Goal: Task Accomplishment & Management: Use online tool/utility

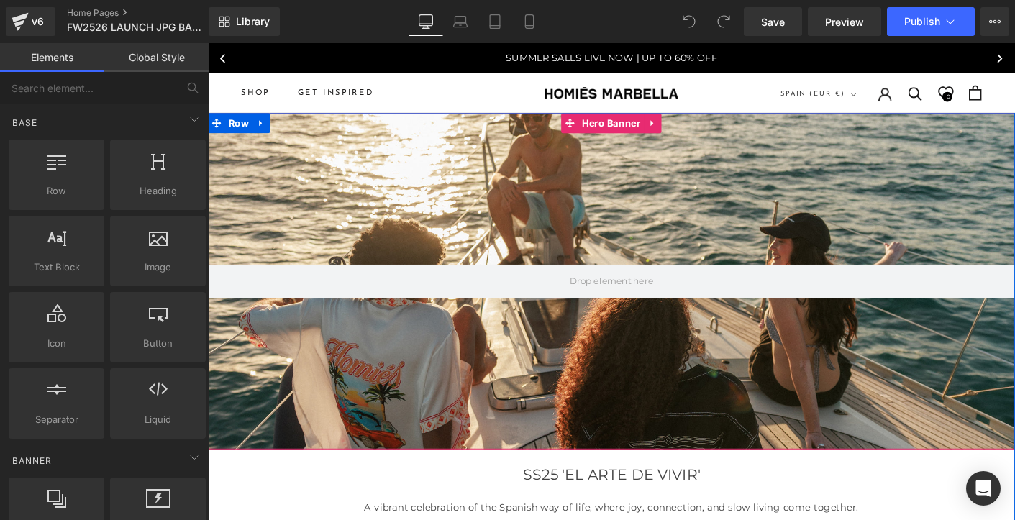
click at [523, 187] on div at bounding box center [643, 300] width 870 height 362
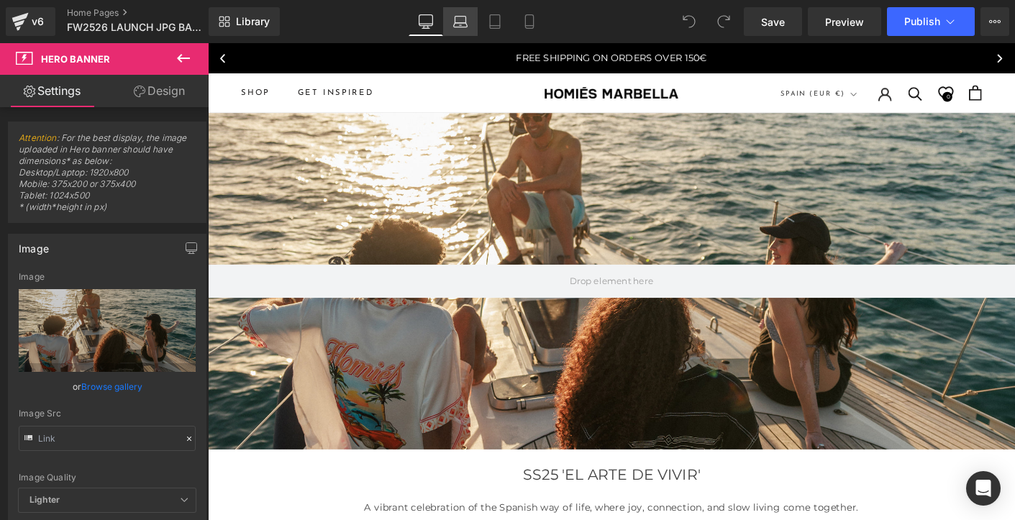
click at [459, 23] on icon at bounding box center [460, 25] width 14 height 4
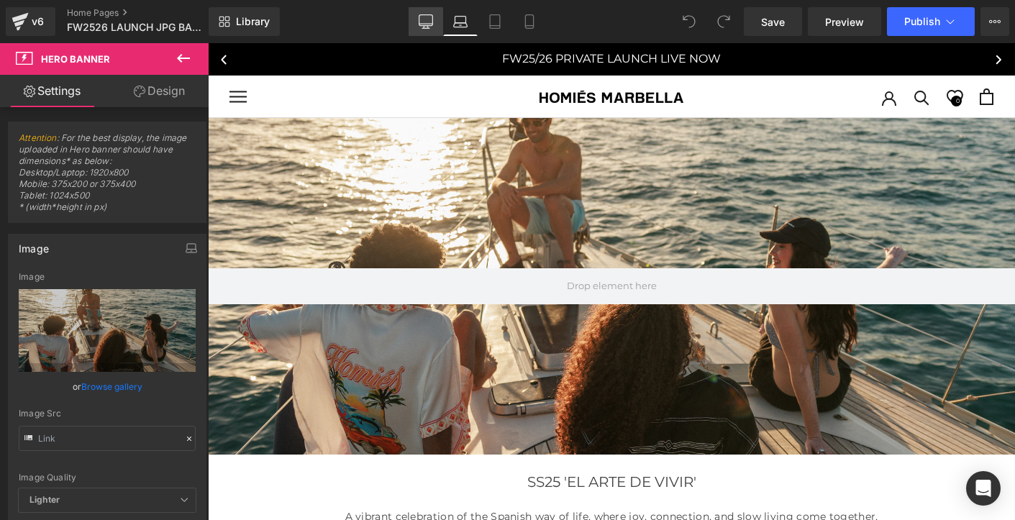
click at [424, 20] on icon at bounding box center [425, 21] width 14 height 14
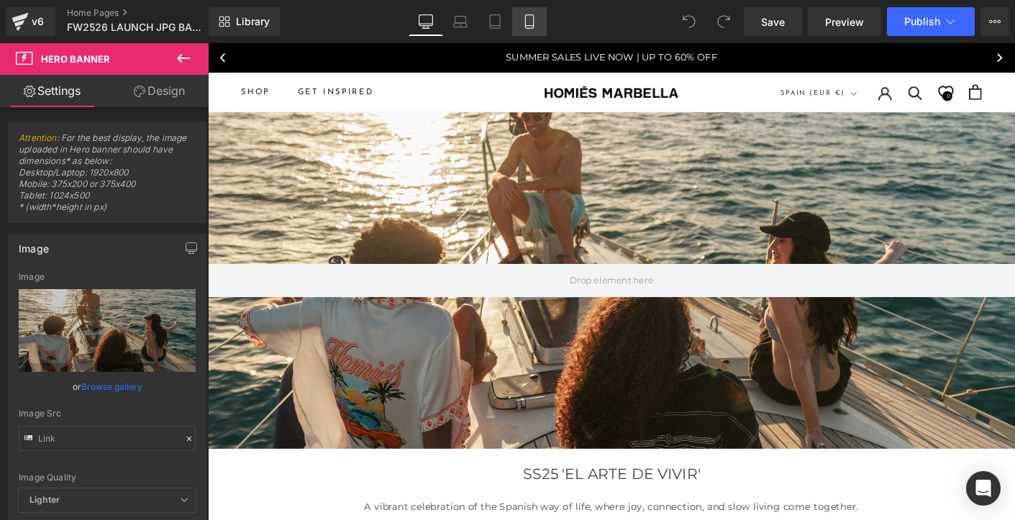
click at [531, 20] on icon at bounding box center [529, 21] width 14 height 14
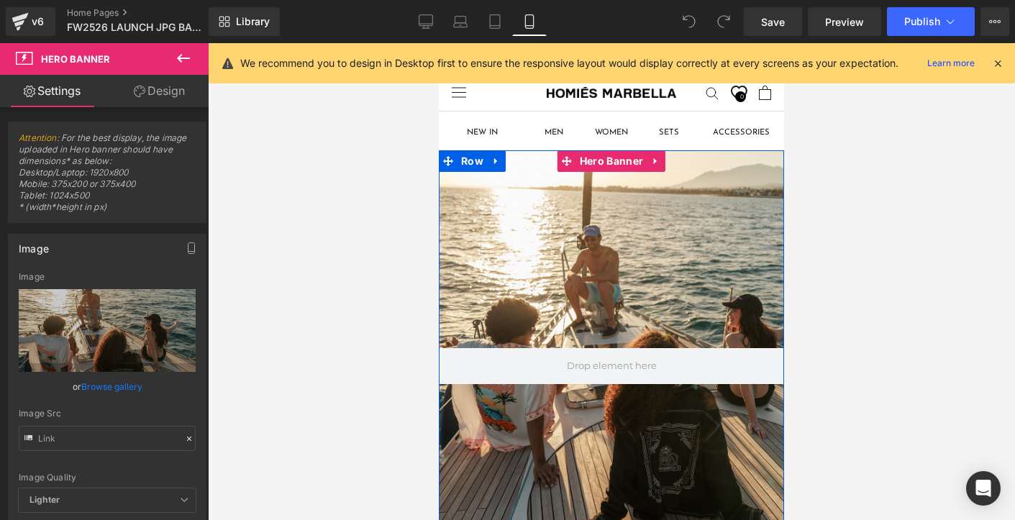
scroll to position [0, 0]
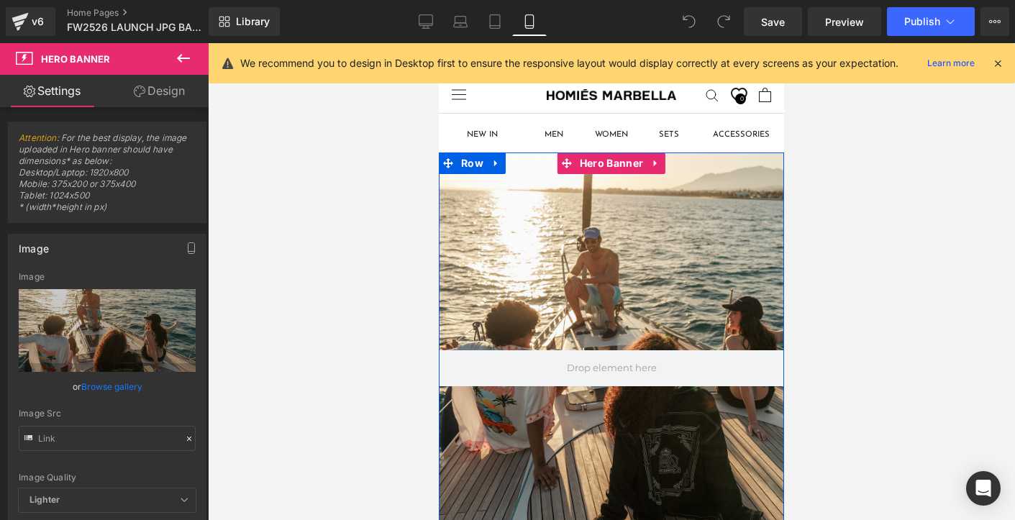
click at [552, 255] on div at bounding box center [611, 367] width 345 height 431
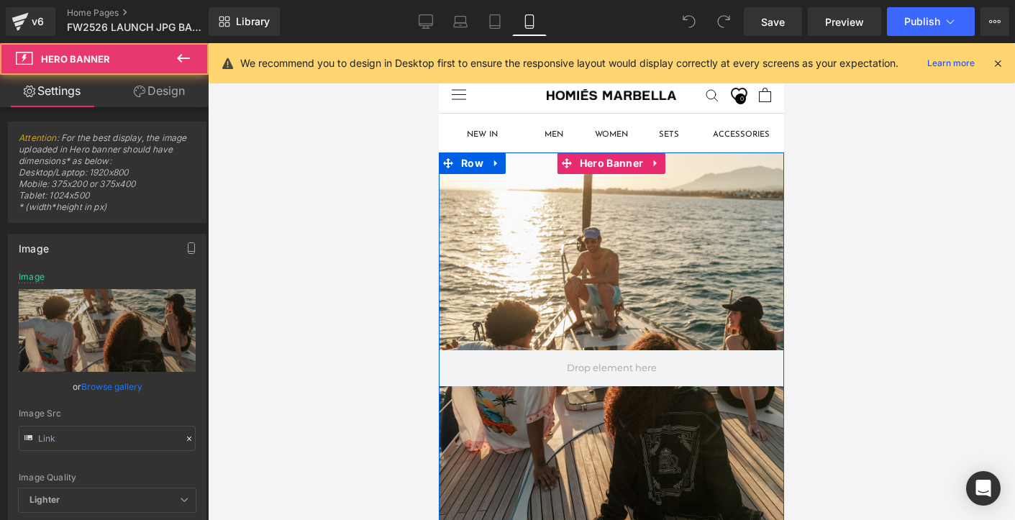
click at [562, 259] on div at bounding box center [611, 367] width 345 height 431
click at [569, 242] on div at bounding box center [611, 367] width 345 height 431
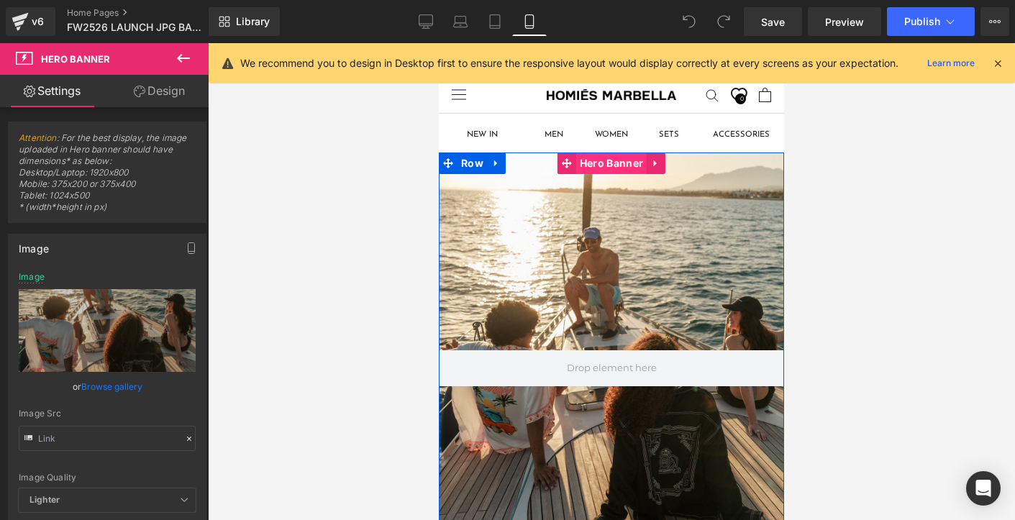
click at [595, 163] on span "Hero Banner" at bounding box center [611, 163] width 70 height 22
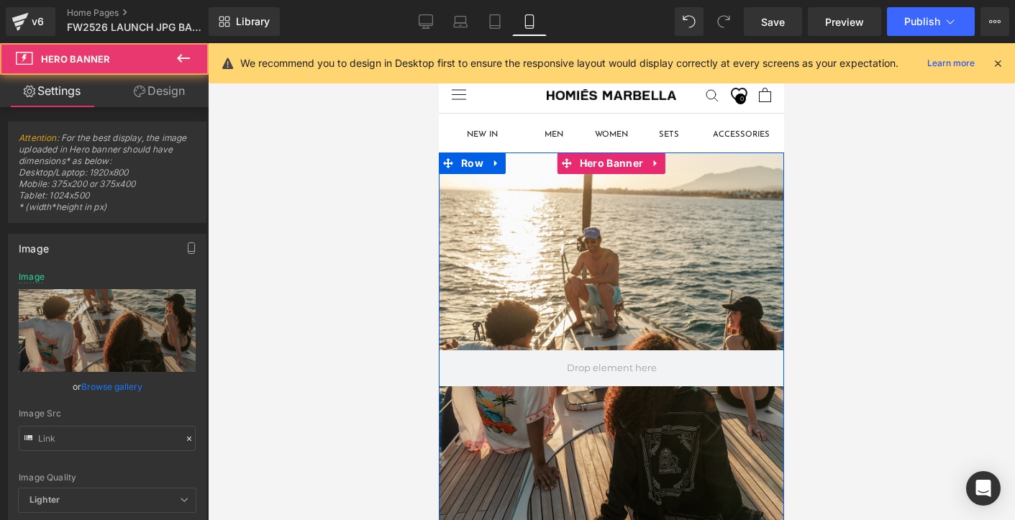
click at [651, 261] on div at bounding box center [611, 367] width 345 height 431
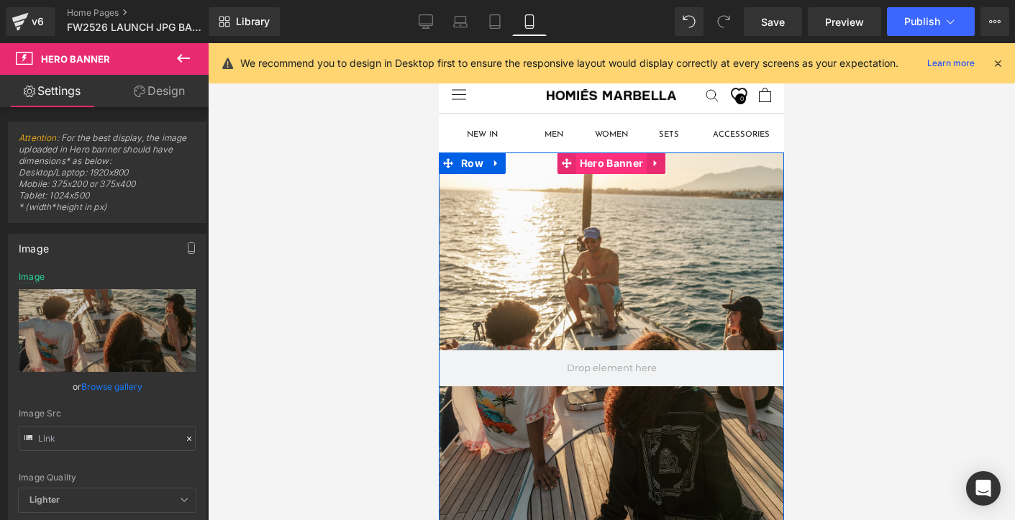
click at [596, 162] on span "Hero Banner" at bounding box center [611, 163] width 70 height 22
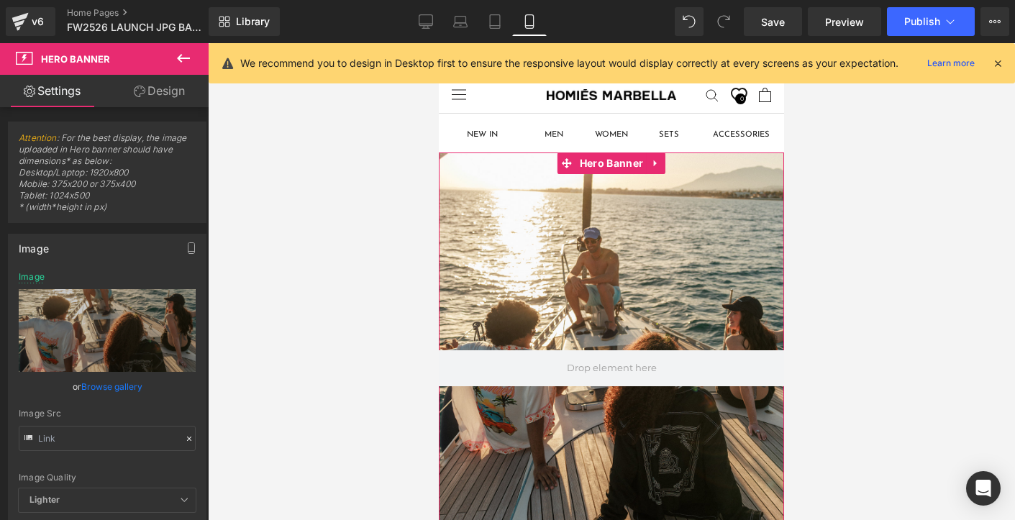
click at [171, 95] on link "Design" at bounding box center [159, 91] width 104 height 32
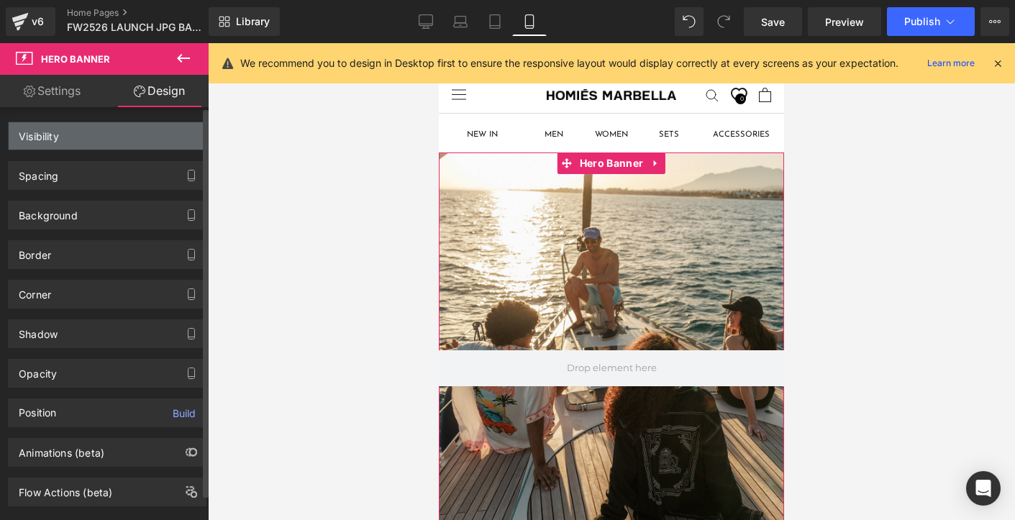
click at [86, 138] on div "Visibility" at bounding box center [107, 135] width 197 height 27
click at [54, 142] on div "Visibility" at bounding box center [39, 132] width 40 height 20
click at [65, 139] on div "Visibility" at bounding box center [107, 135] width 197 height 27
click at [46, 139] on div "Visibility" at bounding box center [39, 132] width 40 height 20
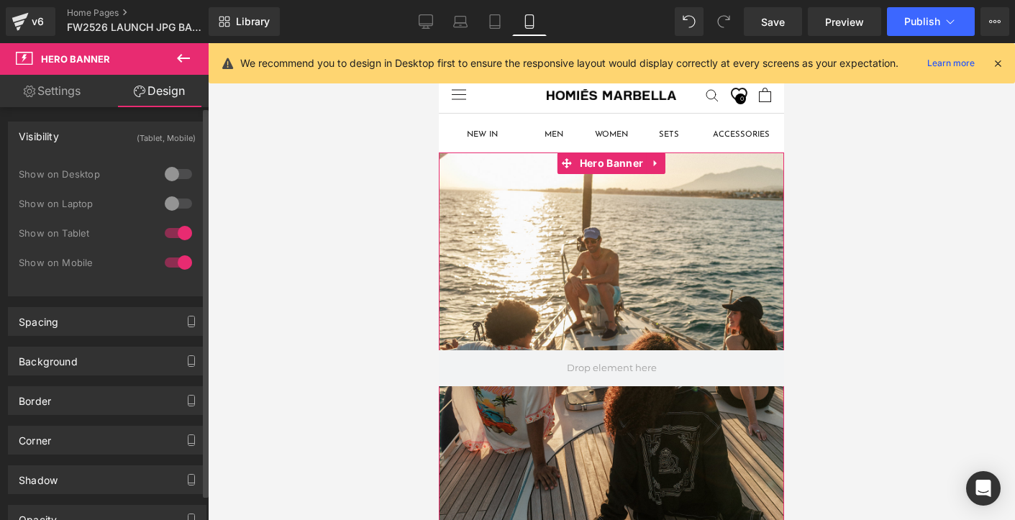
click at [85, 137] on div "Visibility (Tablet, Mobile)" at bounding box center [107, 135] width 197 height 27
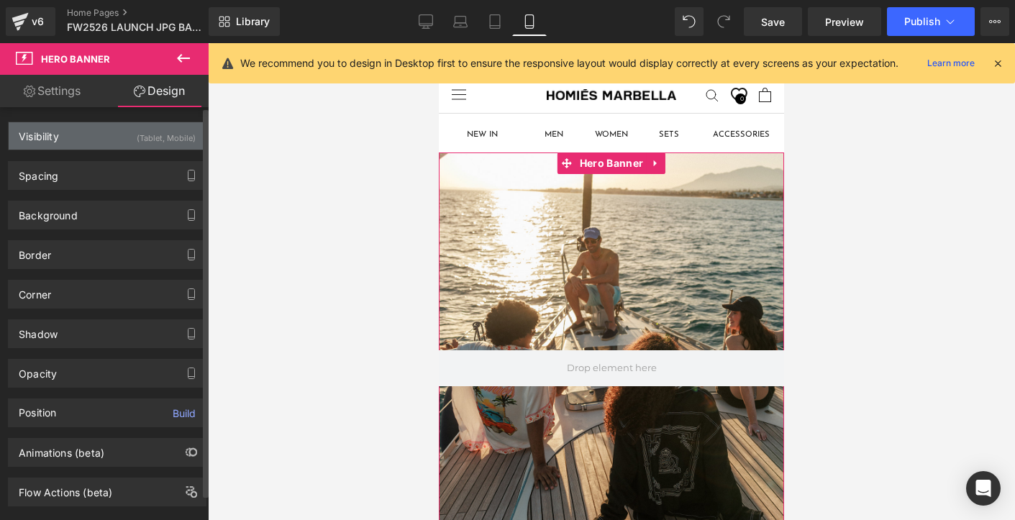
click at [55, 134] on div "Visibility" at bounding box center [39, 132] width 40 height 20
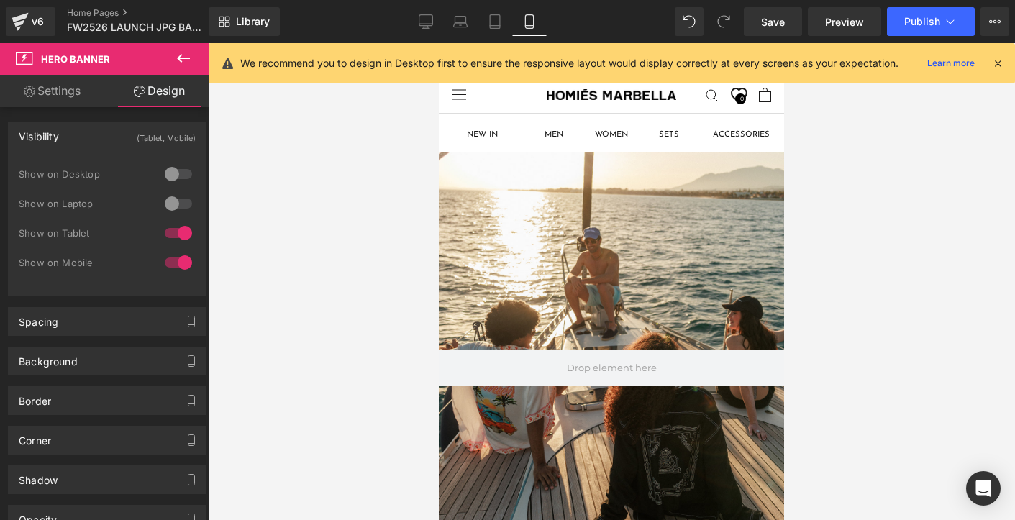
click at [354, 165] on div at bounding box center [611, 281] width 807 height 477
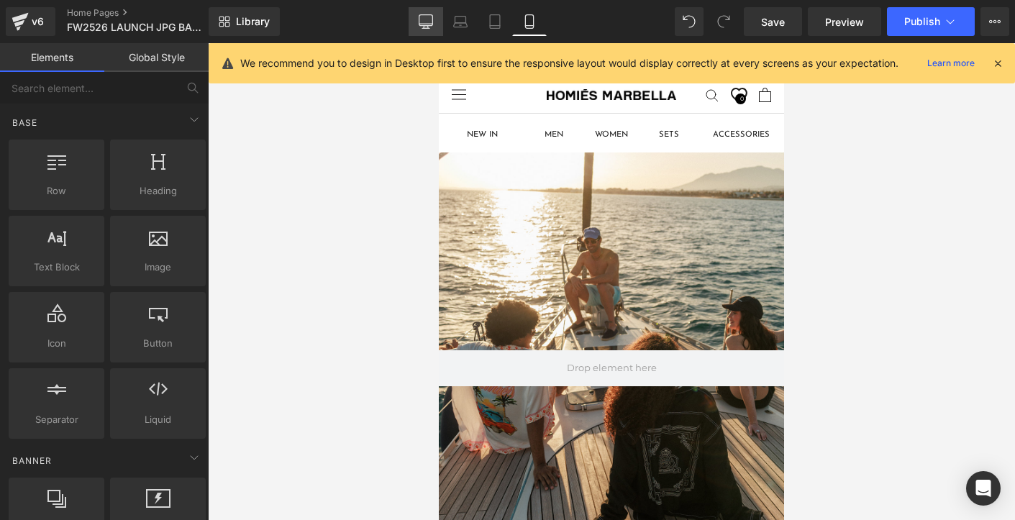
click at [424, 24] on icon at bounding box center [425, 21] width 14 height 14
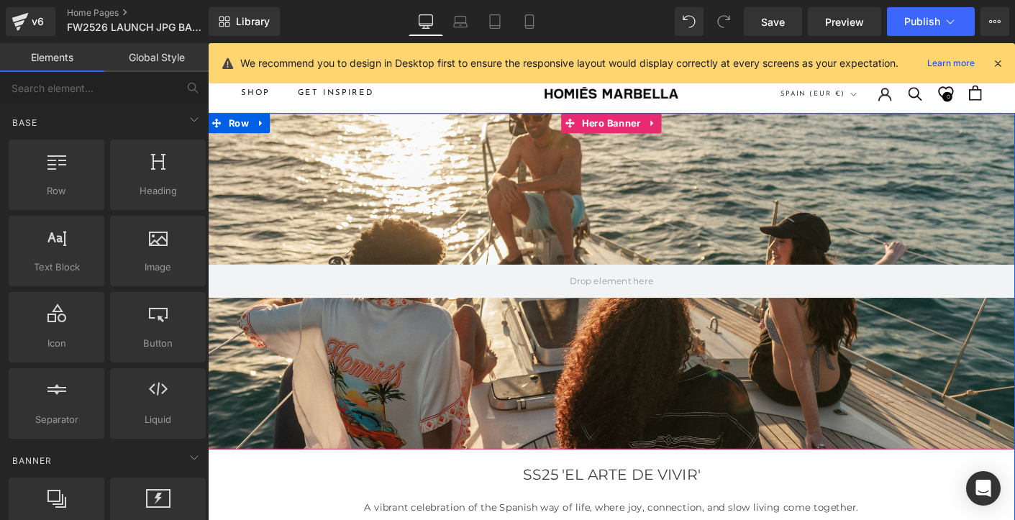
click at [465, 245] on div at bounding box center [643, 300] width 870 height 362
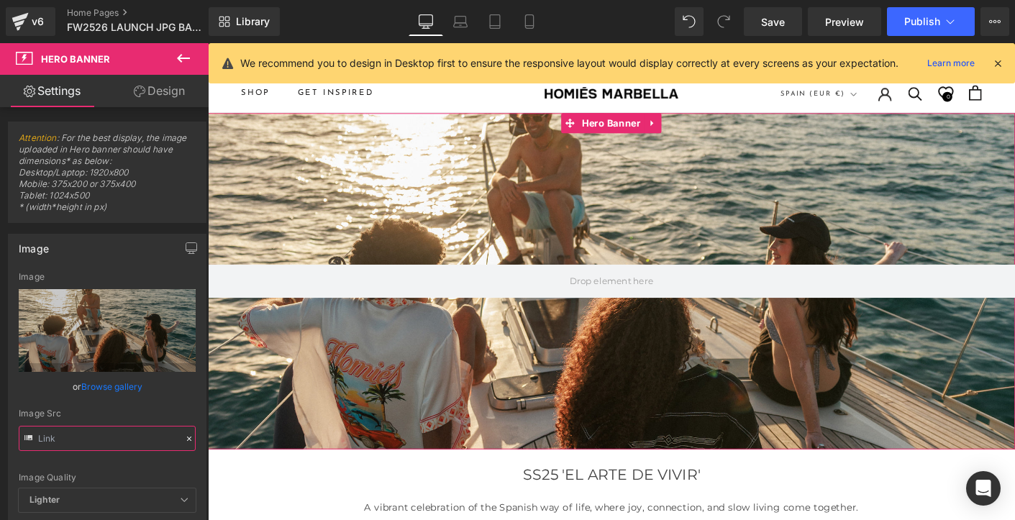
click at [88, 439] on input "text" at bounding box center [107, 438] width 177 height 25
paste input "37e1bfe4-0bc6-489e-9672-58b4246b670d.jpg?v=1757705281"
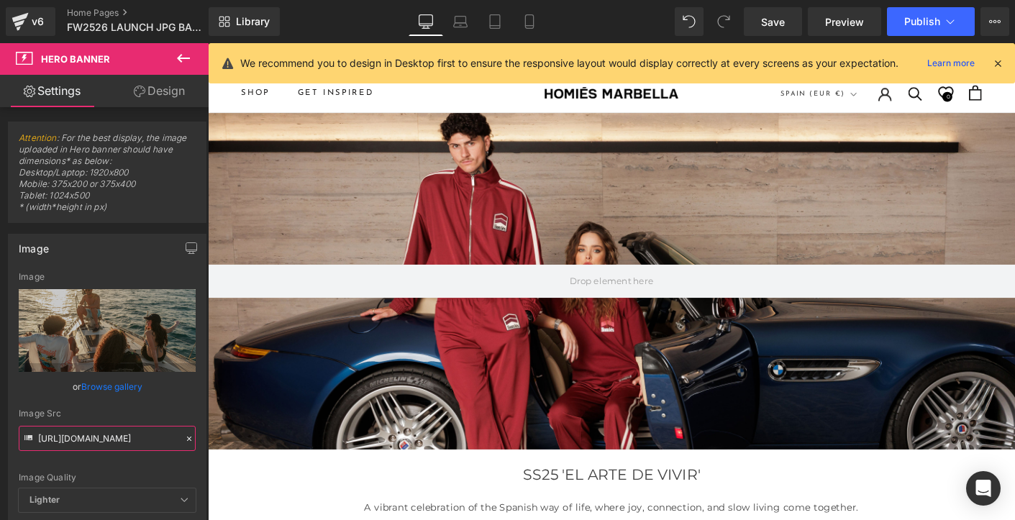
type input "[URL][DOMAIN_NAME]"
click at [131, 470] on div "Image Quality Lighter Lightest Lighter Lighter Lightest Only support for UCare …" at bounding box center [107, 380] width 177 height 216
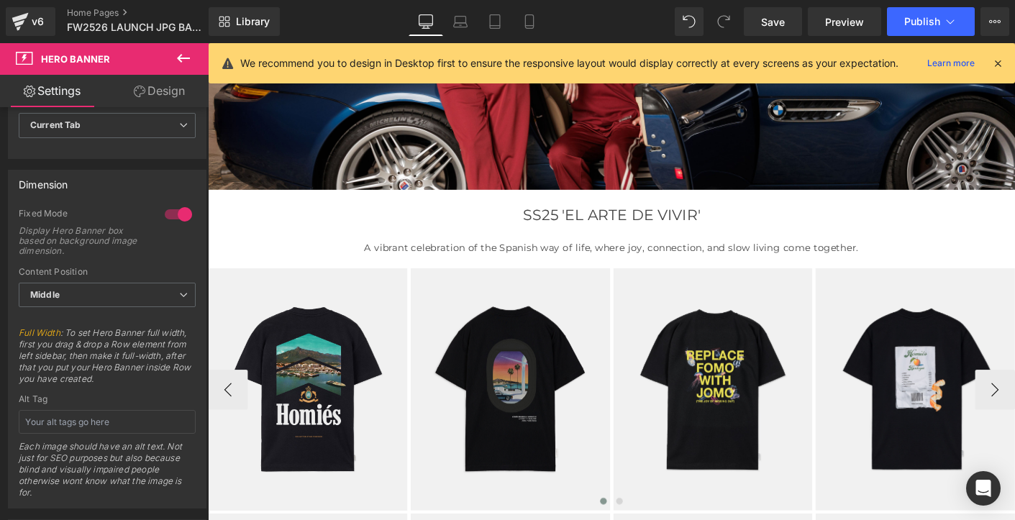
scroll to position [1004, 0]
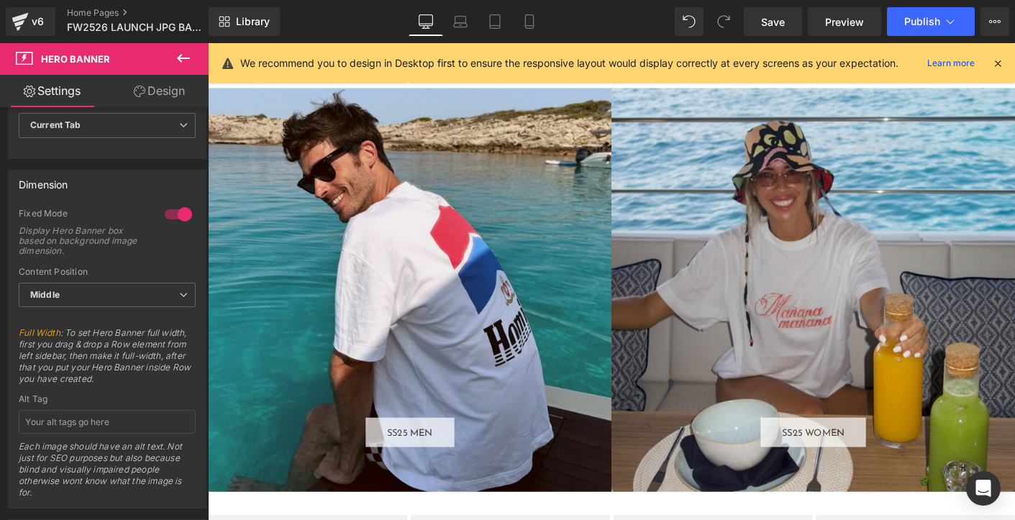
click at [426, 224] on div "SS25 MEN Button" at bounding box center [425, 308] width 435 height 435
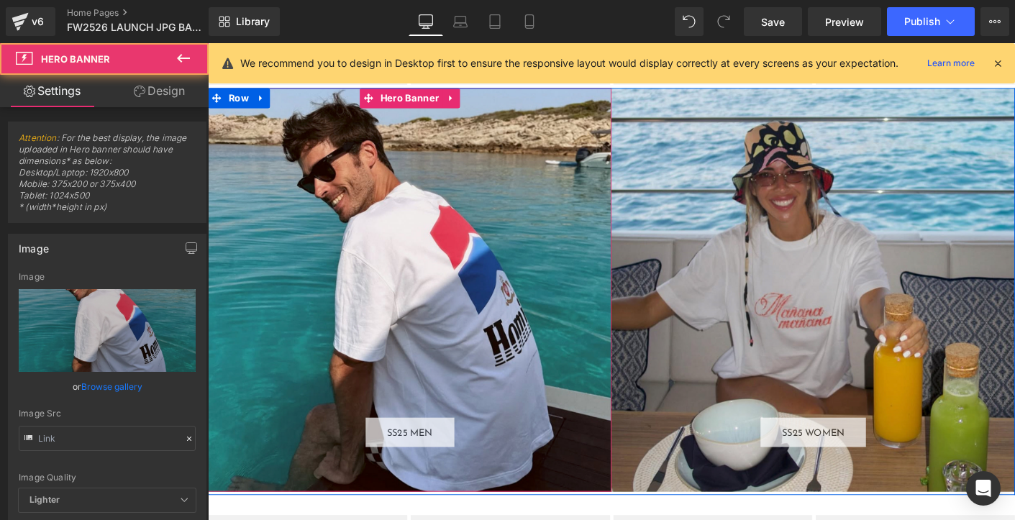
click at [329, 244] on div "SS25 MEN Button" at bounding box center [425, 308] width 435 height 435
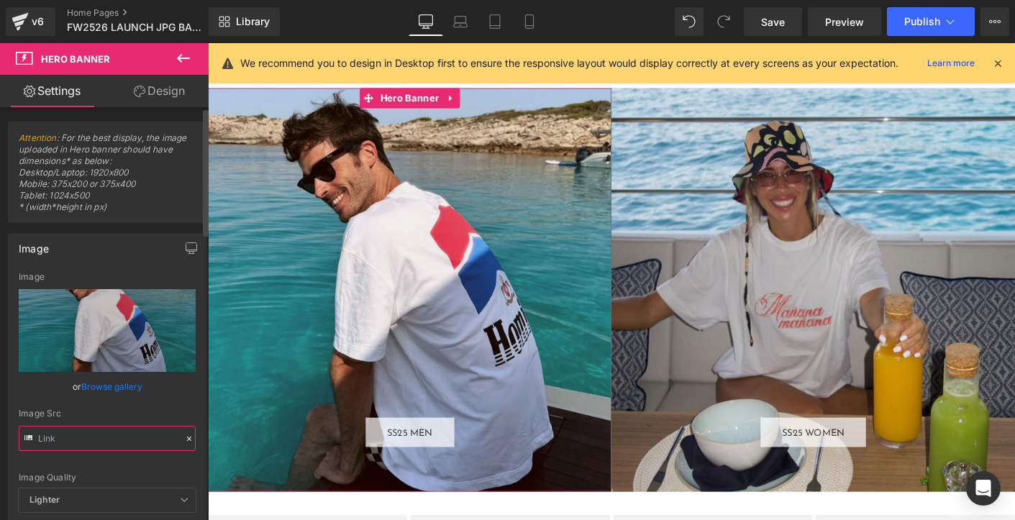
click at [60, 440] on input "text" at bounding box center [107, 438] width 177 height 25
paste input "114b40a5-8e59-42a0-bbb6-5e740196f836.jpg?v=1757705293"
type input "[URL][DOMAIN_NAME]"
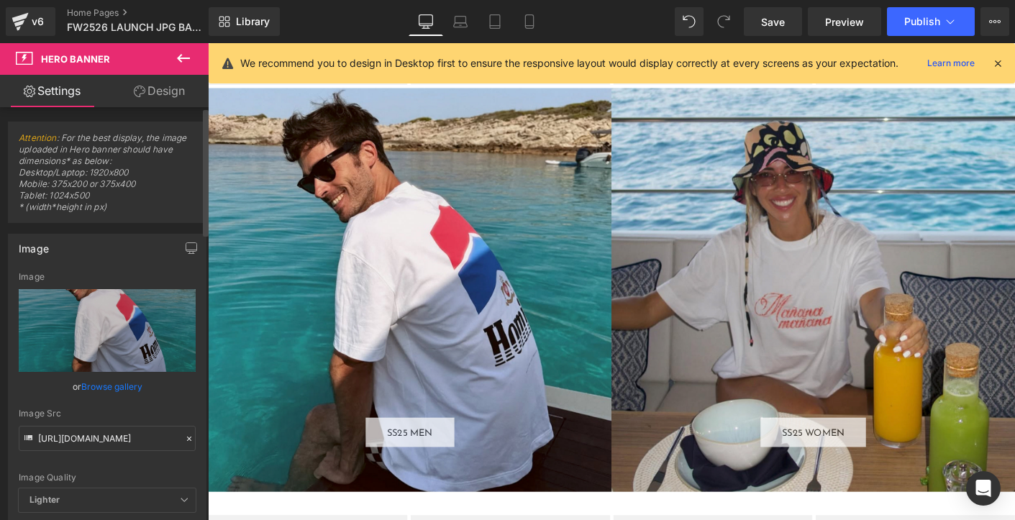
click at [101, 411] on div "Image Src" at bounding box center [107, 413] width 177 height 10
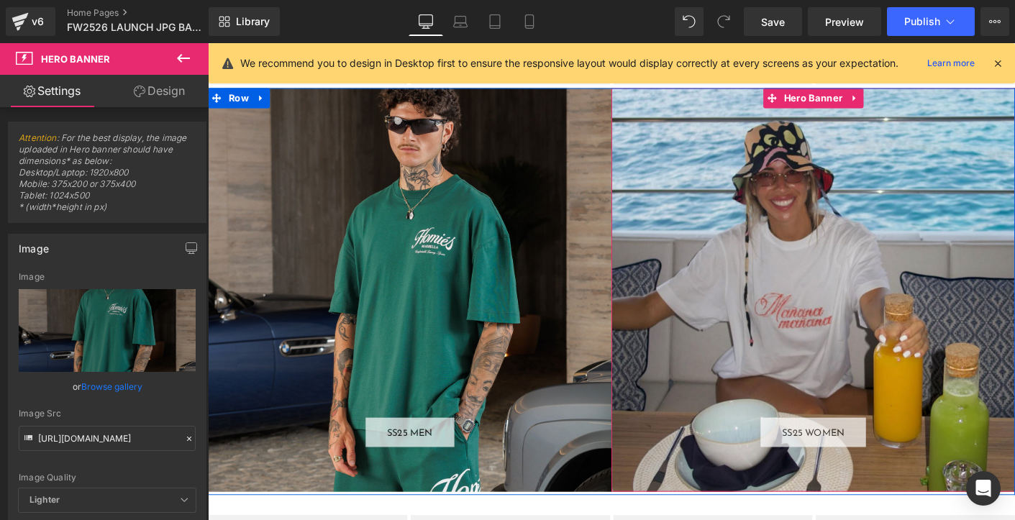
click at [786, 241] on div "SS25 WOMEN Button" at bounding box center [860, 308] width 435 height 435
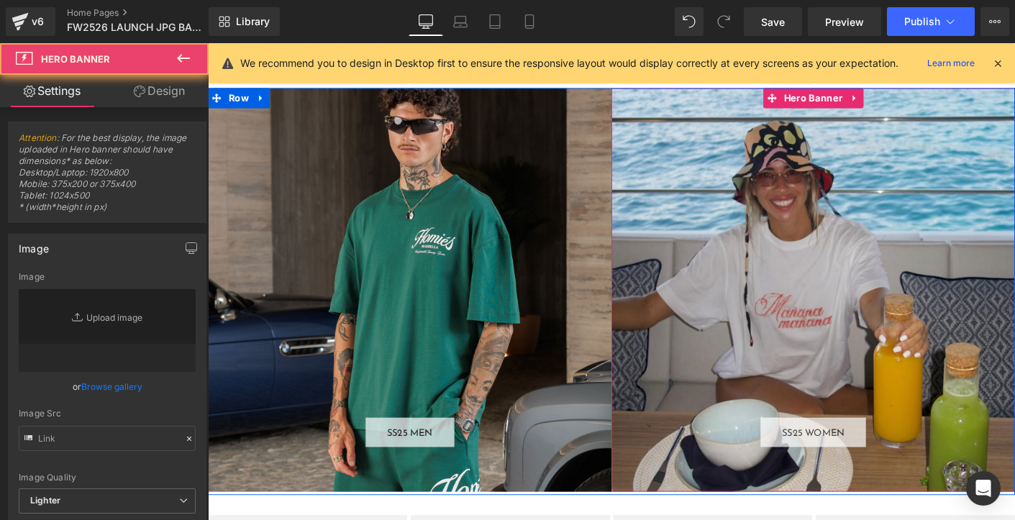
click at [794, 253] on div "SS25 WOMEN Button" at bounding box center [860, 308] width 435 height 435
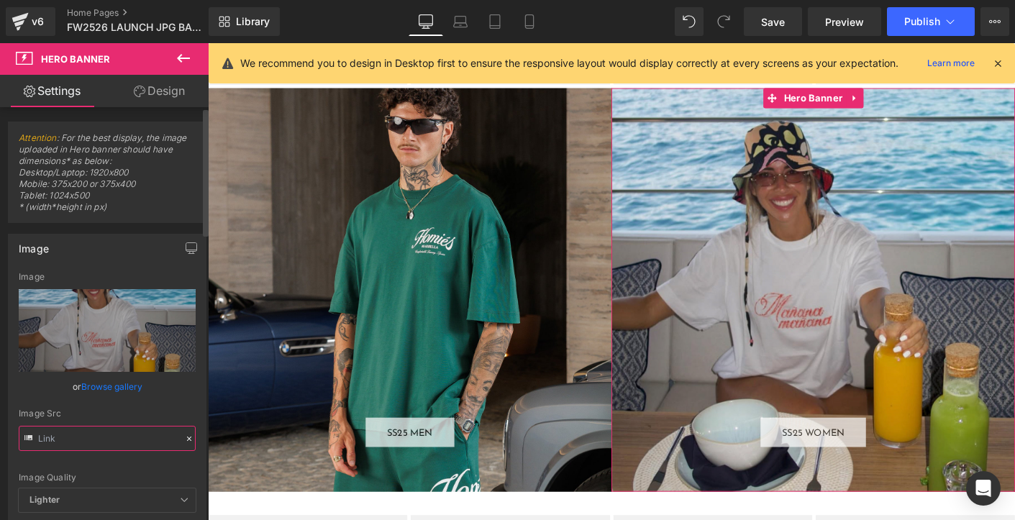
click at [96, 439] on input "text" at bounding box center [107, 438] width 177 height 25
paste input "EN_f0223e3f-7041-43d4-a56e-b524aacc0beb.jpg?v=175770529"
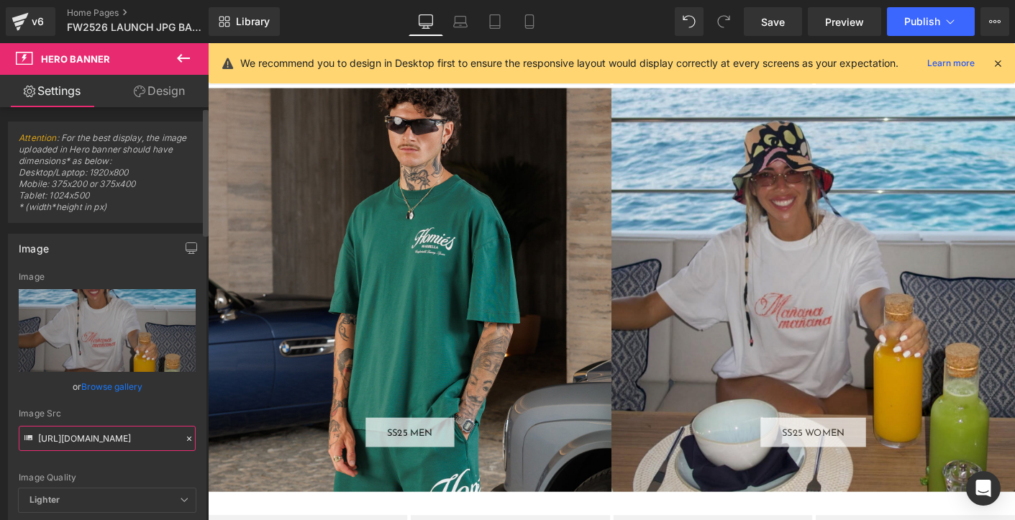
type input "[URL][DOMAIN_NAME]"
click at [125, 471] on div "Image Quality Lighter Lightest Lighter Lighter Lightest Only support for UCare …" at bounding box center [107, 380] width 177 height 216
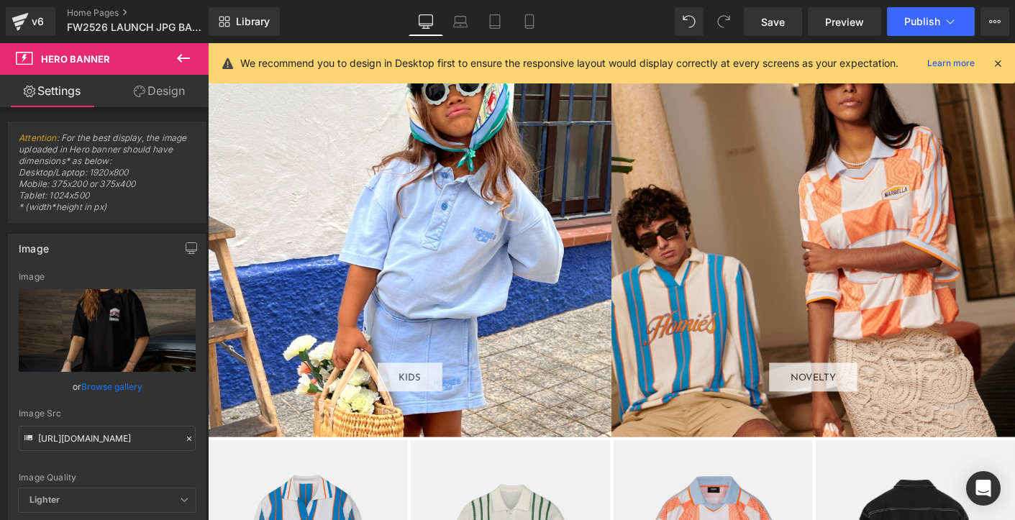
scroll to position [2087, 0]
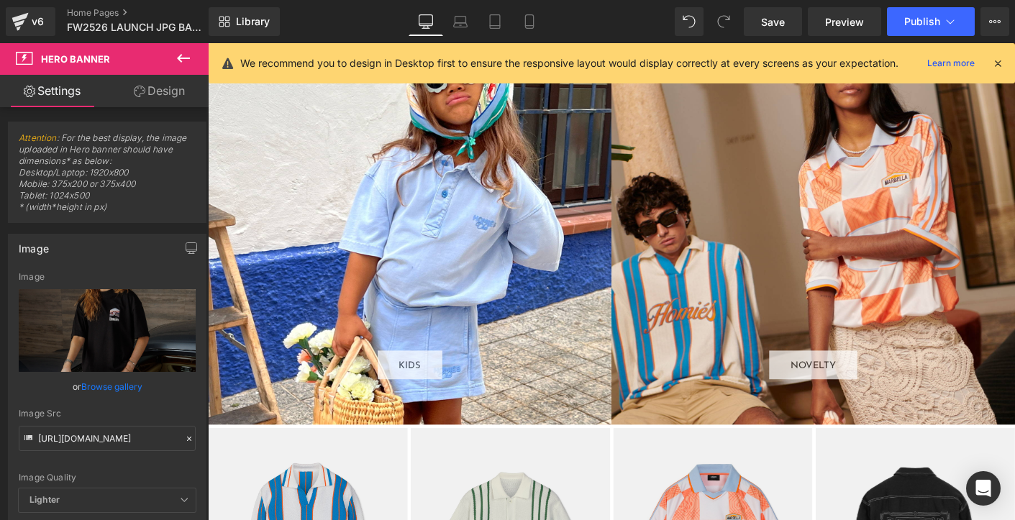
click at [503, 265] on div "KIDS Button" at bounding box center [425, 236] width 435 height 435
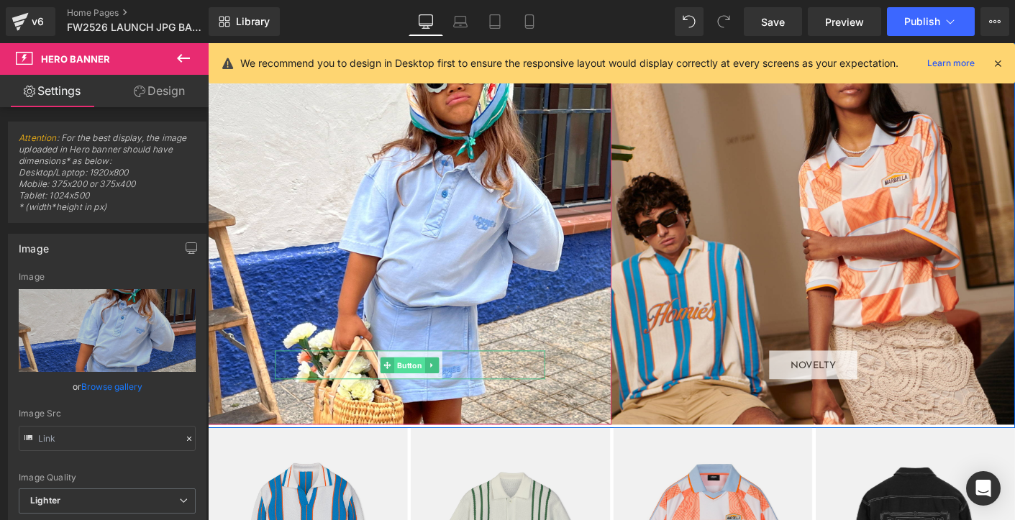
click at [425, 388] on span "Button" at bounding box center [424, 390] width 33 height 17
click at [417, 391] on span "Button" at bounding box center [424, 390] width 33 height 17
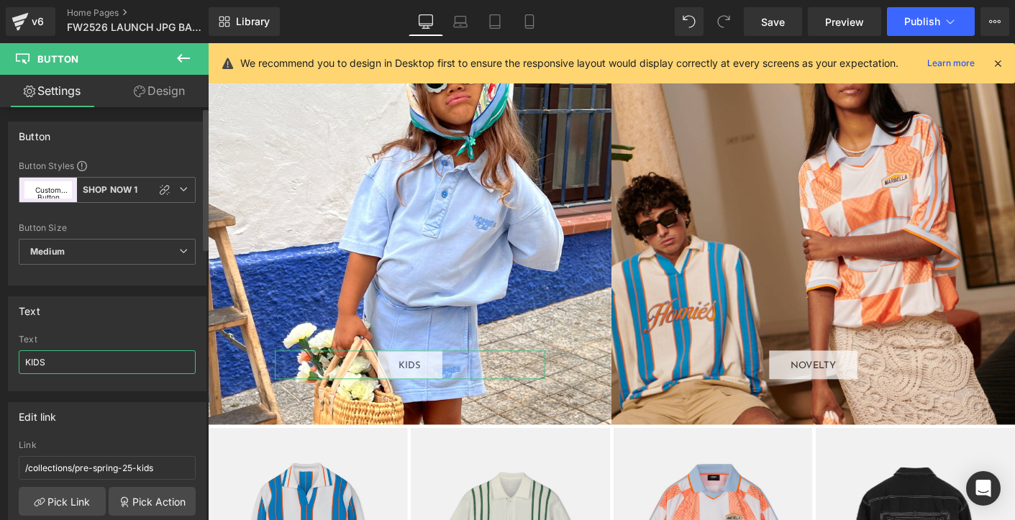
click at [34, 363] on input "KIDS" at bounding box center [107, 362] width 177 height 24
type input "NOVELTY"
click at [104, 436] on div "Edit link /collections/pre-spring-25-kids Link /collections/pre-spring-25-kids …" at bounding box center [107, 495] width 198 height 186
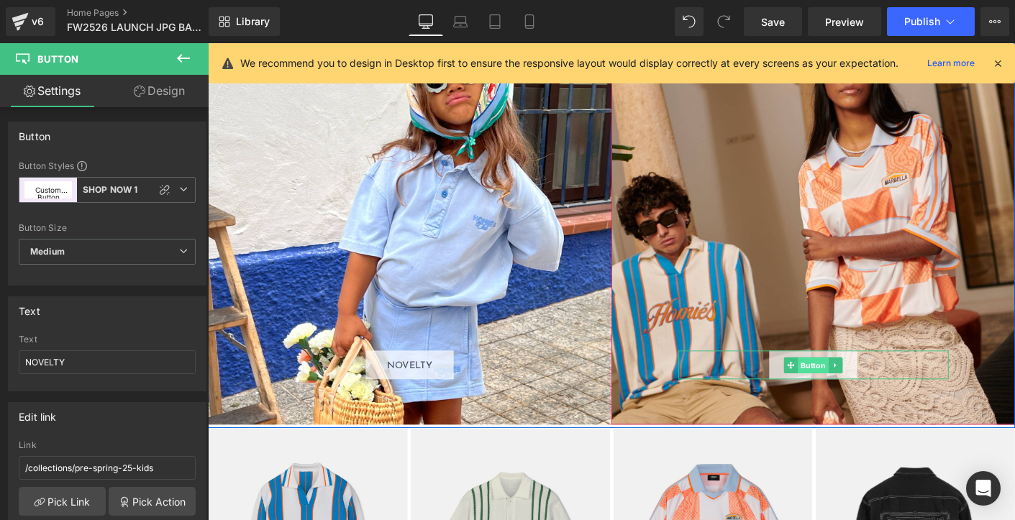
click at [853, 395] on span "Button" at bounding box center [859, 390] width 33 height 17
click at [853, 389] on span "Button" at bounding box center [859, 390] width 33 height 17
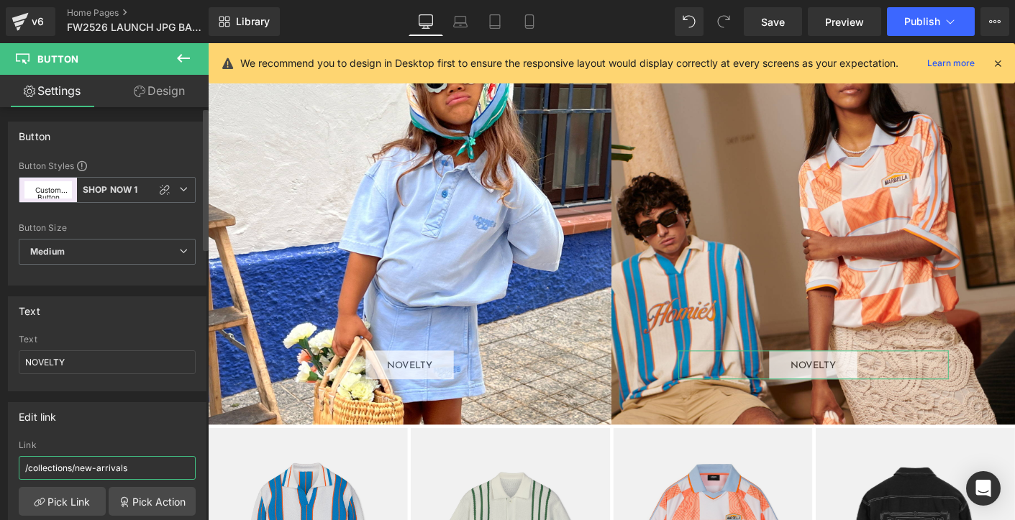
click at [93, 467] on input "/collections/new-arrivals" at bounding box center [107, 468] width 177 height 24
click at [424, 389] on div "NOVELTY Button" at bounding box center [425, 390] width 291 height 31
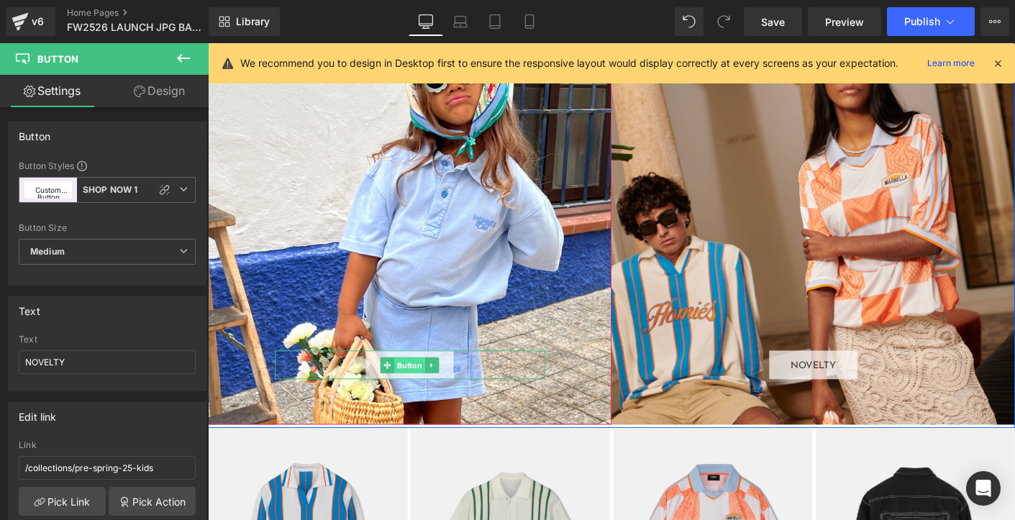
click at [419, 389] on span "Button" at bounding box center [424, 390] width 33 height 17
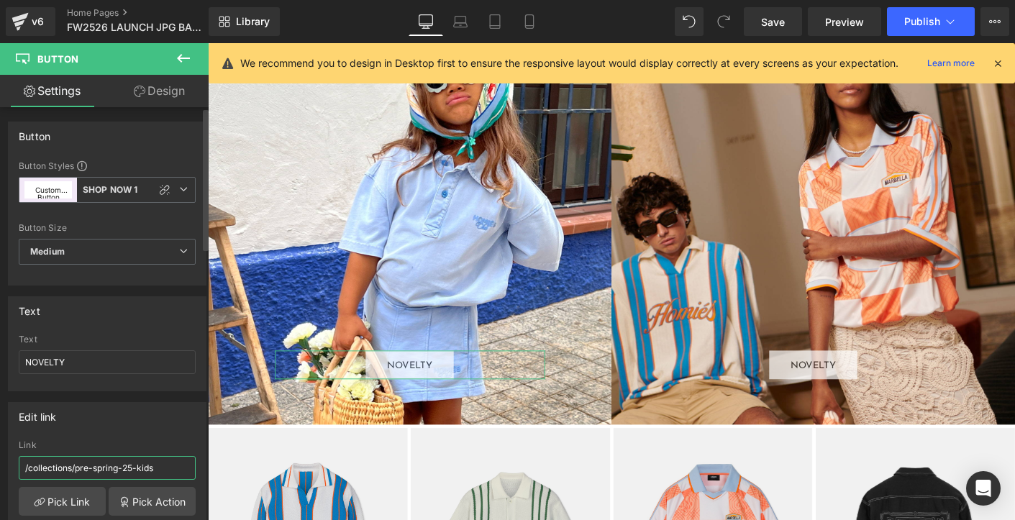
click at [92, 472] on input "/collections/pre-spring-25-kids" at bounding box center [107, 468] width 177 height 24
type input "[URL][DOMAIN_NAME]"
click at [861, 395] on div "NOVELTY Button" at bounding box center [860, 390] width 291 height 31
click at [127, 471] on input "/collections/new-arrivals" at bounding box center [107, 468] width 177 height 24
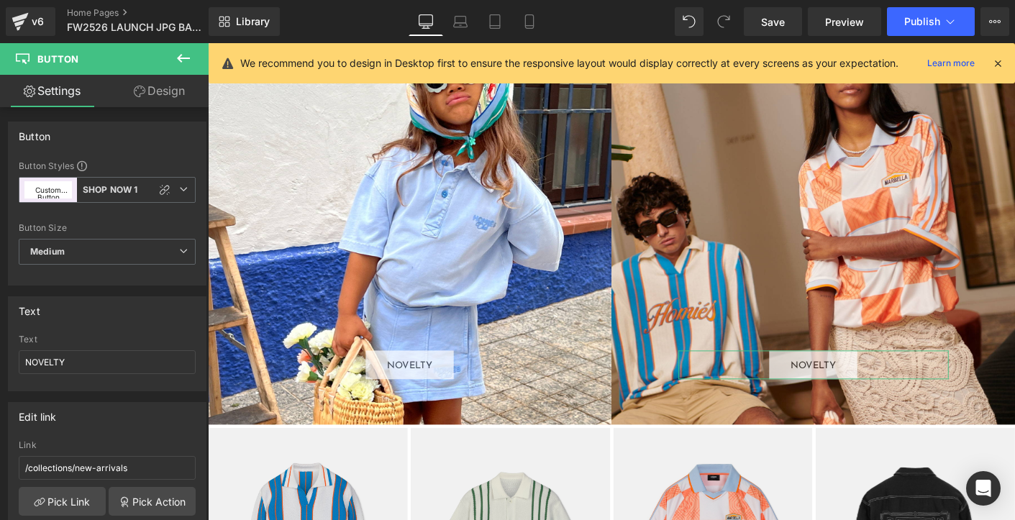
click at [419, 395] on div "NOVELTY Button" at bounding box center [425, 390] width 291 height 31
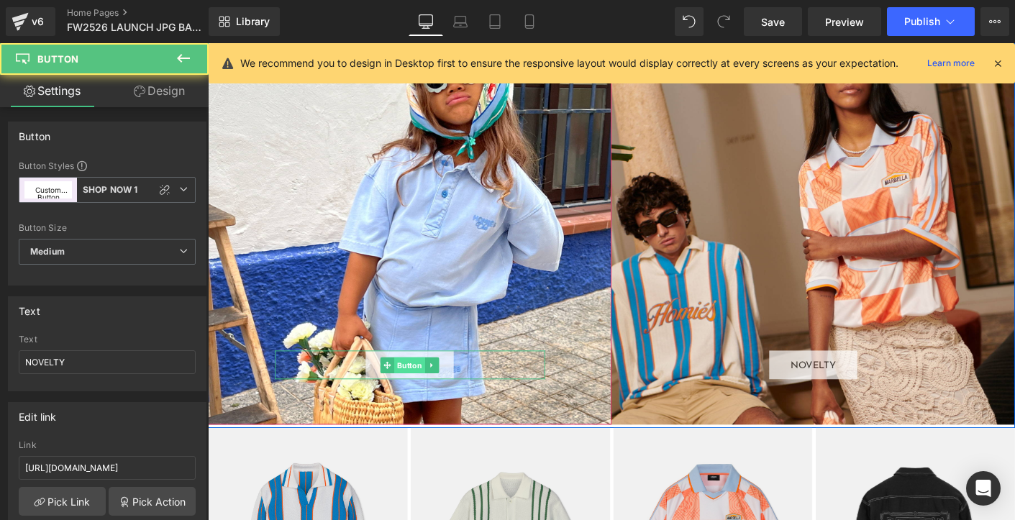
click at [420, 390] on span "Button" at bounding box center [424, 390] width 33 height 17
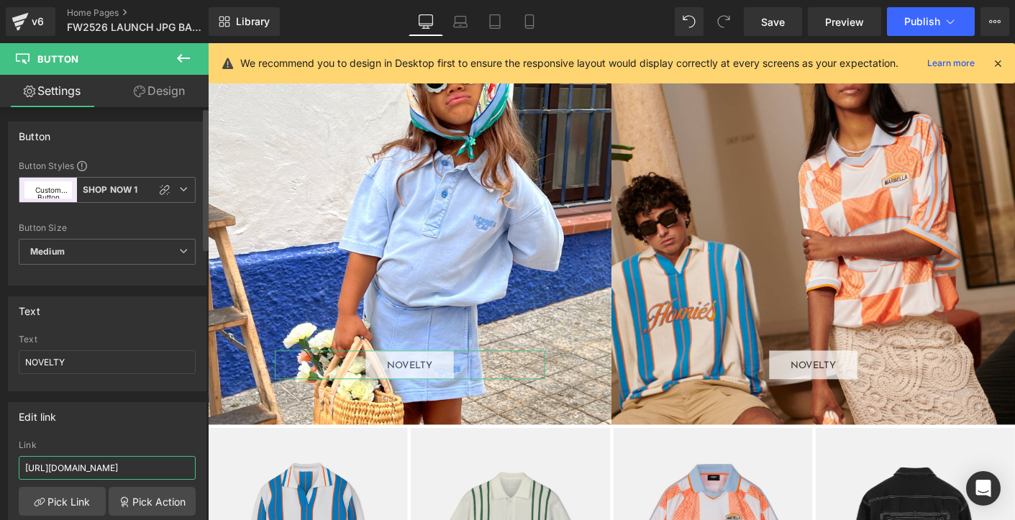
click at [95, 463] on input "[URL][DOMAIN_NAME]" at bounding box center [107, 468] width 177 height 24
type input "[URL][DOMAIN_NAME]"
click at [109, 468] on input "[URL][DOMAIN_NAME]" at bounding box center [107, 468] width 177 height 24
click at [70, 505] on link "Pick Link" at bounding box center [62, 501] width 87 height 29
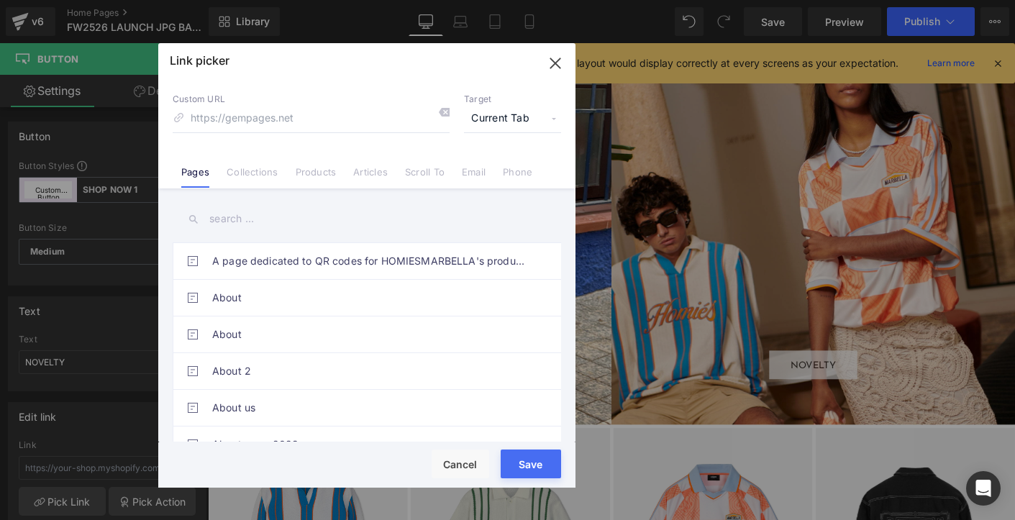
click at [247, 173] on link "Collections" at bounding box center [251, 177] width 51 height 22
click at [233, 215] on input "text" at bounding box center [367, 219] width 388 height 32
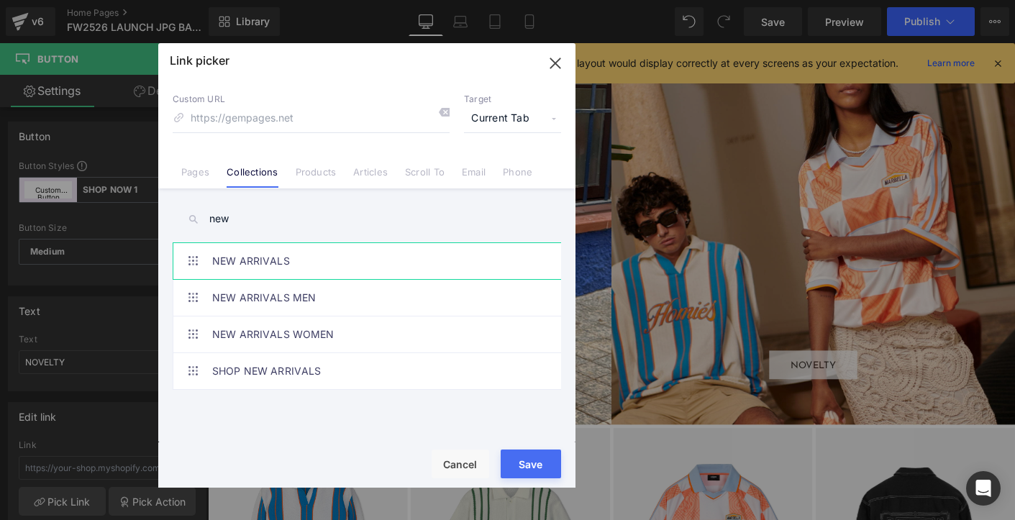
type input "new"
click at [258, 263] on link "NEW ARRIVALS" at bounding box center [370, 261] width 316 height 36
click at [517, 472] on button "Save" at bounding box center [530, 463] width 60 height 29
click at [518, 470] on div "Rendering Content" at bounding box center [507, 463] width 88 height 16
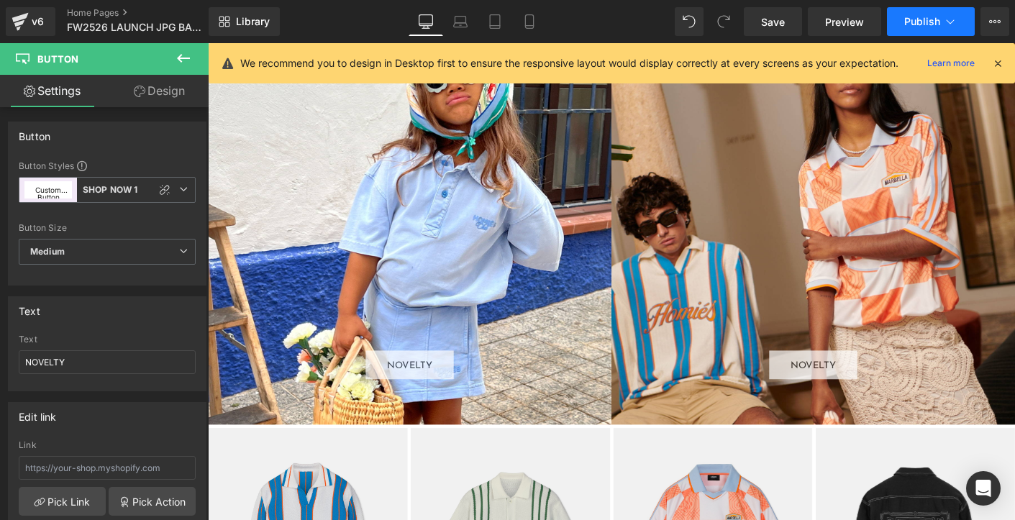
click at [918, 32] on button "Publish" at bounding box center [931, 21] width 88 height 29
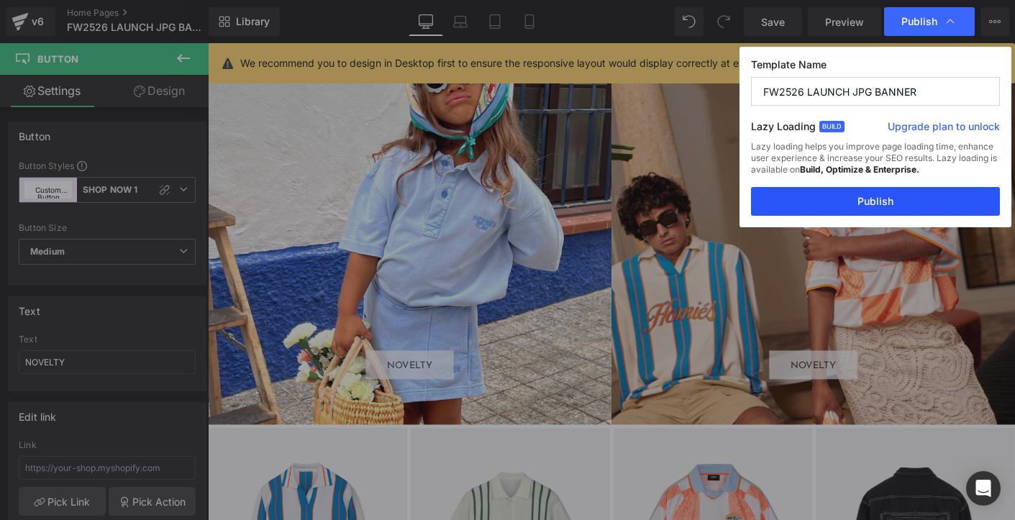
click at [869, 205] on button "Publish" at bounding box center [875, 201] width 249 height 29
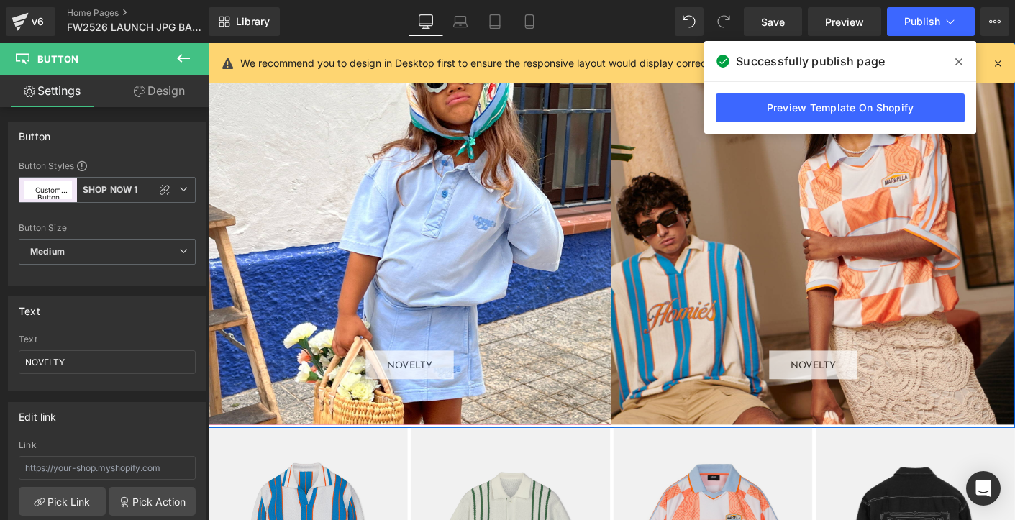
click at [349, 286] on div "NOVELTY Button" at bounding box center [425, 236] width 435 height 435
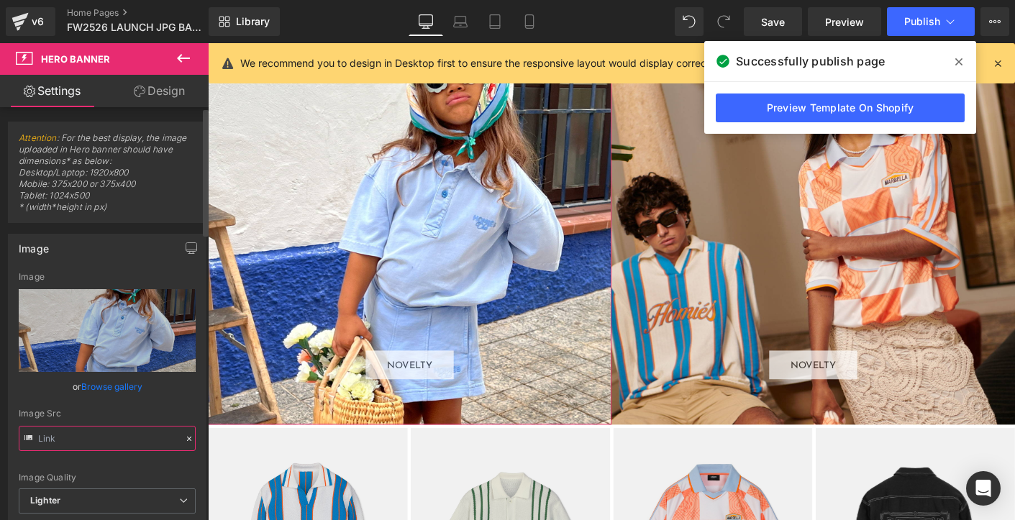
click at [127, 439] on input "text" at bounding box center [107, 438] width 177 height 25
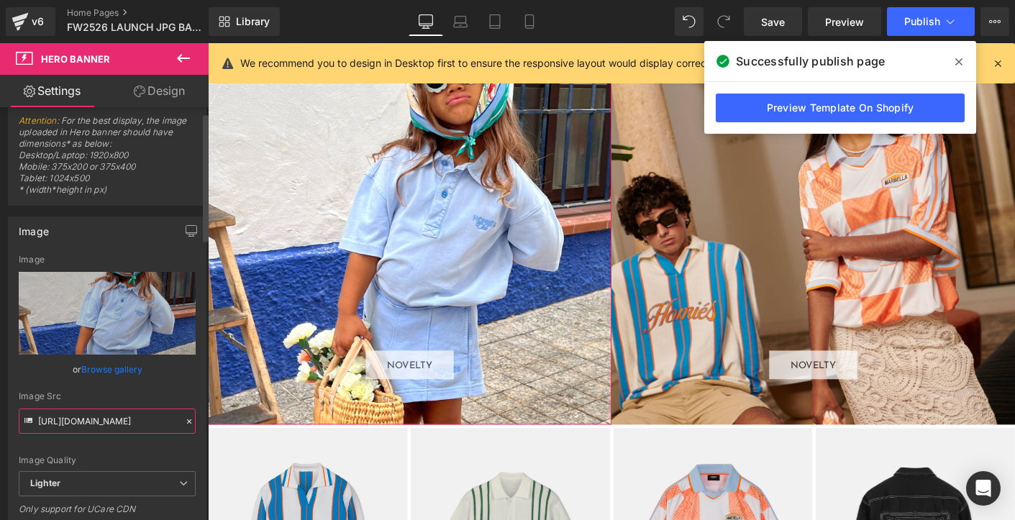
paste input "[DOMAIN_NAME][URL]"
type input "[URL][DOMAIN_NAME]"
click at [128, 399] on div "Image Src" at bounding box center [107, 396] width 177 height 10
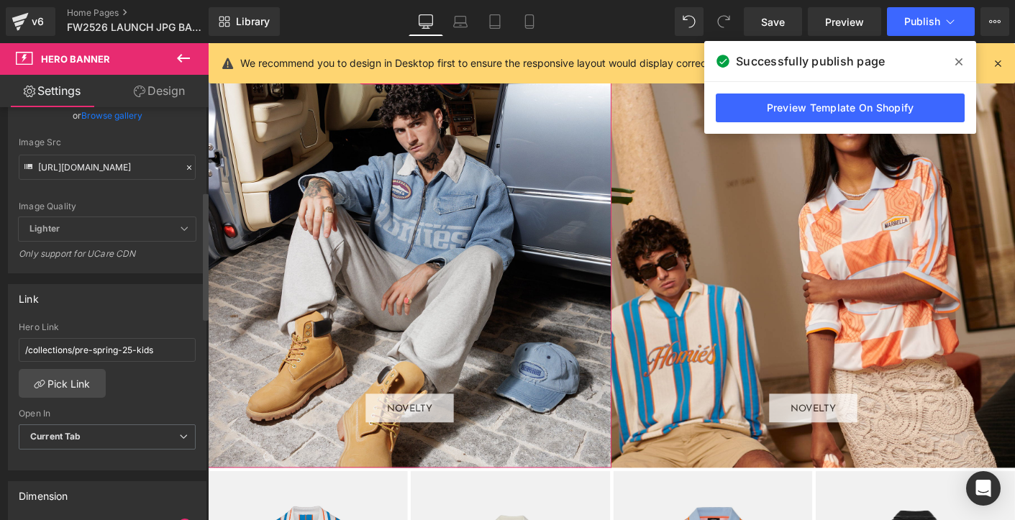
scroll to position [273, 0]
drag, startPoint x: 160, startPoint y: 348, endPoint x: 14, endPoint y: 336, distance: 147.2
click at [14, 336] on div "/collections/pre-spring-25-kids Hero Link /collections/pre-spring-25-kids Pick …" at bounding box center [107, 394] width 197 height 147
click at [73, 388] on link "Pick Link" at bounding box center [62, 381] width 87 height 29
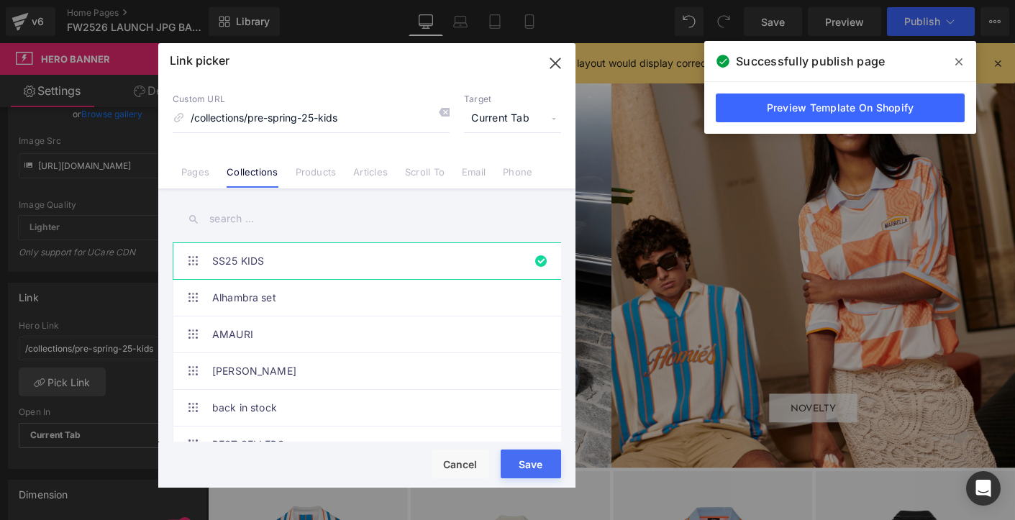
click at [229, 224] on input "text" at bounding box center [367, 219] width 388 height 32
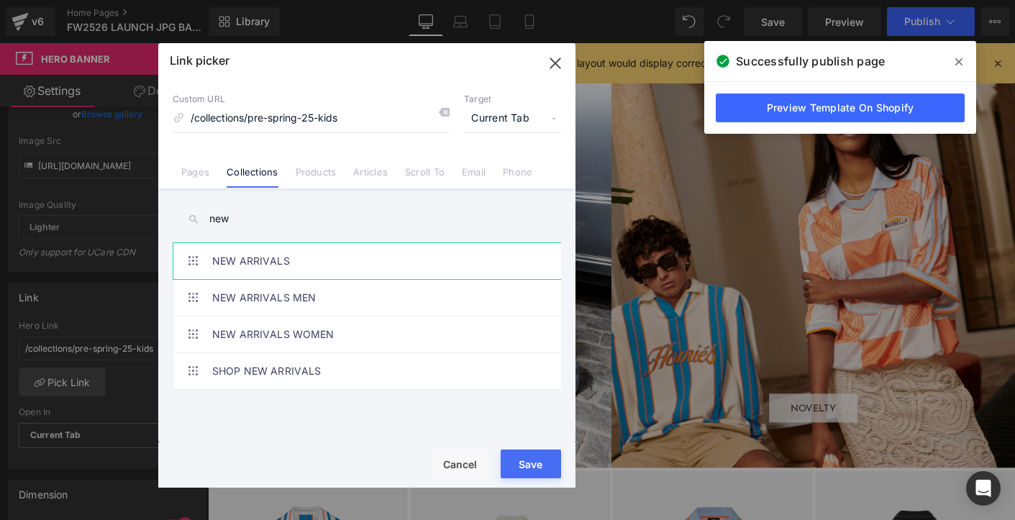
type input "new"
click at [273, 257] on link "NEW ARRIVALS" at bounding box center [370, 261] width 316 height 36
click at [513, 454] on button "Save" at bounding box center [530, 463] width 60 height 29
click at [516, 462] on div "Rendering Content" at bounding box center [507, 463] width 88 height 16
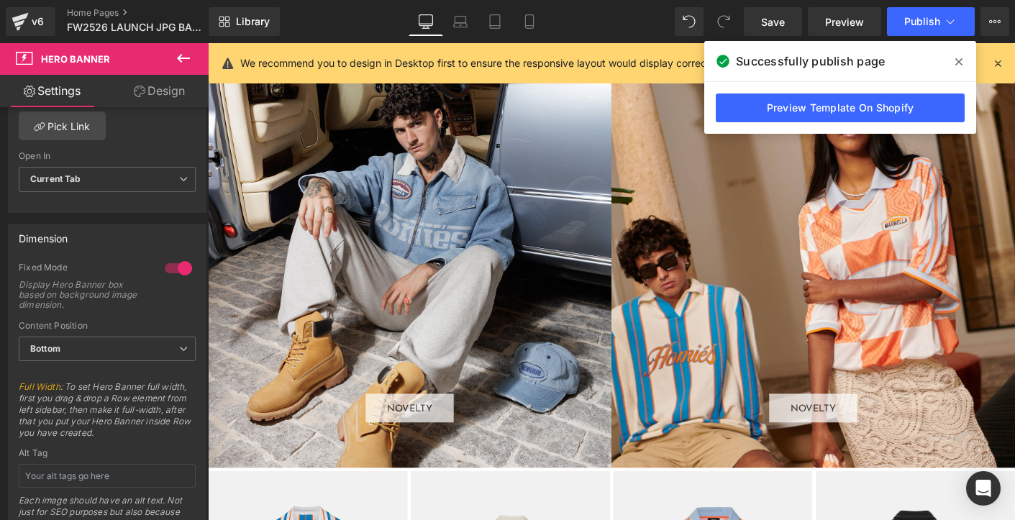
scroll to position [532, 0]
click at [958, 63] on icon at bounding box center [958, 62] width 7 height 12
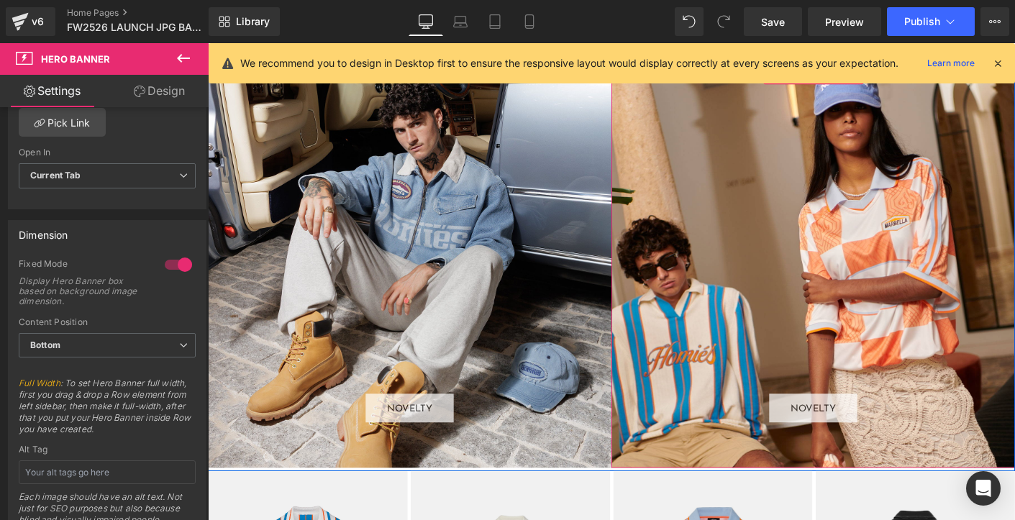
click at [774, 300] on div "NOVELTY Button" at bounding box center [860, 283] width 435 height 435
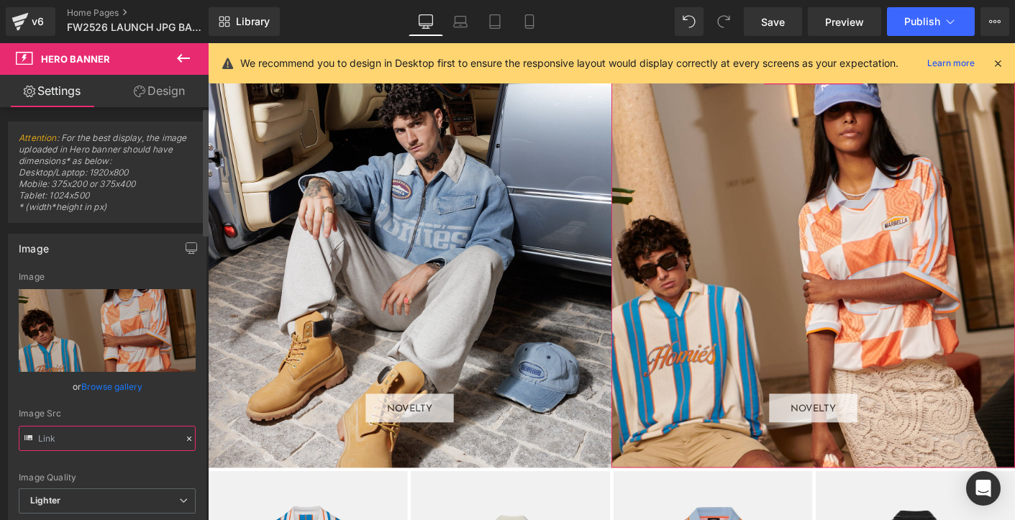
click at [91, 436] on input "text" at bounding box center [107, 438] width 177 height 25
paste input "[DOMAIN_NAME][URL]"
type input "[URL][DOMAIN_NAME]"
click at [130, 414] on div "Image Src" at bounding box center [107, 413] width 177 height 10
click at [119, 413] on div "Image Src" at bounding box center [107, 413] width 177 height 10
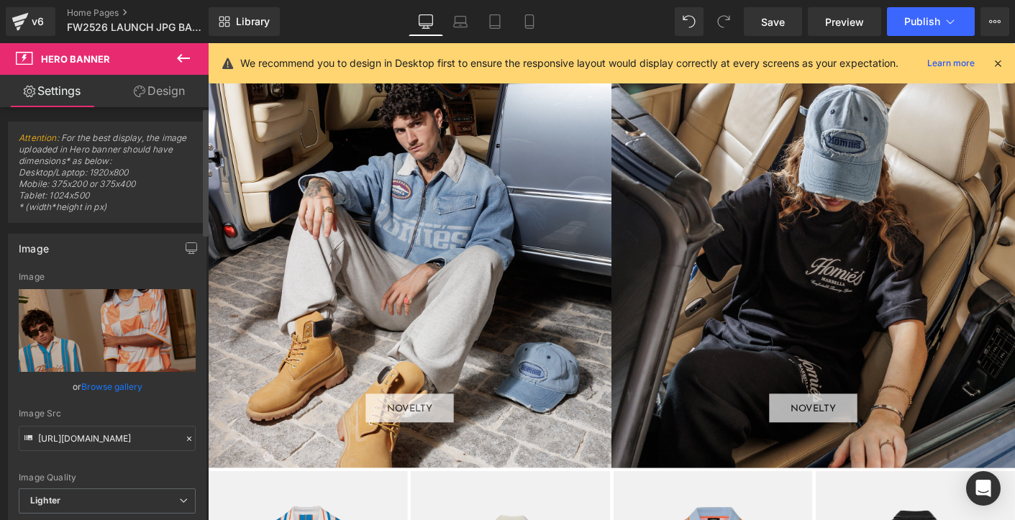
scroll to position [0, 0]
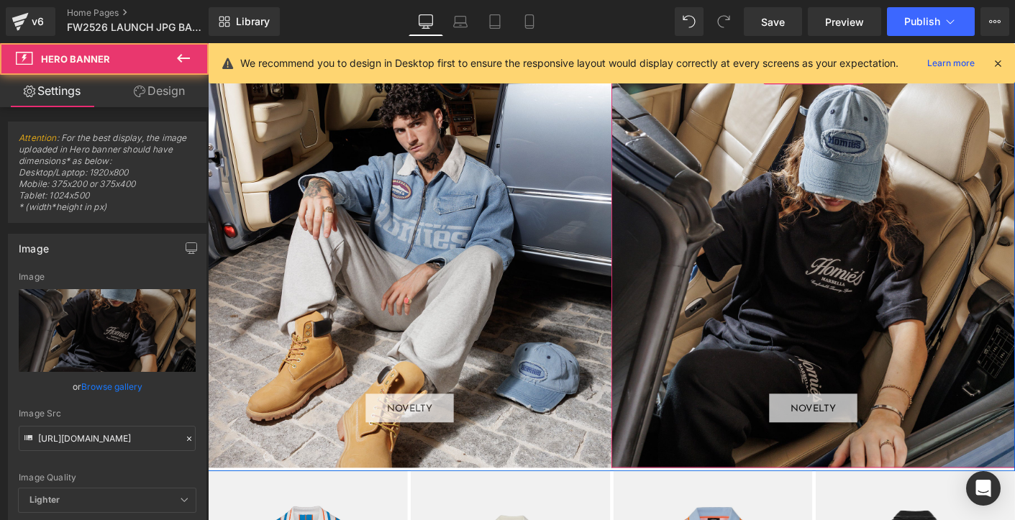
click at [706, 357] on div "NOVELTY Button" at bounding box center [860, 283] width 435 height 435
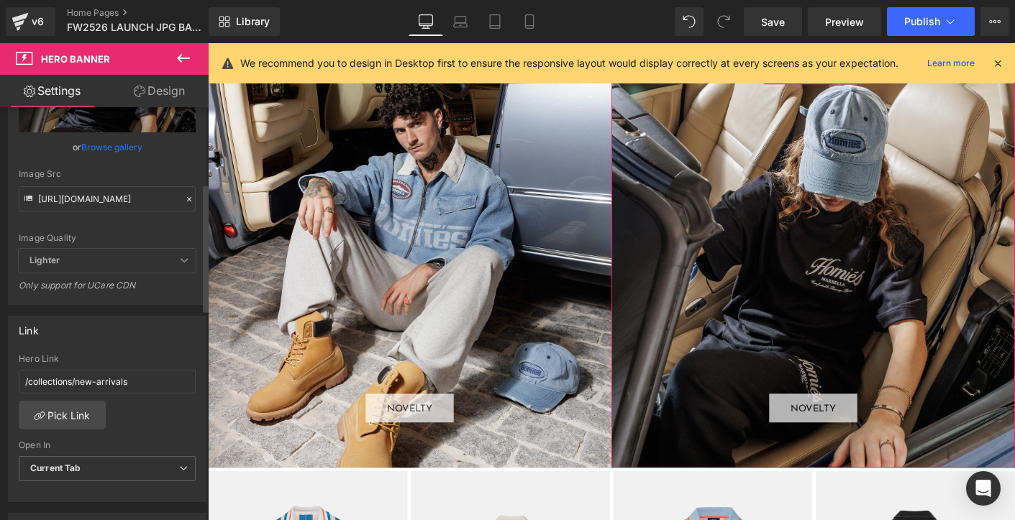
scroll to position [247, 0]
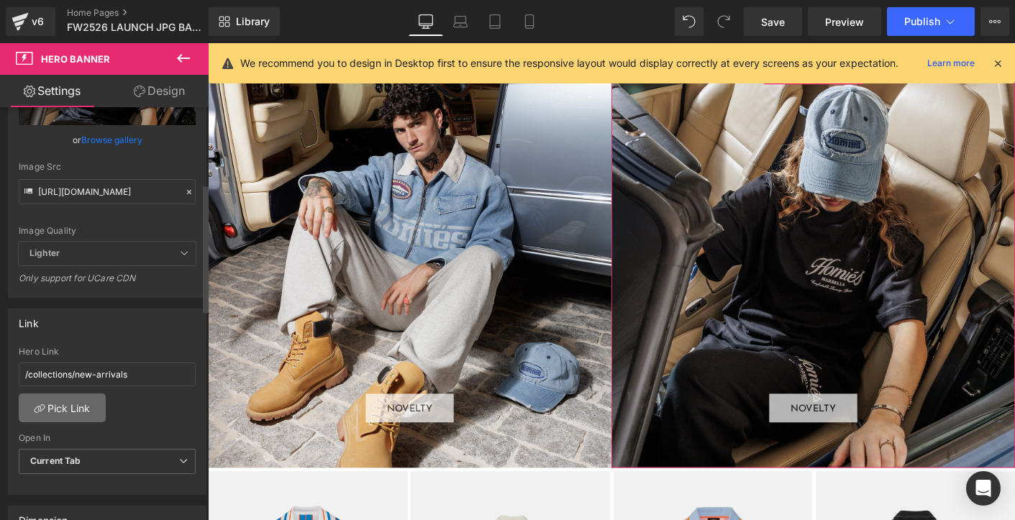
click at [71, 413] on link "Pick Link" at bounding box center [62, 407] width 87 height 29
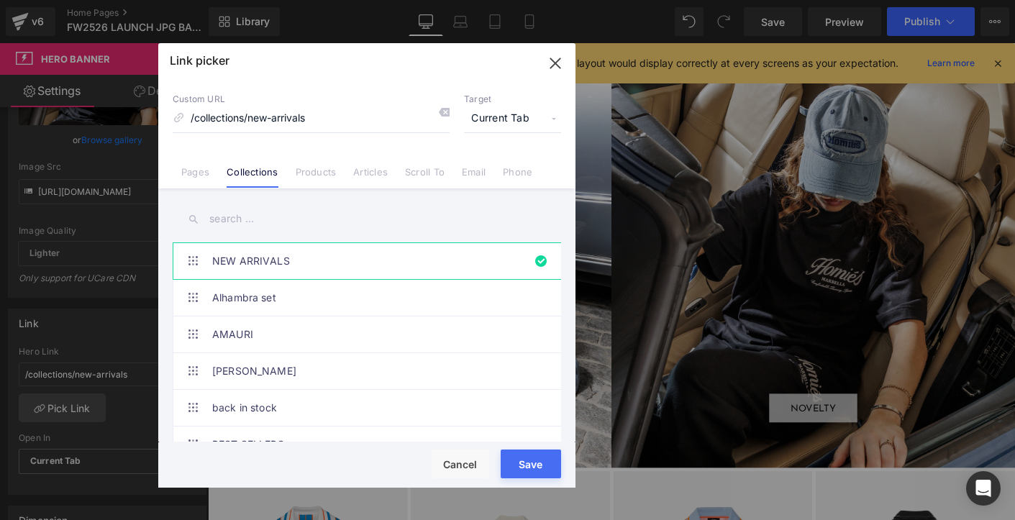
click at [213, 216] on input "text" at bounding box center [367, 219] width 388 height 32
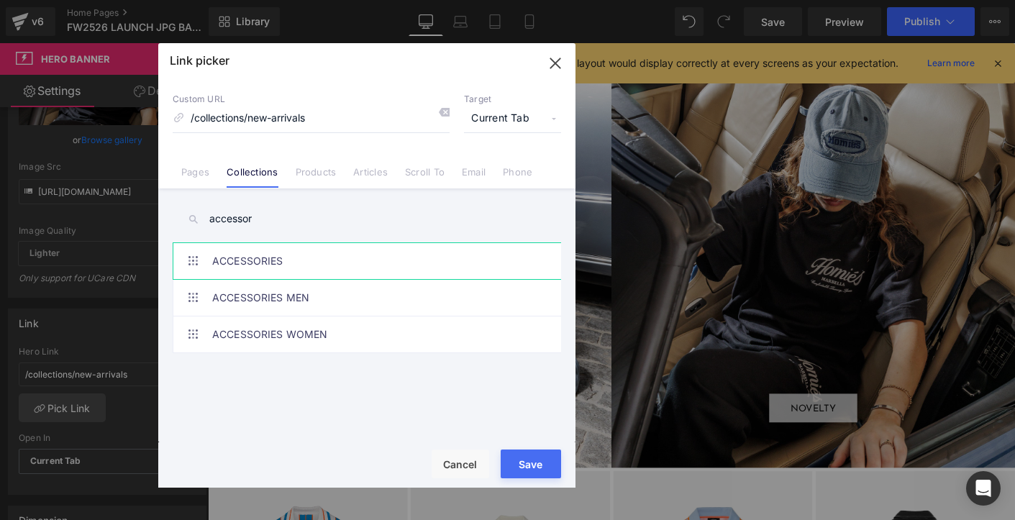
type input "accessor"
click at [252, 259] on link "ACCESSORIES" at bounding box center [370, 261] width 316 height 36
click at [518, 455] on div "Rendering Content" at bounding box center [507, 463] width 88 height 16
click at [530, 472] on button "Save" at bounding box center [530, 463] width 60 height 29
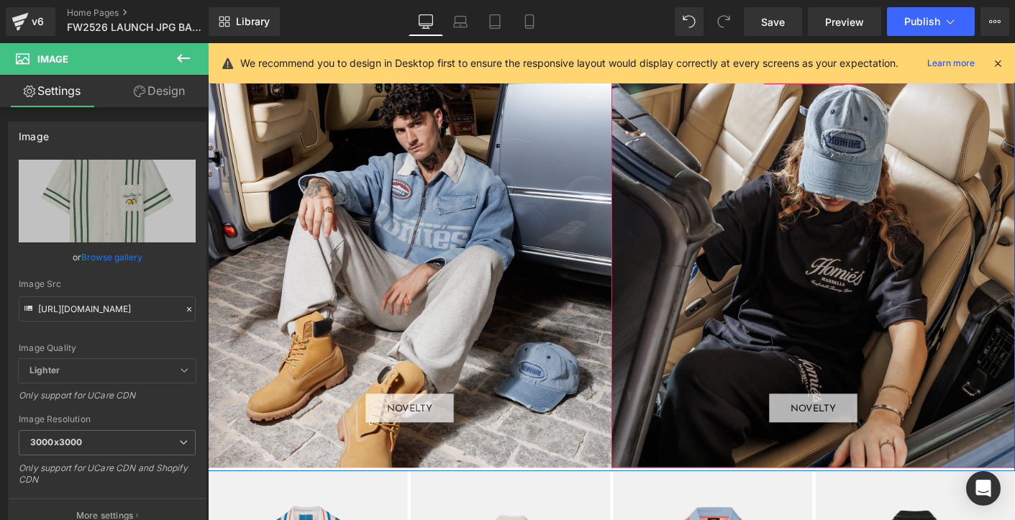
click at [723, 201] on div "NOVELTY Button" at bounding box center [860, 283] width 435 height 435
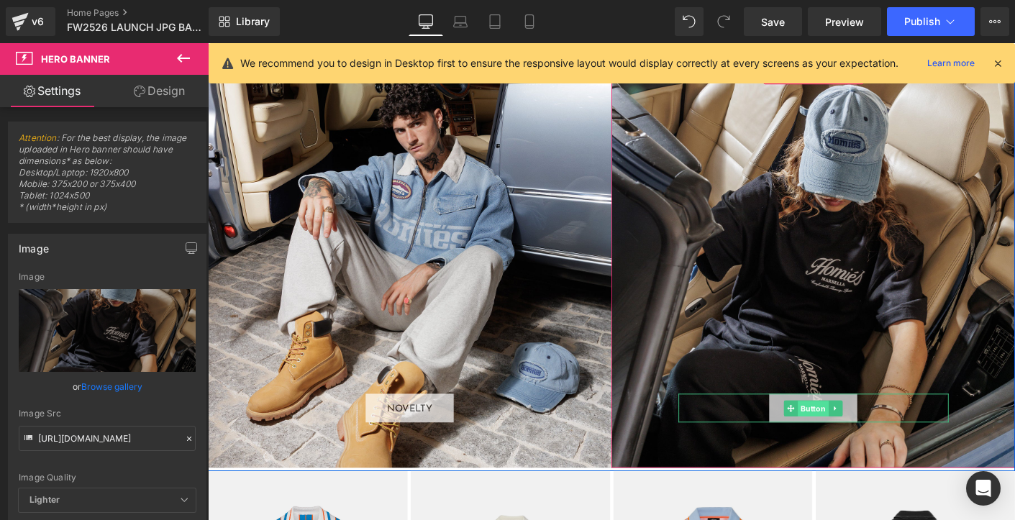
click at [859, 436] on span "Button" at bounding box center [859, 437] width 33 height 17
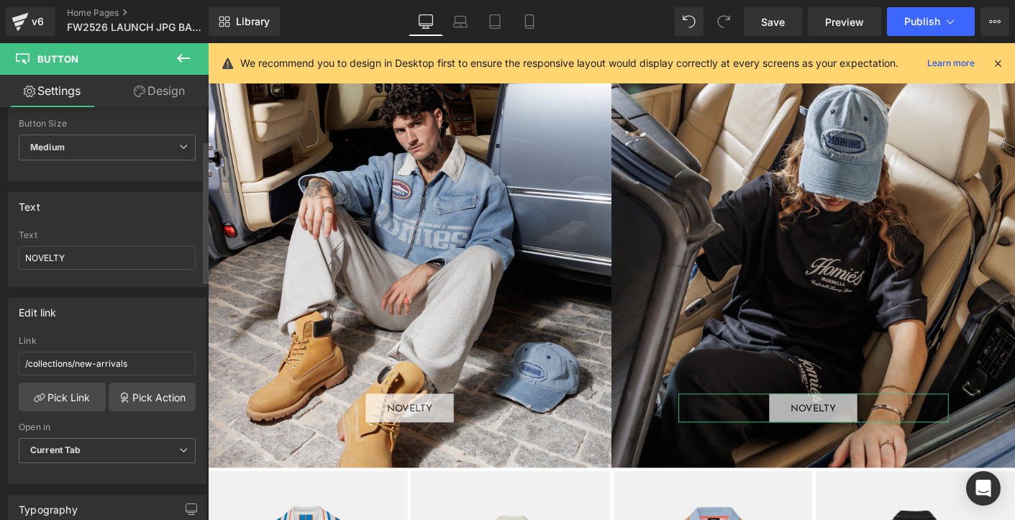
scroll to position [106, 0]
click at [56, 395] on link "Pick Link" at bounding box center [62, 394] width 87 height 29
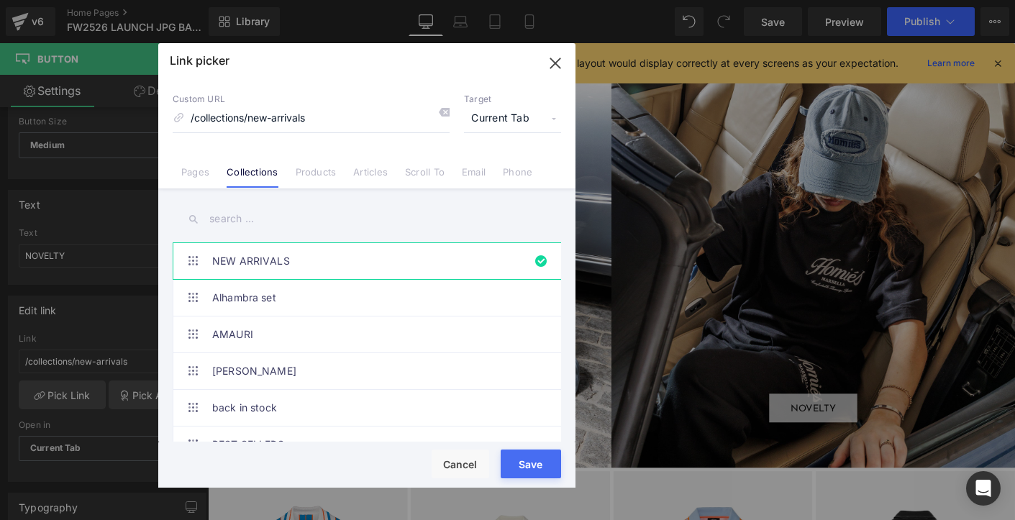
click at [242, 221] on input "text" at bounding box center [367, 219] width 388 height 32
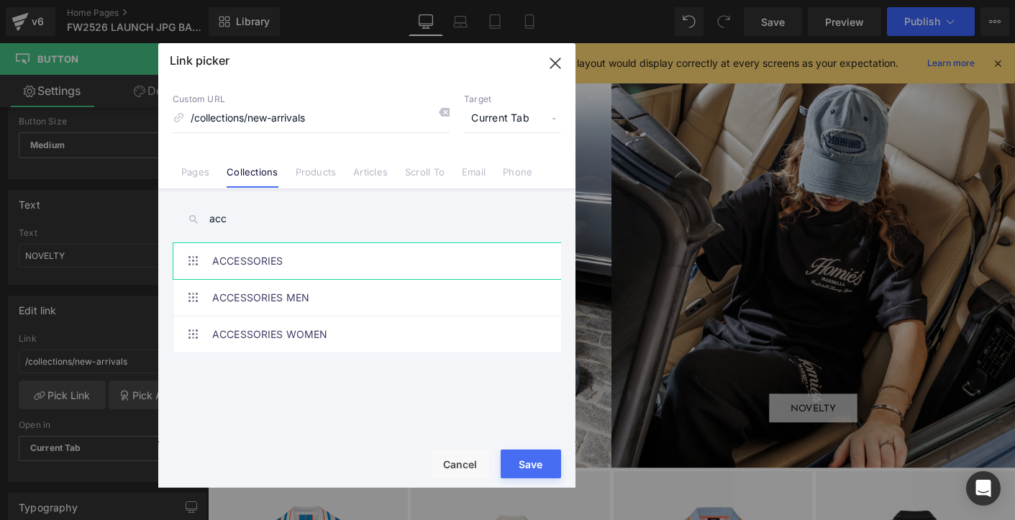
type input "acc"
click at [263, 262] on link "ACCESSORIES" at bounding box center [370, 261] width 316 height 36
click at [534, 471] on button "Save" at bounding box center [530, 463] width 60 height 29
click at [532, 466] on div "Rendering Content" at bounding box center [507, 463] width 88 height 16
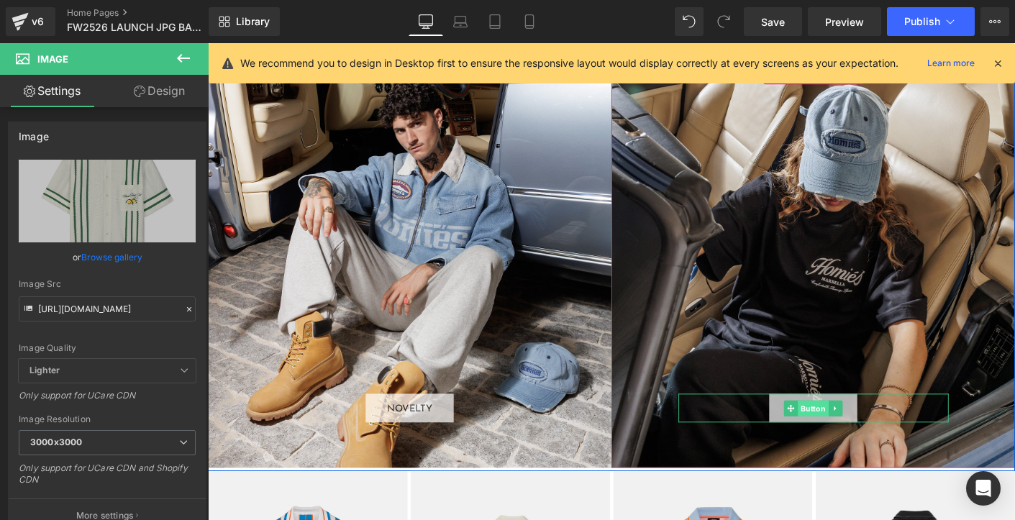
click at [861, 437] on span "Button" at bounding box center [859, 437] width 33 height 17
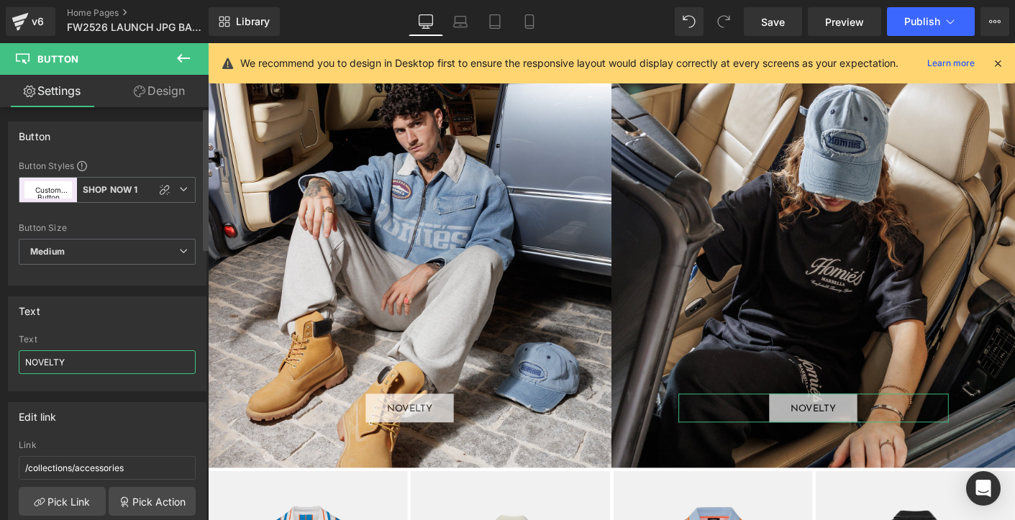
drag, startPoint x: 70, startPoint y: 365, endPoint x: 2, endPoint y: 357, distance: 68.1
click at [4, 357] on div "Text NOVELTY Text NOVELTY" at bounding box center [107, 338] width 215 height 106
type input "ACCESSORIES"
click at [134, 330] on div "Text NOVELTY Text ACCESSORIES" at bounding box center [107, 343] width 198 height 95
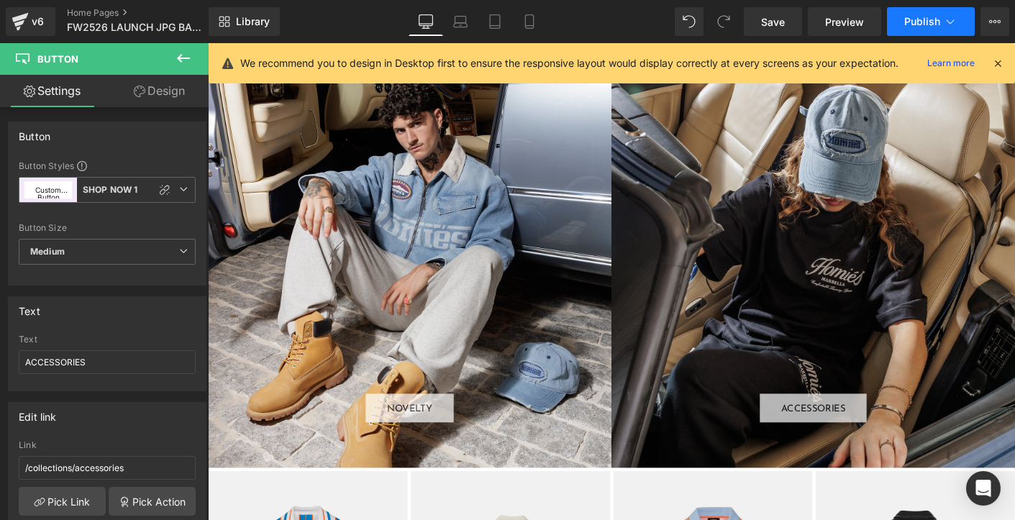
click at [915, 16] on span "Publish" at bounding box center [922, 22] width 36 height 12
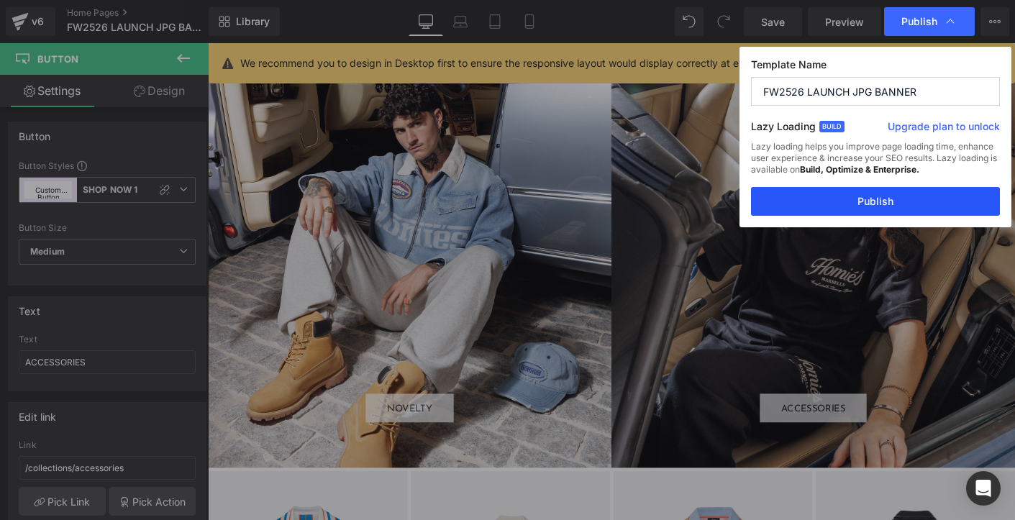
click at [874, 201] on button "Publish" at bounding box center [875, 201] width 249 height 29
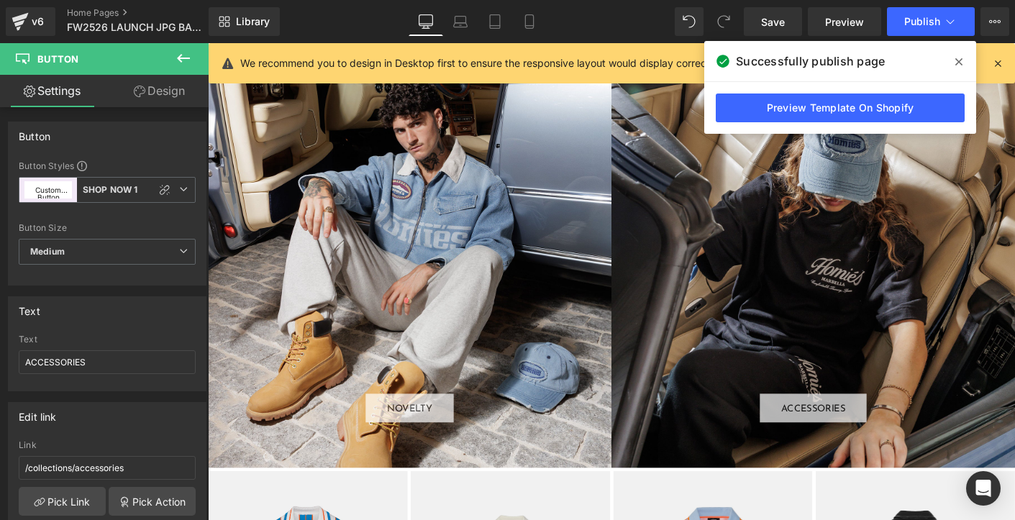
click at [958, 60] on icon at bounding box center [958, 61] width 7 height 7
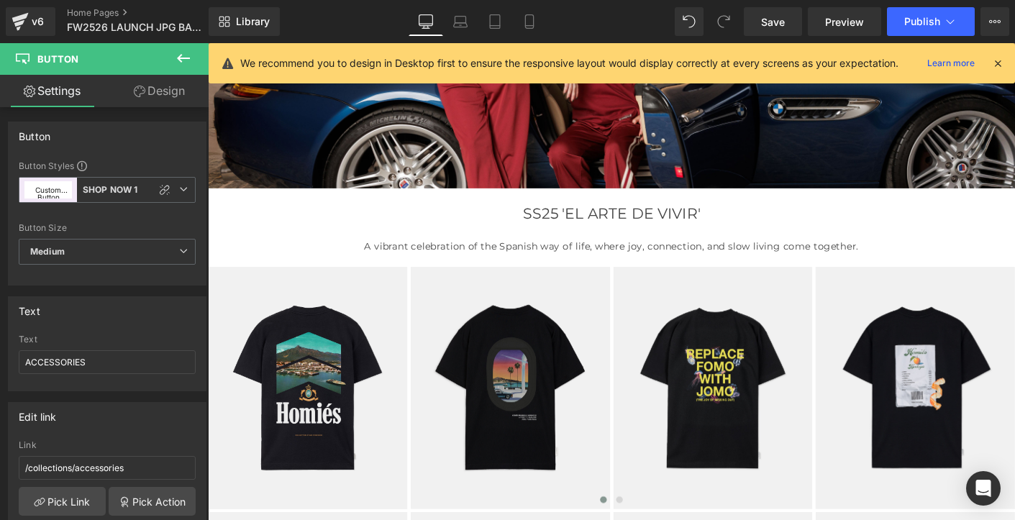
scroll to position [283, 0]
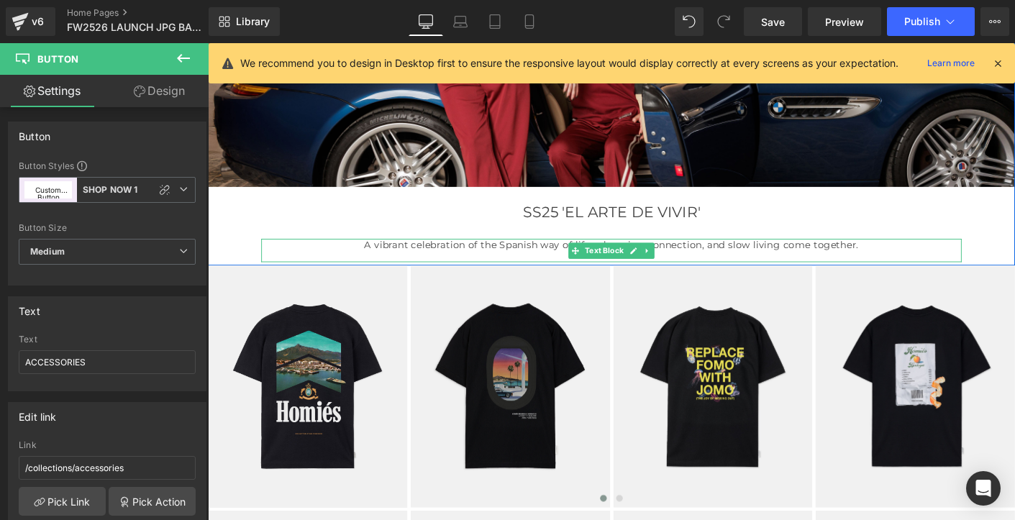
click at [549, 257] on span "A vibrant celebration of the Spanish way of life, where joy, connection, and sl…" at bounding box center [643, 260] width 533 height 13
click at [542, 265] on span "A vibrant celebration of the Spanish way of life, where joy, connection, and sl…" at bounding box center [643, 260] width 533 height 13
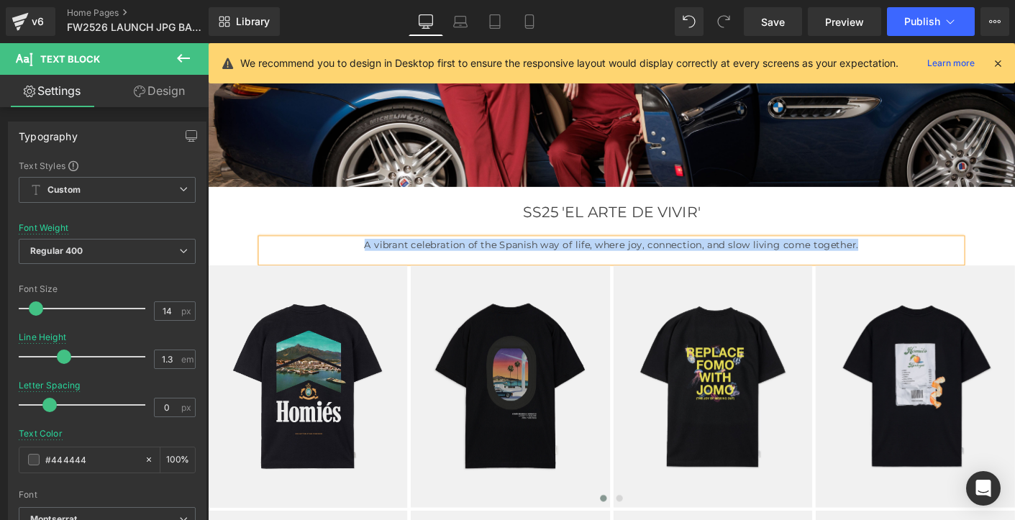
paste div
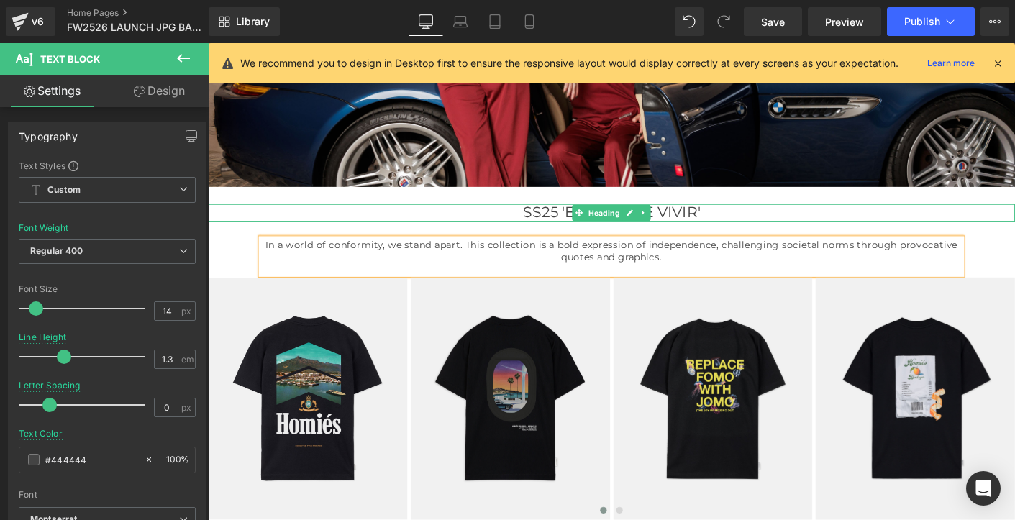
click at [565, 224] on h1 "SS25 'EL ARTE DE VIVIR'" at bounding box center [643, 225] width 870 height 19
click at [547, 224] on h1 "SS25 'EL ARTE DE VIVIR'" at bounding box center [643, 225] width 870 height 19
click at [584, 224] on h1 "SS25 'EL ARTE DE VIVIR'" at bounding box center [643, 225] width 870 height 19
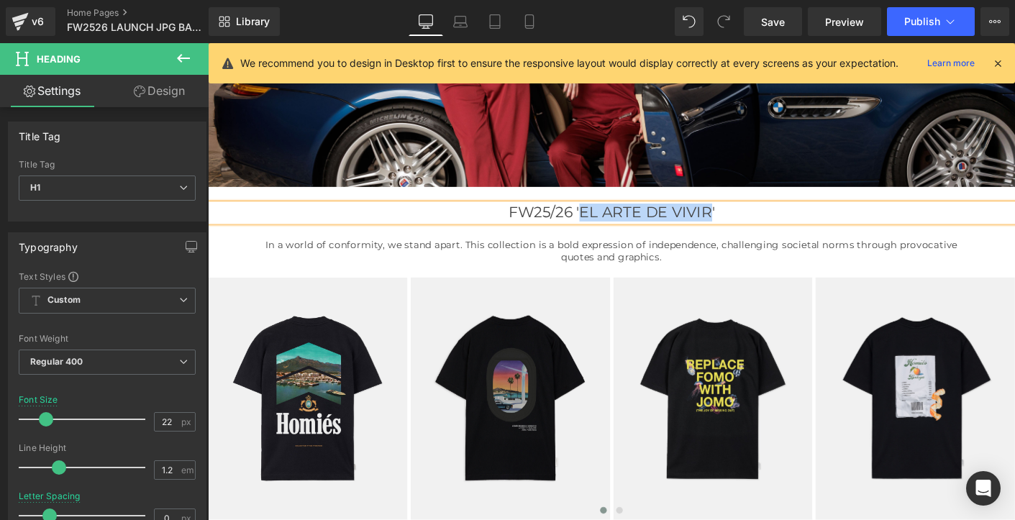
drag, startPoint x: 610, startPoint y: 224, endPoint x: 746, endPoint y: 221, distance: 135.9
click at [747, 221] on h1 "FW25/26 'EL ARTE DE VIVIR'" at bounding box center [643, 225] width 870 height 19
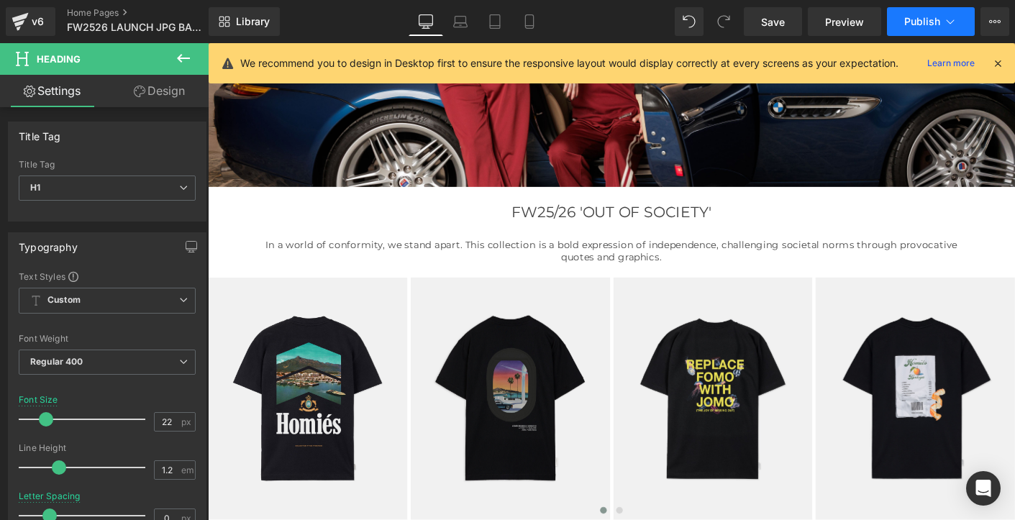
click at [920, 25] on span "Publish" at bounding box center [922, 22] width 36 height 12
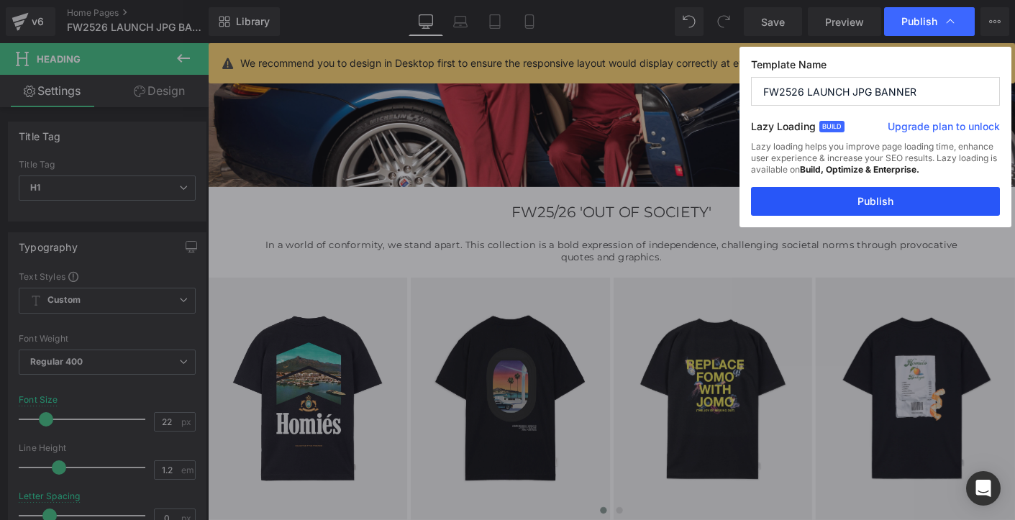
click at [844, 203] on button "Publish" at bounding box center [875, 201] width 249 height 29
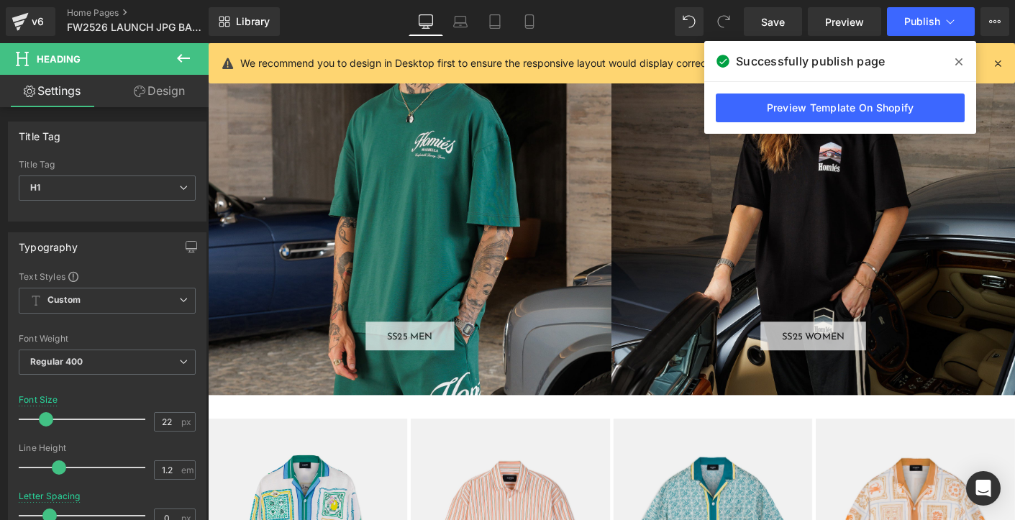
scroll to position [1123, 0]
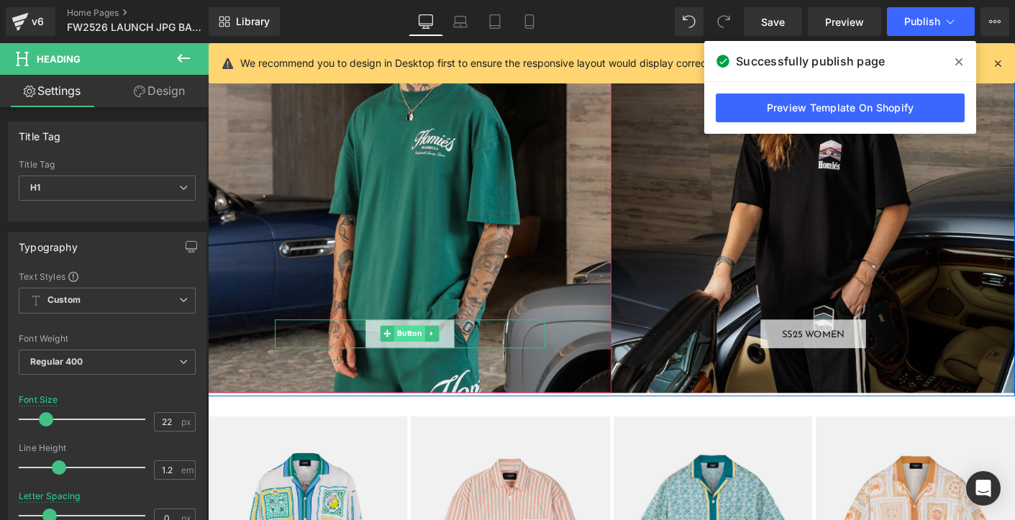
click at [419, 356] on span "Button" at bounding box center [424, 355] width 33 height 17
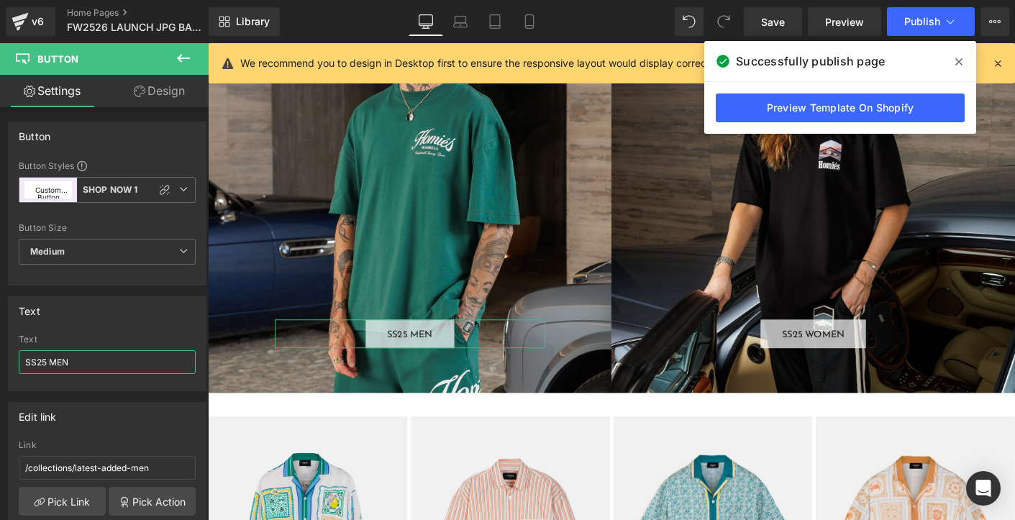
drag, startPoint x: 49, startPoint y: 362, endPoint x: -5, endPoint y: 357, distance: 54.2
click at [0, 357] on html "Button You are previewing how the will restyle your page. You can not edit Elem…" at bounding box center [507, 260] width 1015 height 520
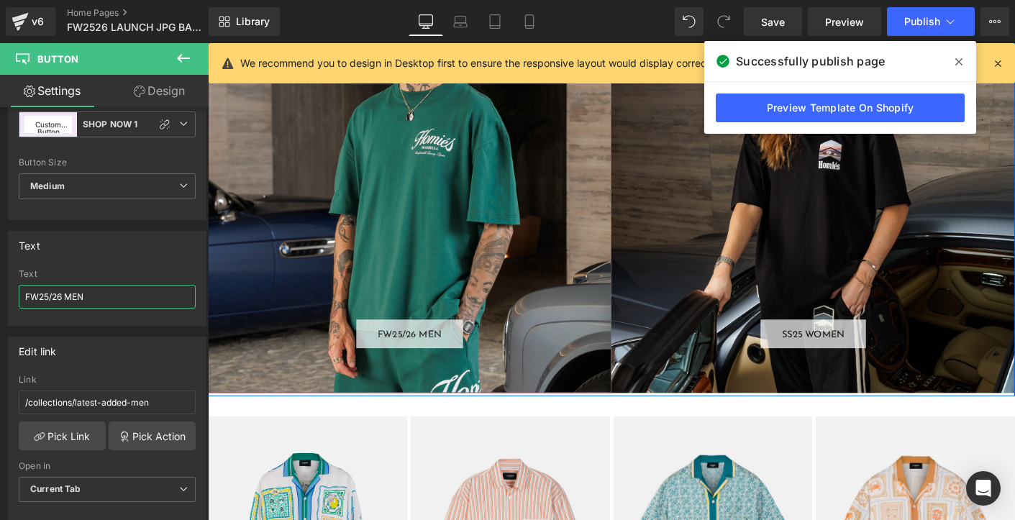
type input "FW 25/26 MEN"
click at [309, 262] on div "FW 25/26 MEN Button" at bounding box center [425, 202] width 435 height 435
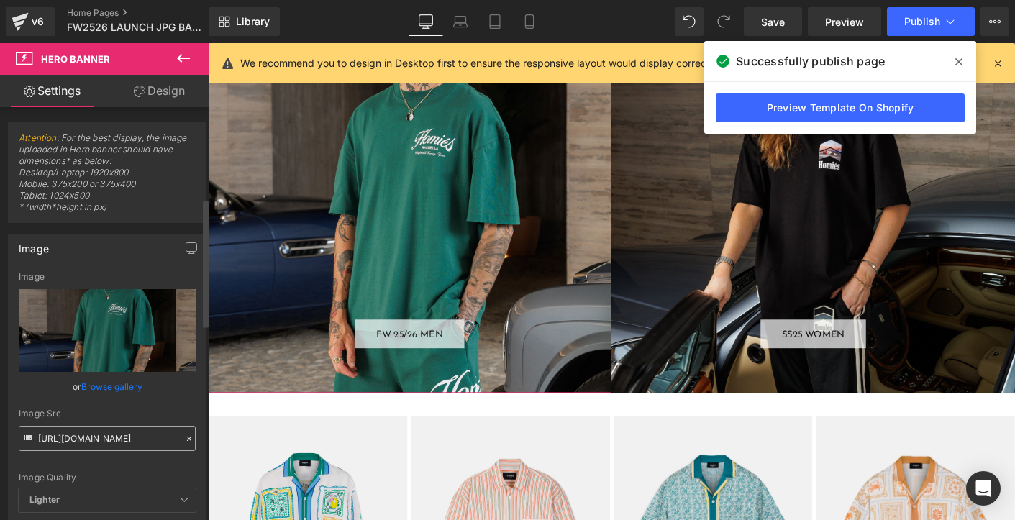
scroll to position [293, 0]
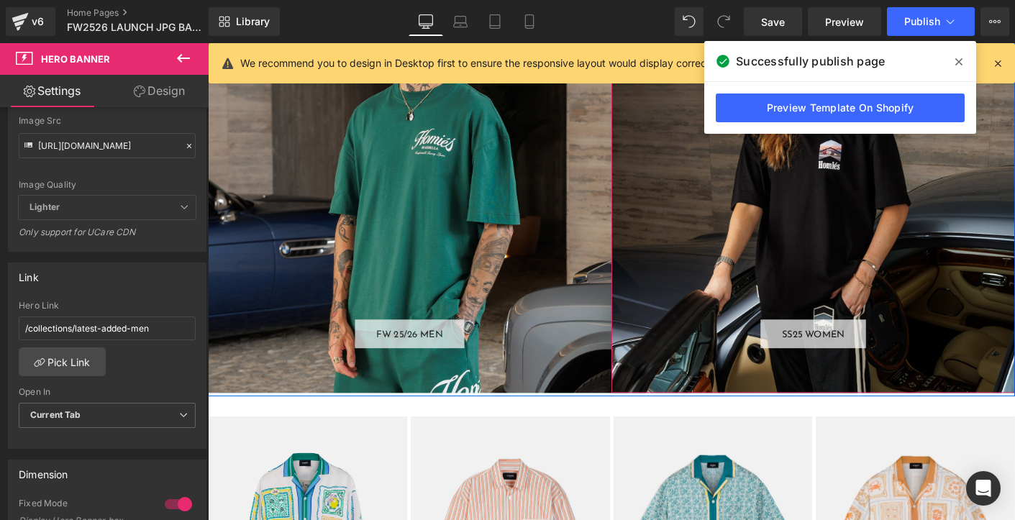
click at [754, 252] on div "SS25 WOMEN Button" at bounding box center [860, 202] width 435 height 435
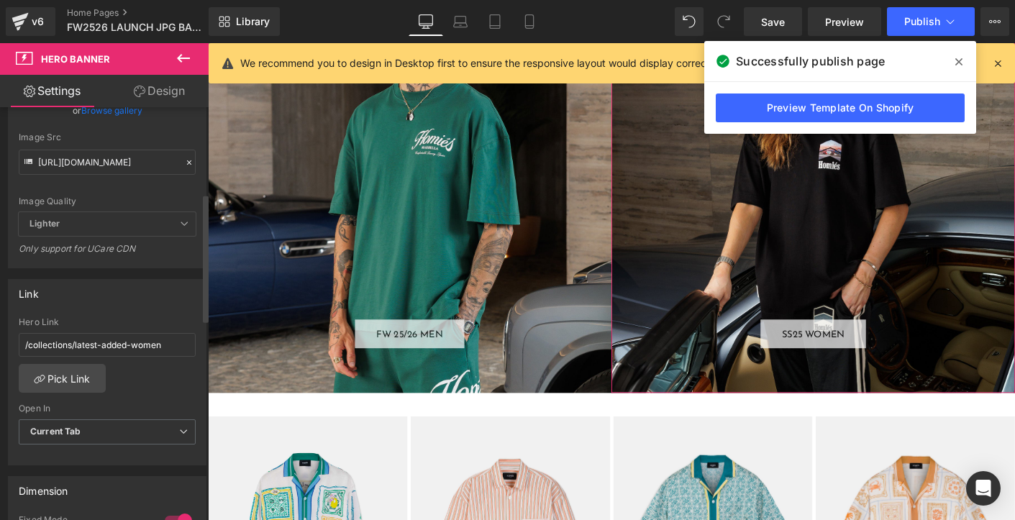
scroll to position [279, 0]
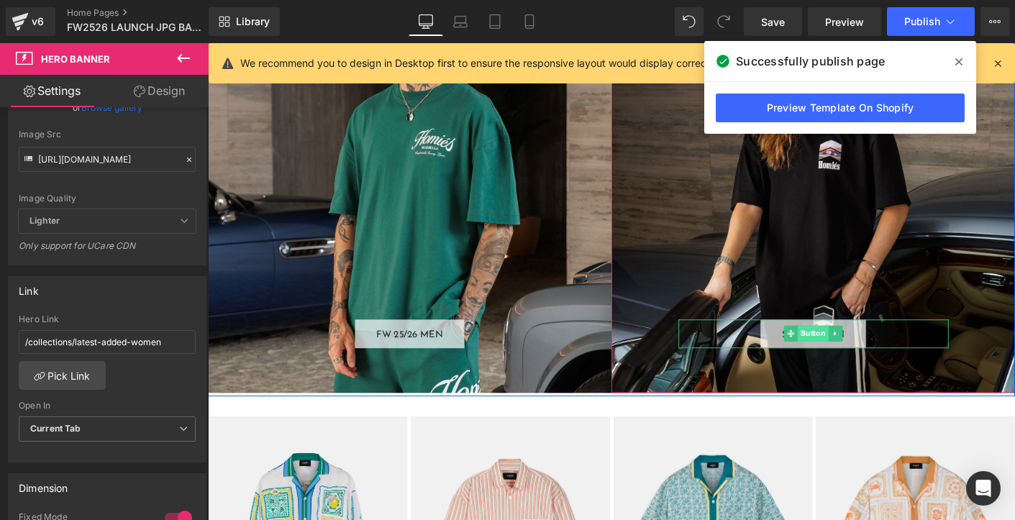
click at [856, 354] on span "Button" at bounding box center [859, 355] width 33 height 17
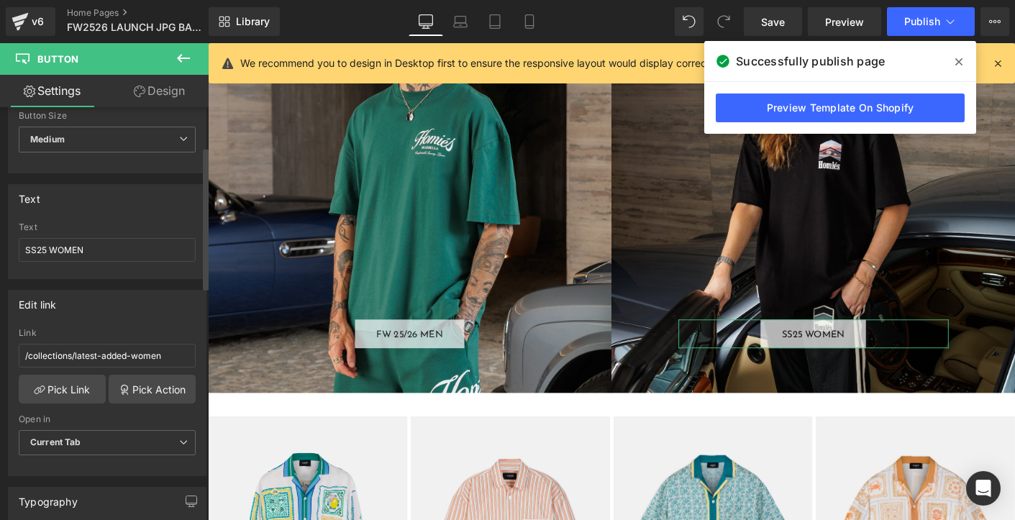
scroll to position [114, 0]
drag, startPoint x: 35, startPoint y: 249, endPoint x: -4, endPoint y: 241, distance: 40.3
click at [0, 241] on html "Button You are previewing how the will restyle your page. You can not edit Elem…" at bounding box center [507, 260] width 1015 height 520
type input "FW 25/26 WOMEN"
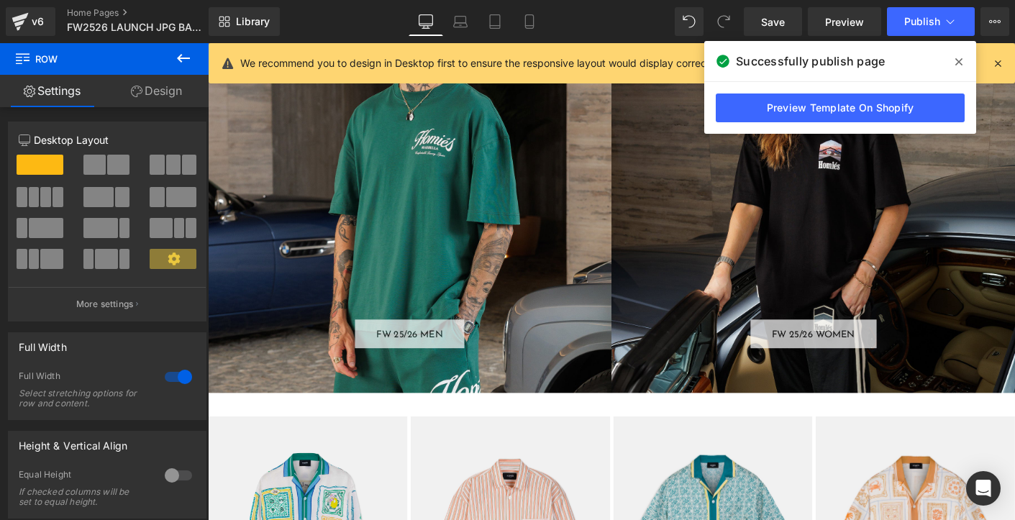
click at [957, 62] on icon at bounding box center [958, 61] width 7 height 7
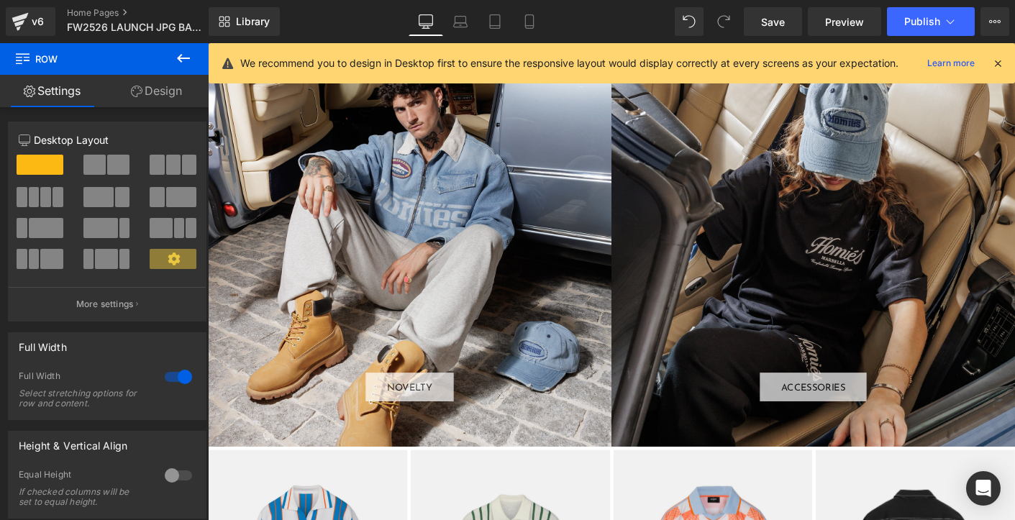
scroll to position [2086, 0]
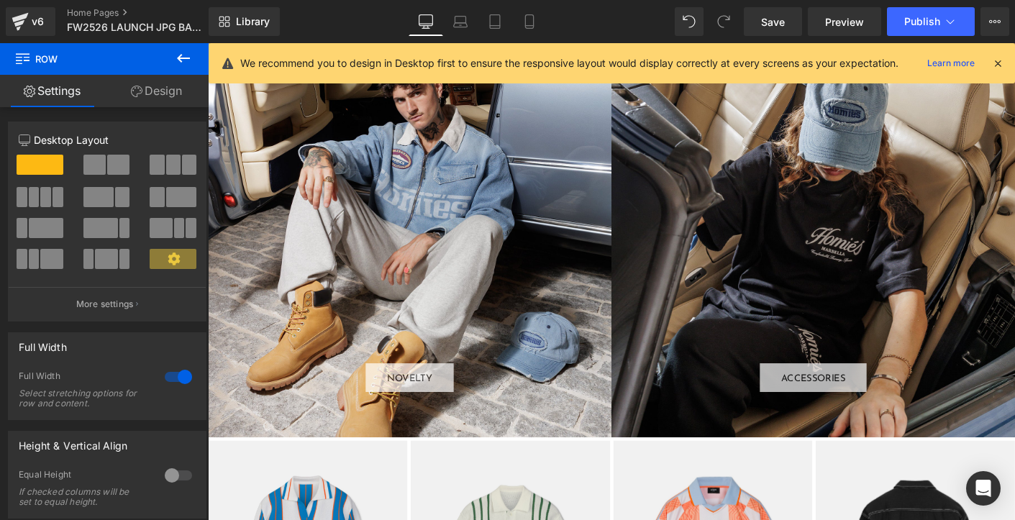
click at [400, 256] on div "NOVELTY Button" at bounding box center [425, 250] width 435 height 435
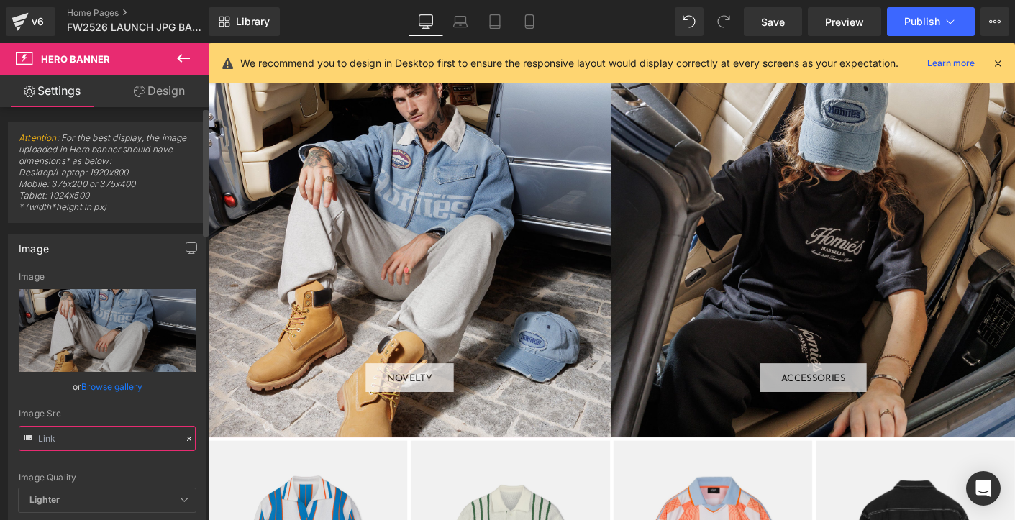
click at [109, 444] on input "text" at bounding box center [107, 438] width 177 height 25
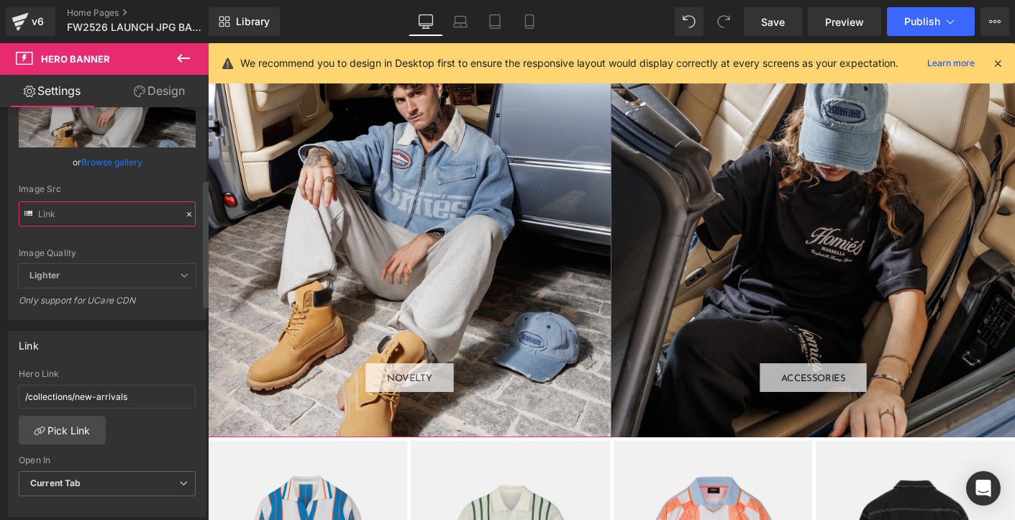
scroll to position [231, 0]
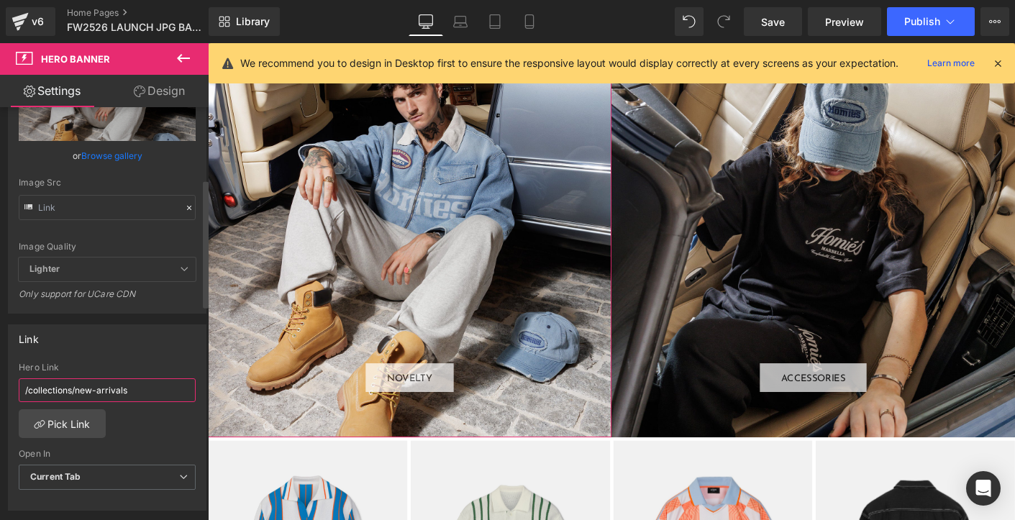
click at [105, 391] on input "/collections/new-arrivals" at bounding box center [107, 390] width 177 height 24
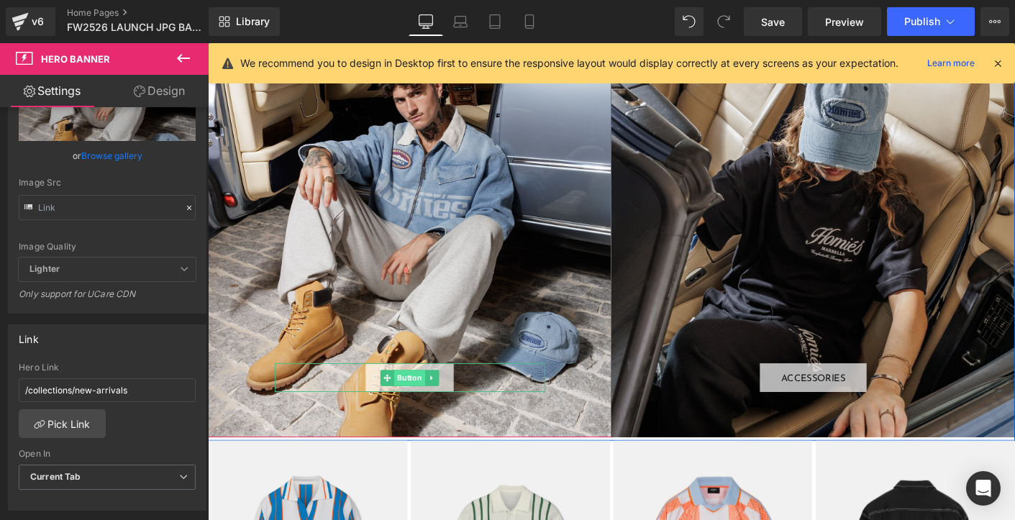
click at [424, 403] on span "Button" at bounding box center [424, 403] width 33 height 17
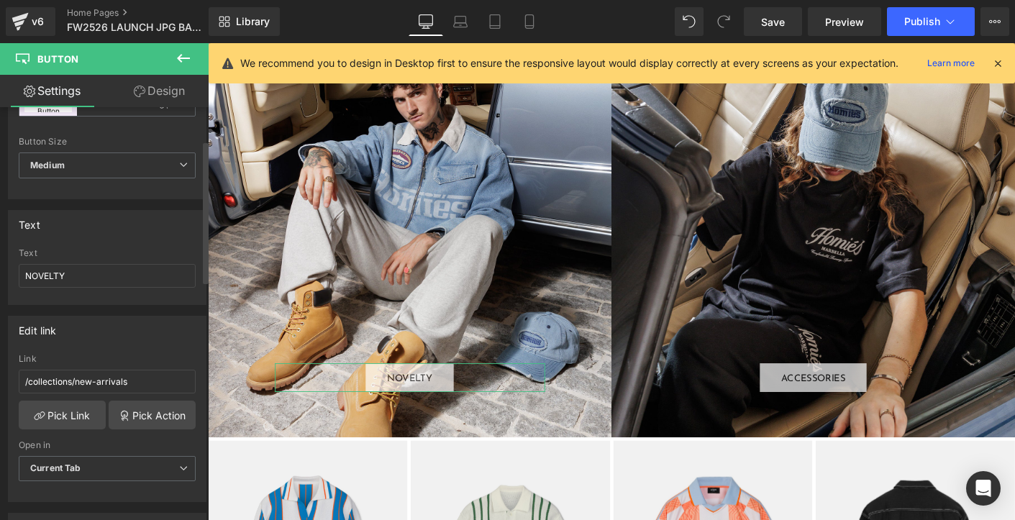
scroll to position [96, 0]
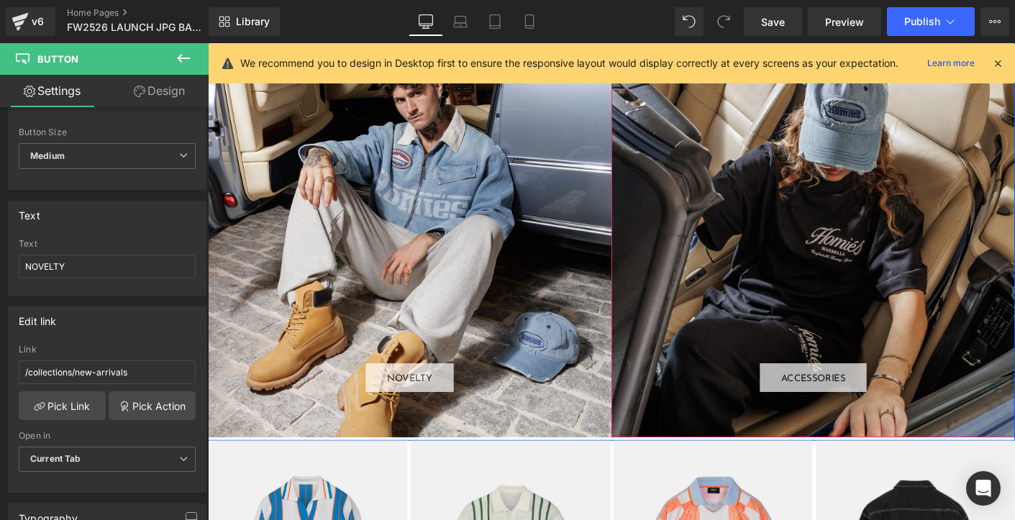
click at [818, 241] on div "ACCESSORIES Button" at bounding box center [860, 250] width 435 height 435
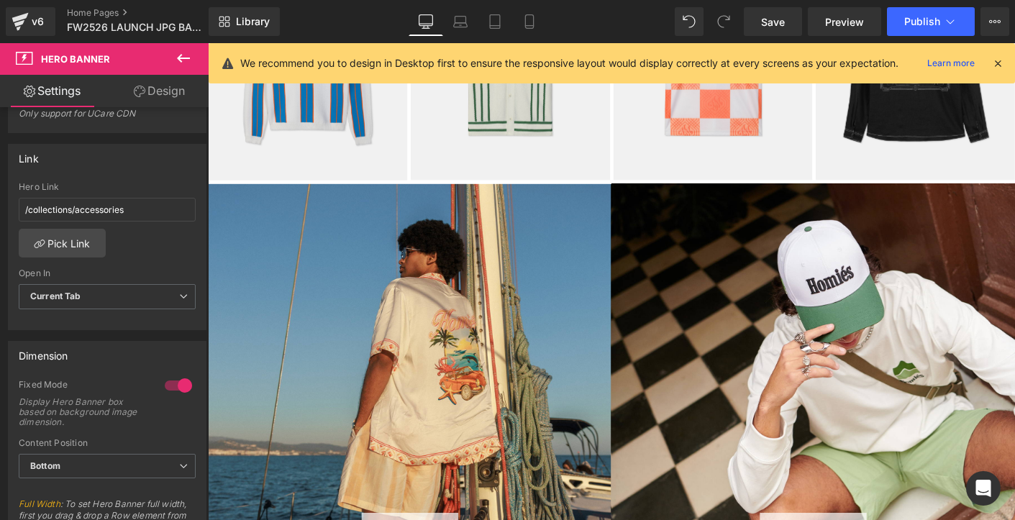
scroll to position [2606, 0]
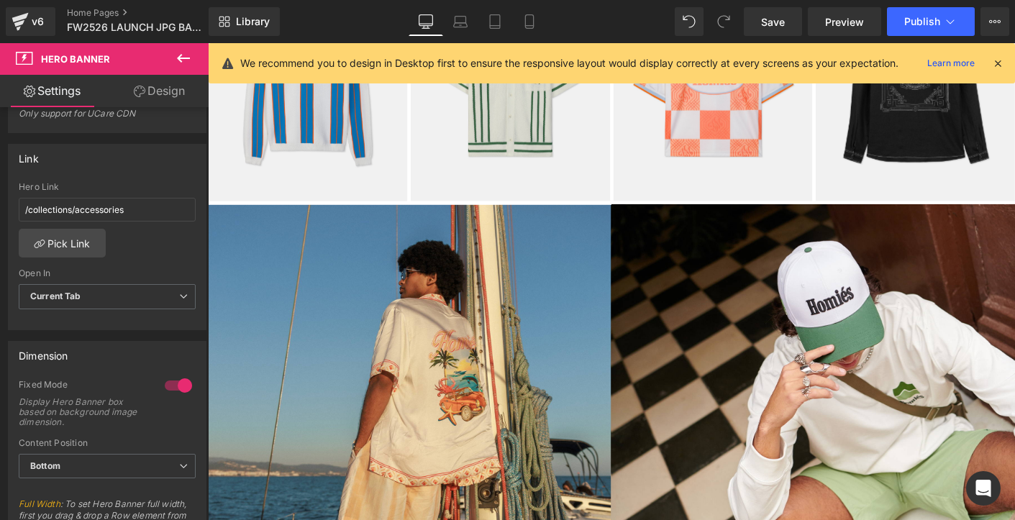
click at [270, 252] on div "SWIMWEAR Button" at bounding box center [425, 434] width 435 height 434
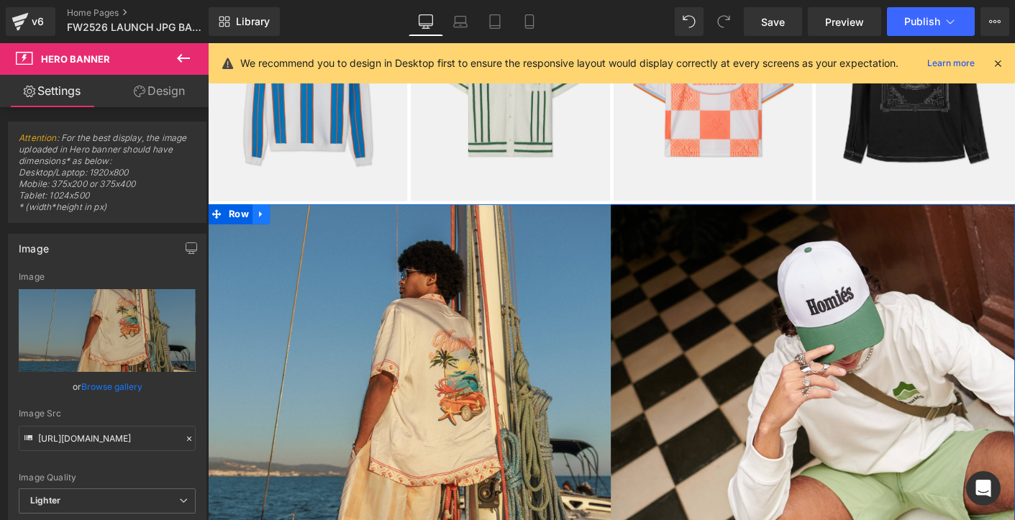
click at [264, 225] on icon at bounding box center [264, 227] width 3 height 6
click at [301, 225] on icon at bounding box center [303, 227] width 10 height 10
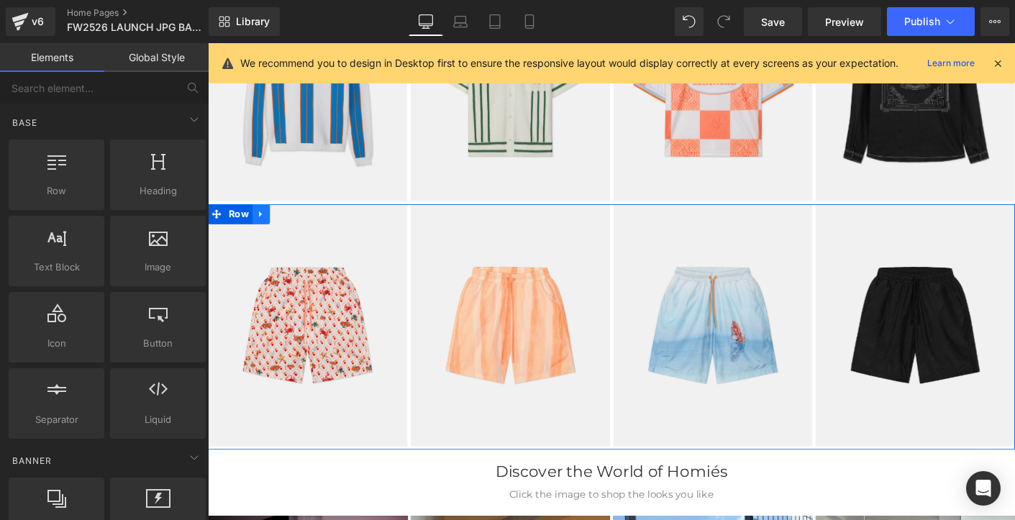
click at [265, 225] on icon at bounding box center [265, 226] width 10 height 11
click at [301, 229] on icon at bounding box center [303, 227] width 10 height 10
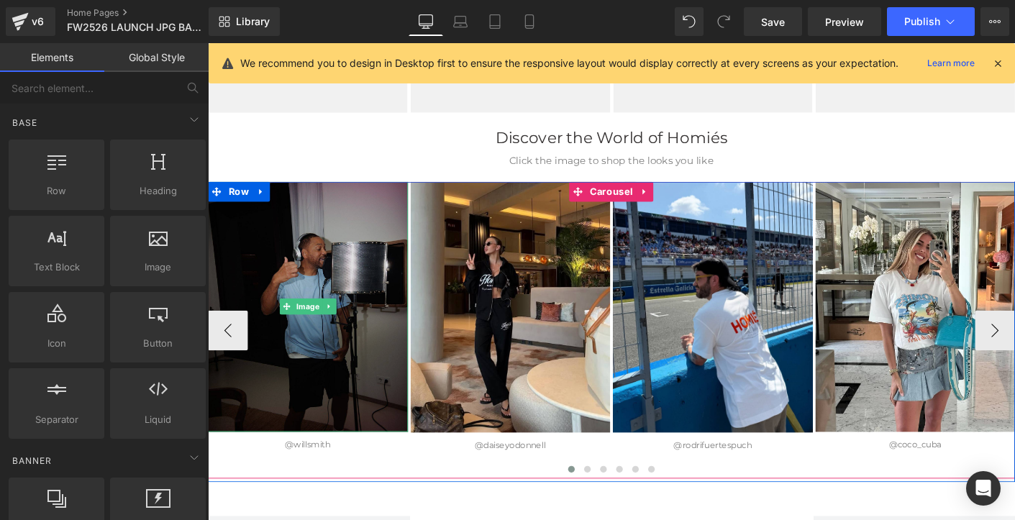
scroll to position [2704, 0]
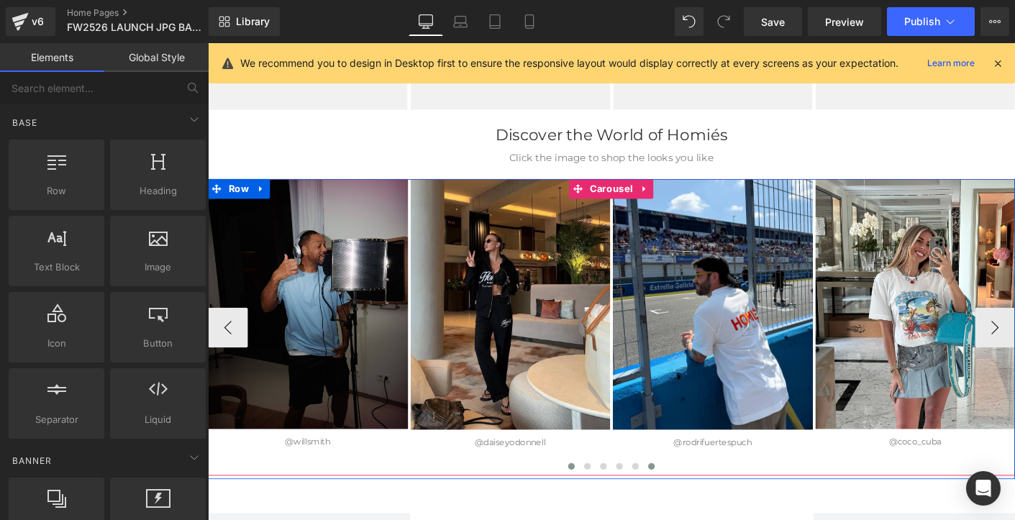
click at [684, 500] on span at bounding box center [685, 499] width 7 height 7
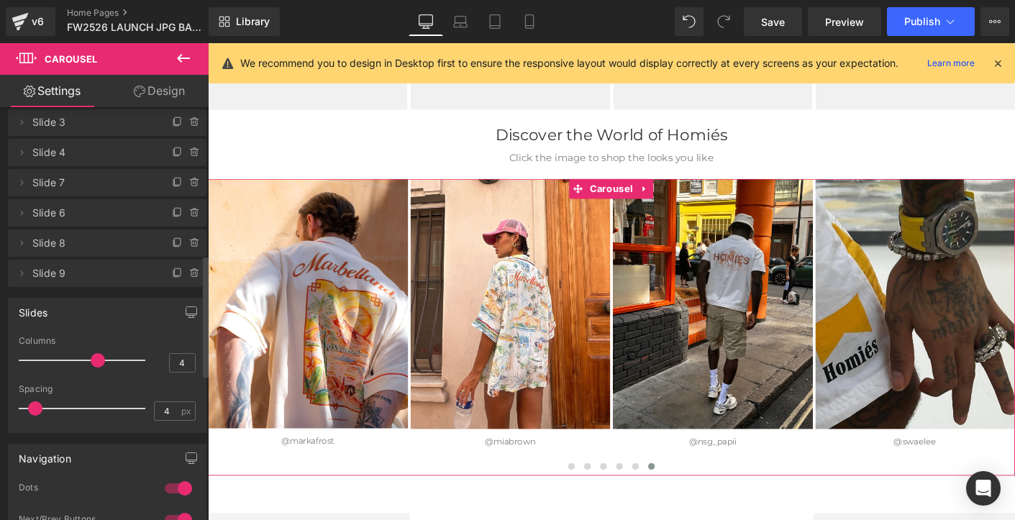
scroll to position [492, 0]
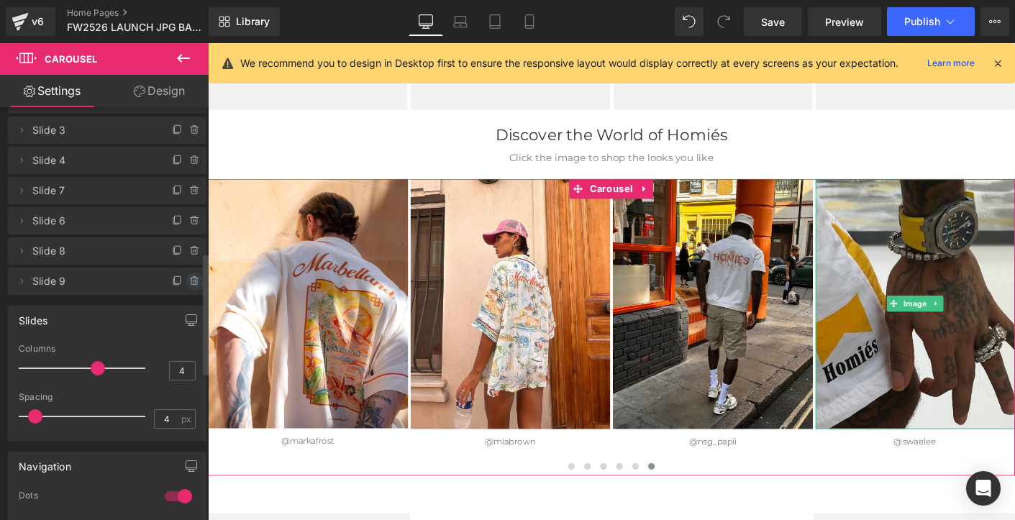
click at [193, 281] on icon at bounding box center [193, 281] width 0 height 3
drag, startPoint x: 165, startPoint y: 278, endPoint x: 369, endPoint y: 372, distance: 224.6
click at [165, 278] on button "Delete" at bounding box center [179, 282] width 45 height 19
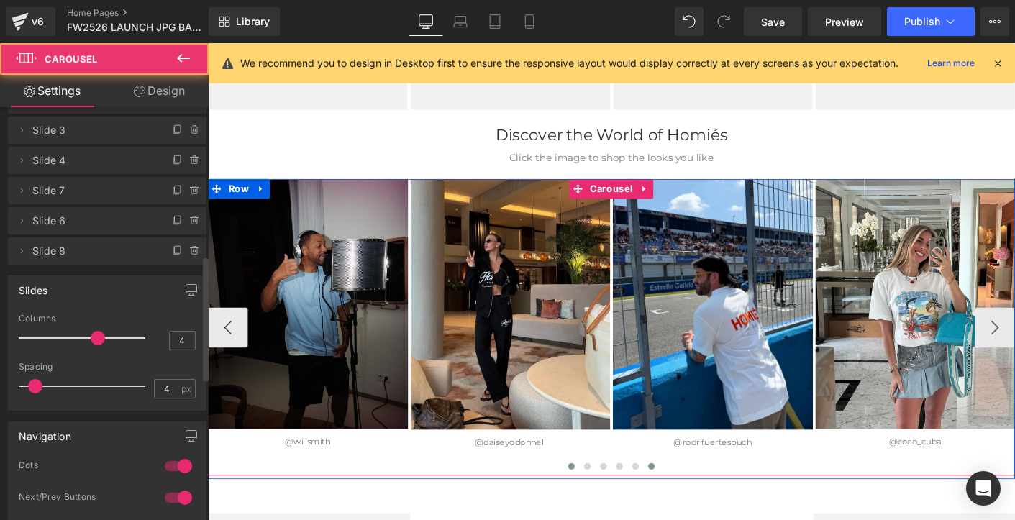
click at [687, 498] on span at bounding box center [685, 499] width 7 height 7
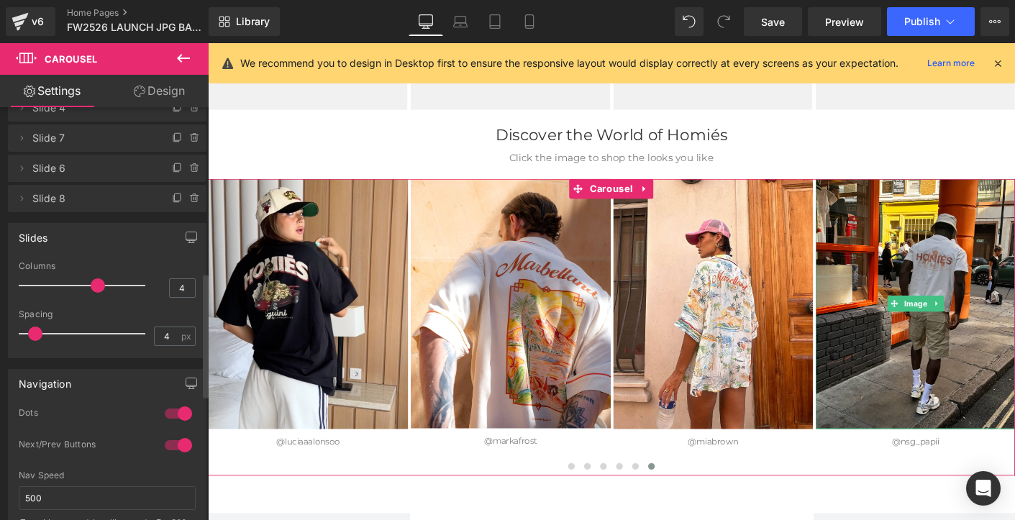
scroll to position [554, 0]
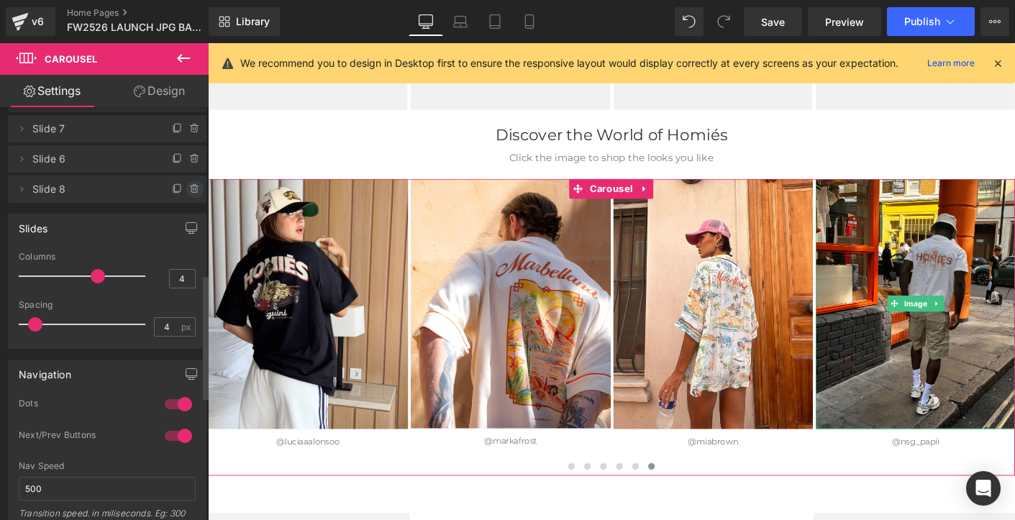
click at [189, 187] on icon at bounding box center [195, 189] width 12 height 12
click at [168, 191] on button "Delete" at bounding box center [179, 189] width 45 height 19
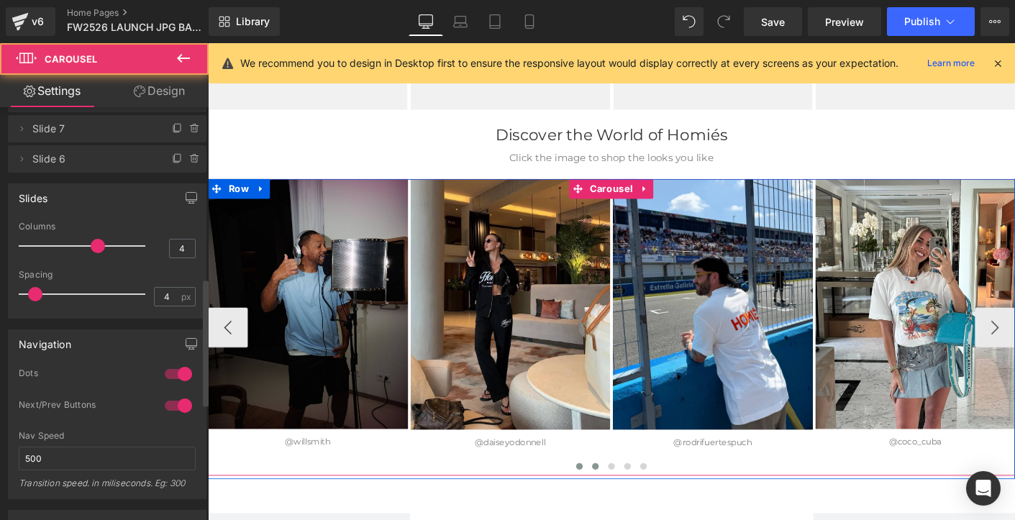
click at [628, 499] on span at bounding box center [625, 499] width 7 height 7
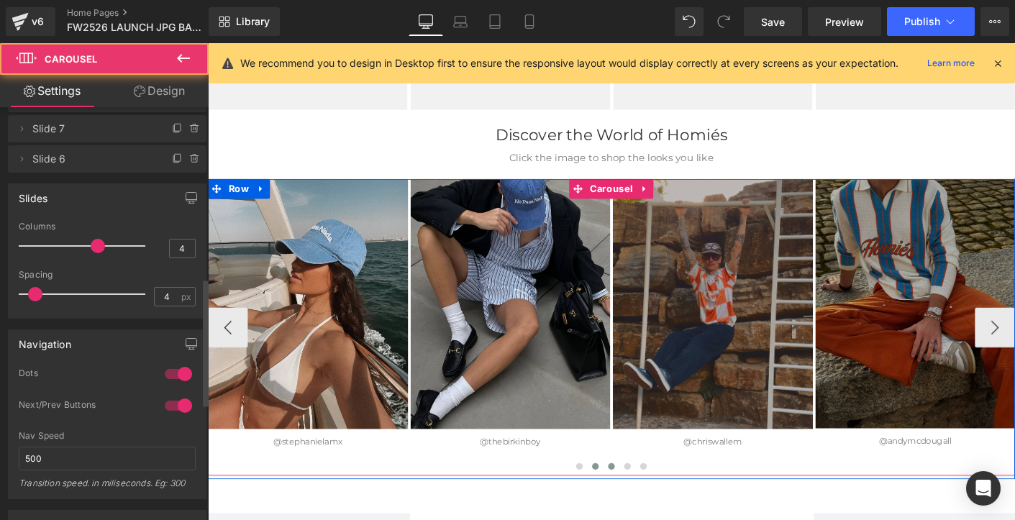
click at [642, 498] on span at bounding box center [642, 499] width 7 height 7
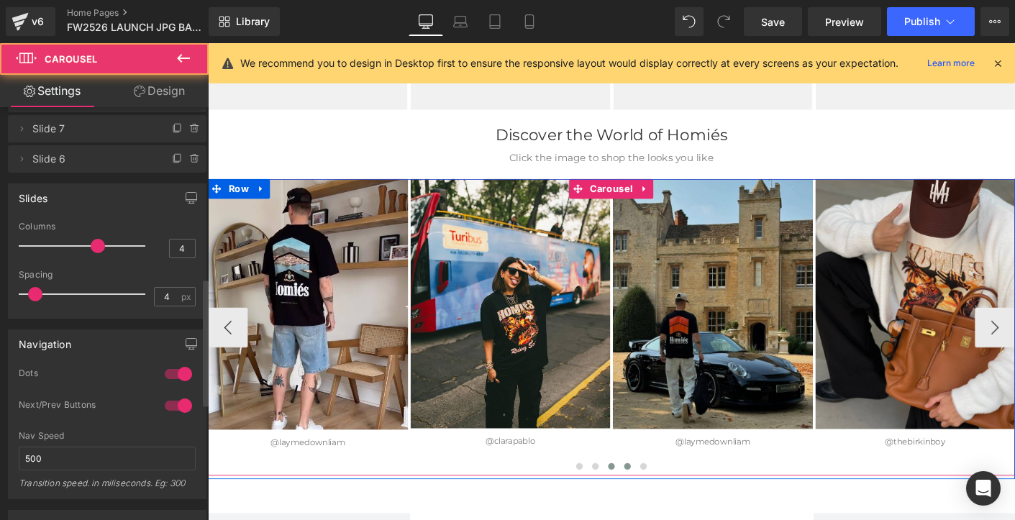
click at [657, 498] on span at bounding box center [659, 499] width 7 height 7
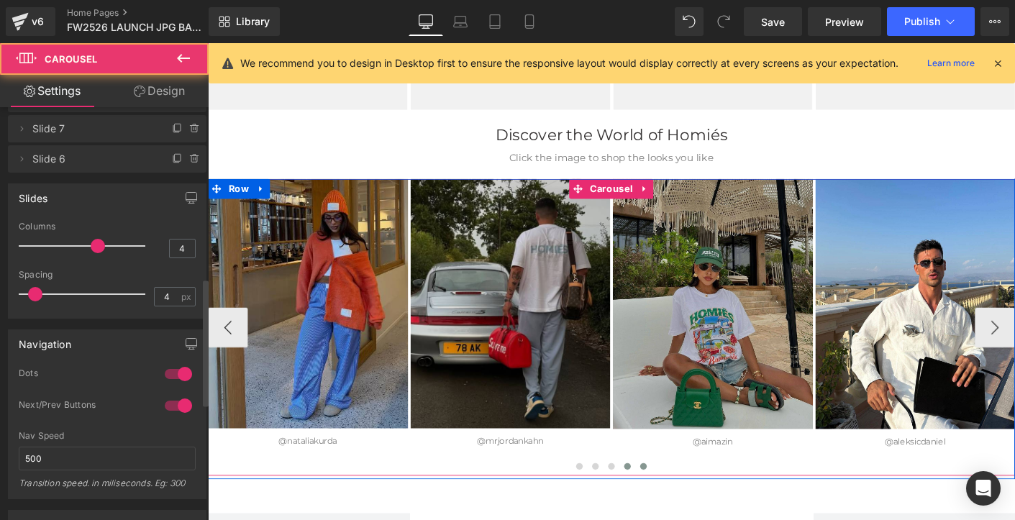
click at [677, 498] on span at bounding box center [677, 499] width 7 height 7
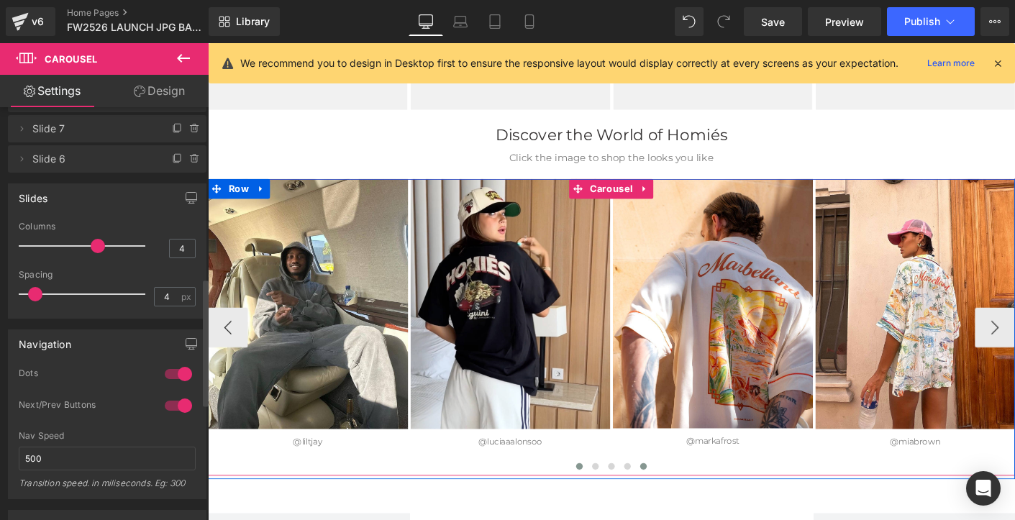
click at [608, 499] on span at bounding box center [608, 499] width 7 height 7
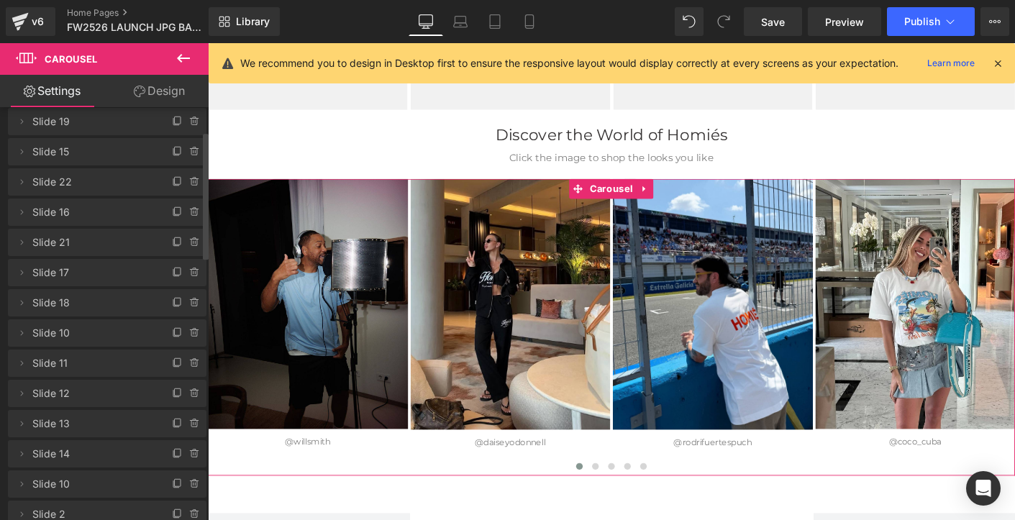
scroll to position [0, 0]
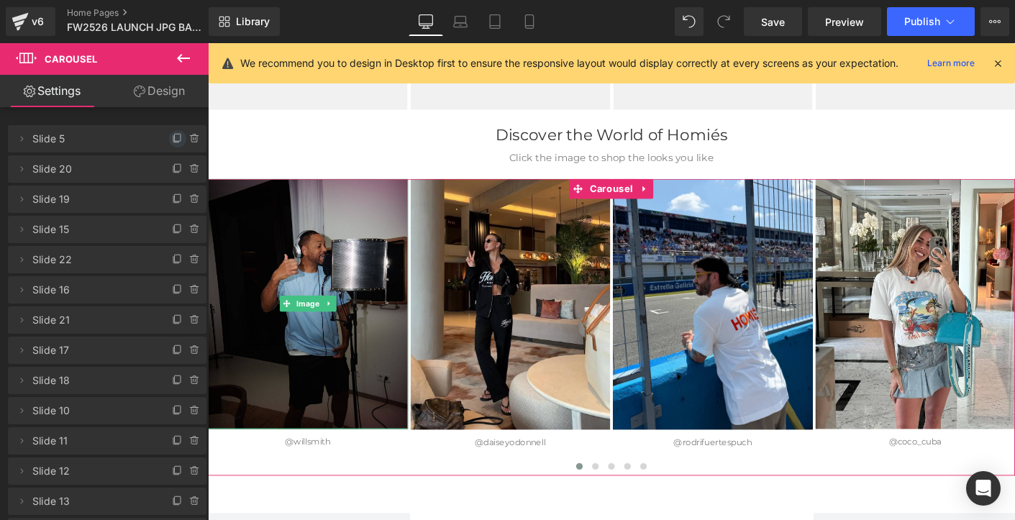
click at [172, 138] on icon at bounding box center [178, 139] width 12 height 12
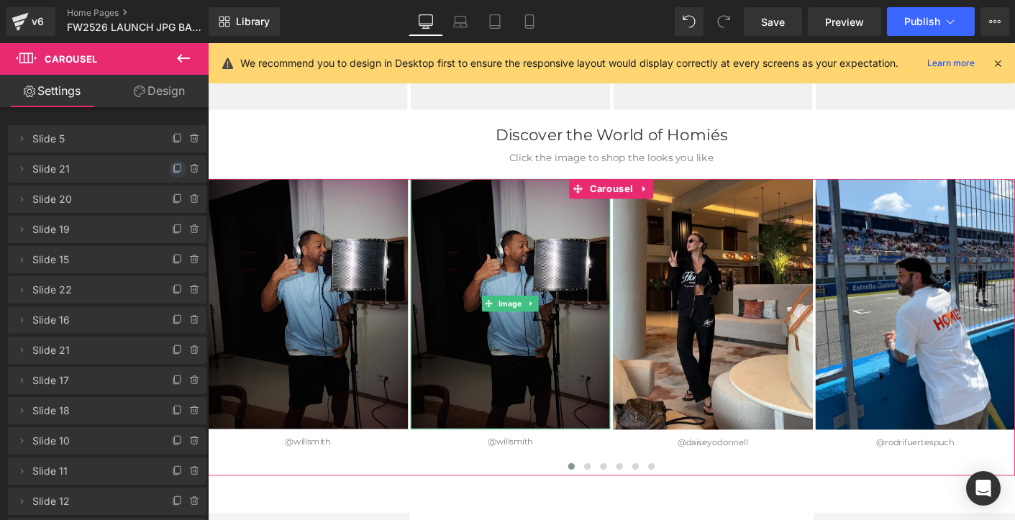
click at [172, 168] on icon at bounding box center [178, 169] width 12 height 12
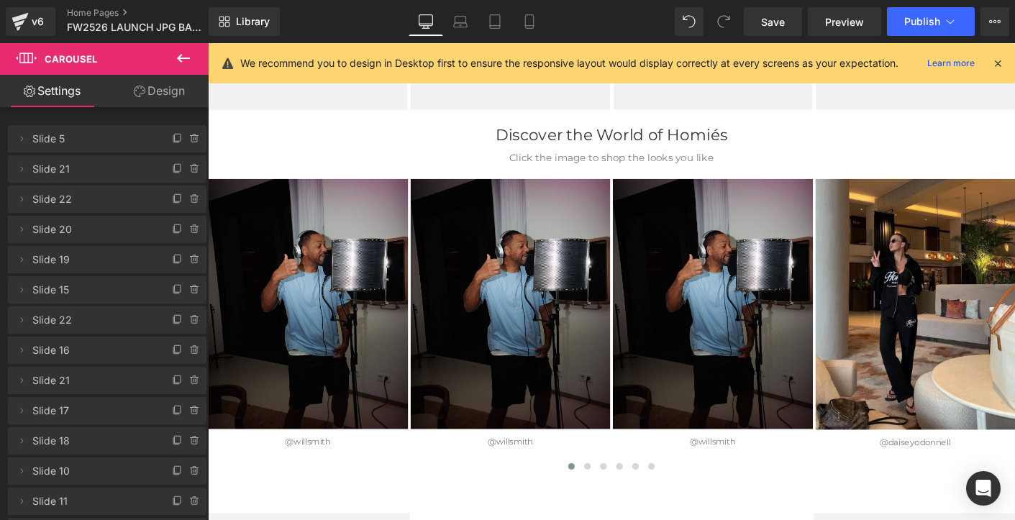
scroll to position [2612, 0]
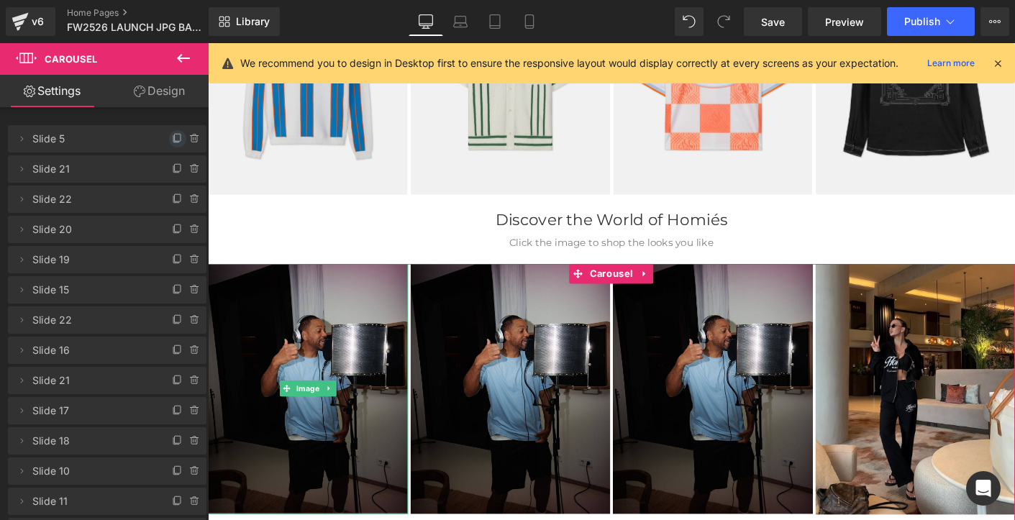
click at [172, 137] on icon at bounding box center [178, 139] width 12 height 12
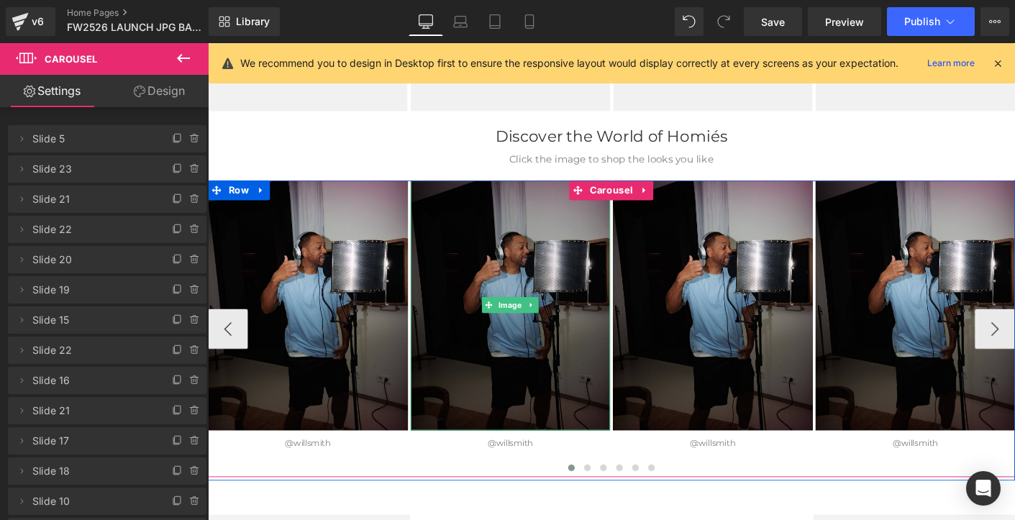
scroll to position [2712, 0]
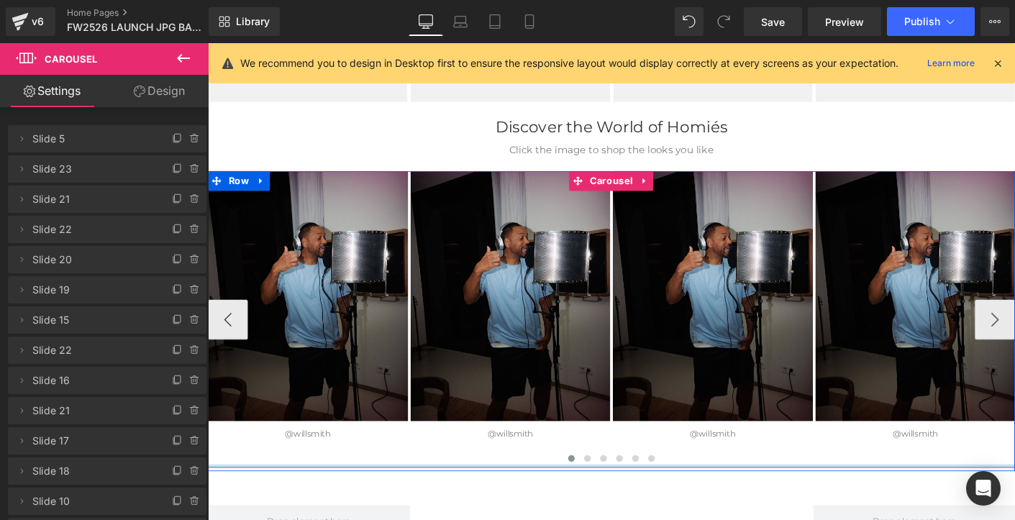
click at [616, 498] on div at bounding box center [643, 500] width 870 height 4
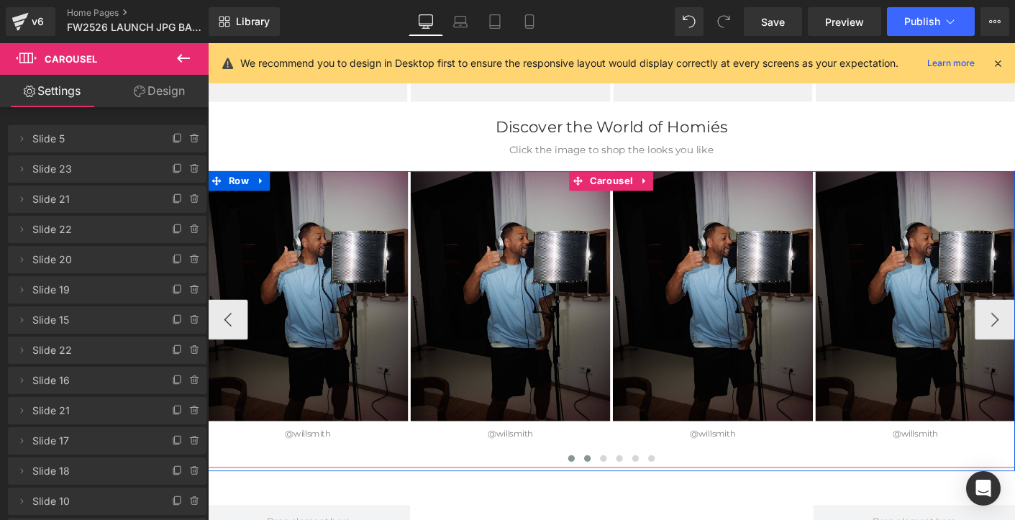
click at [616, 484] on button at bounding box center [616, 491] width 17 height 14
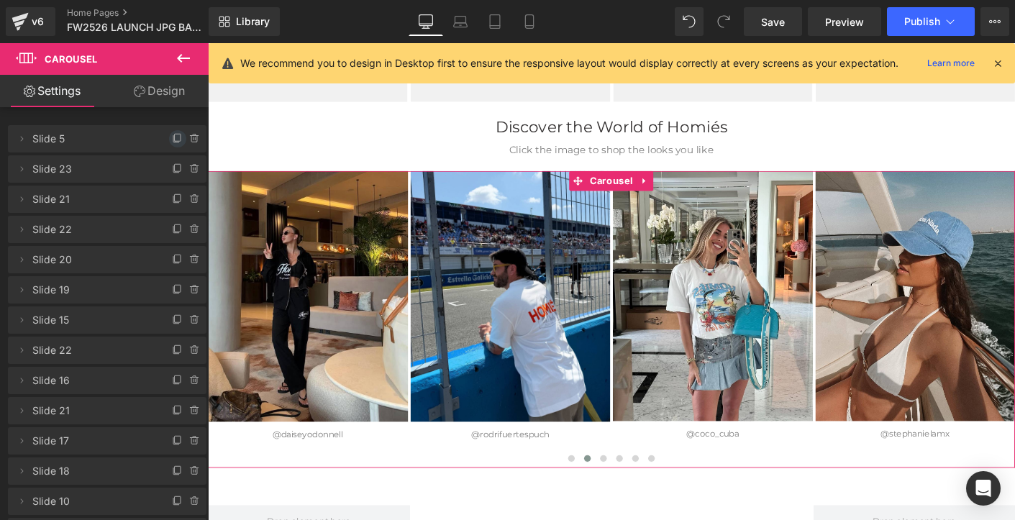
click at [172, 139] on icon at bounding box center [178, 139] width 12 height 12
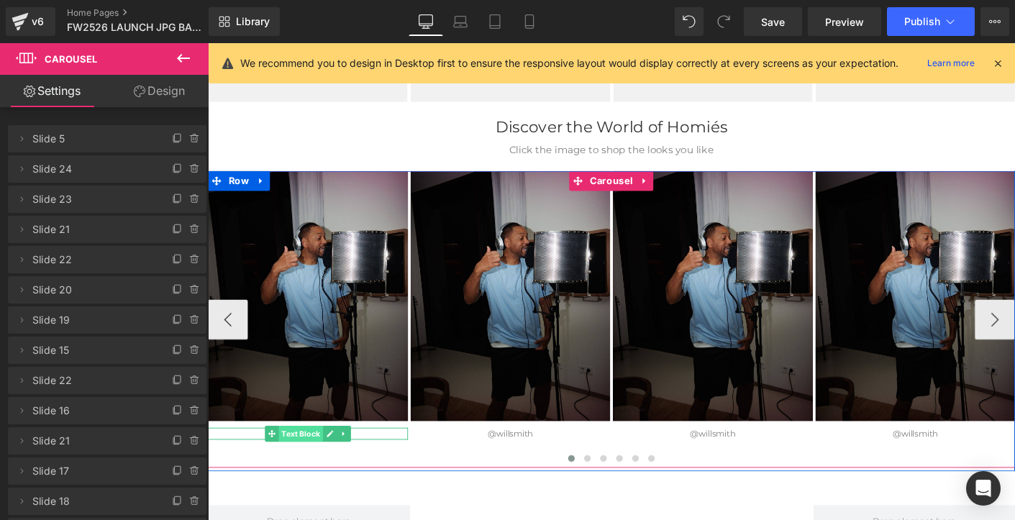
click at [318, 460] on span "Text Block" at bounding box center [307, 464] width 47 height 17
click at [337, 464] on icon at bounding box center [339, 464] width 8 height 9
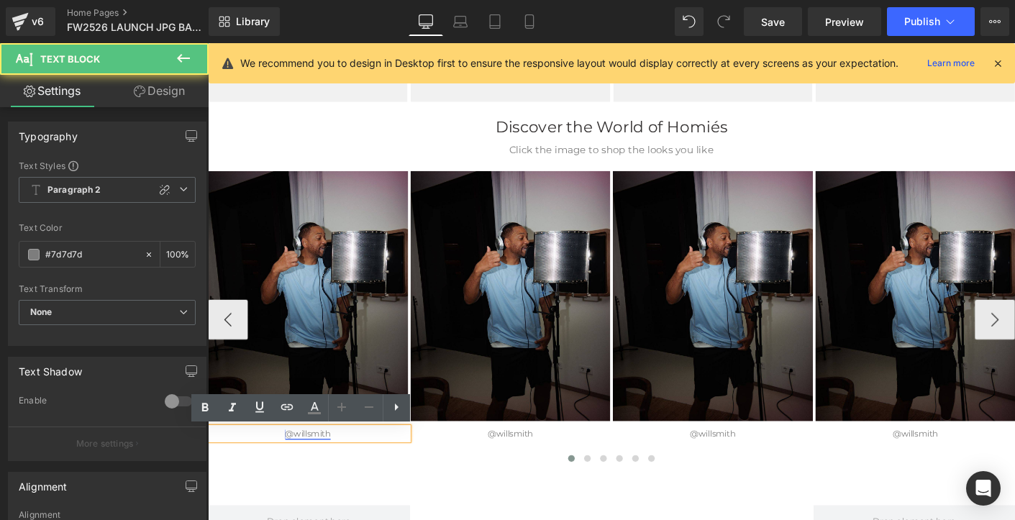
click at [323, 463] on link "@willsmith" at bounding box center [315, 464] width 49 height 11
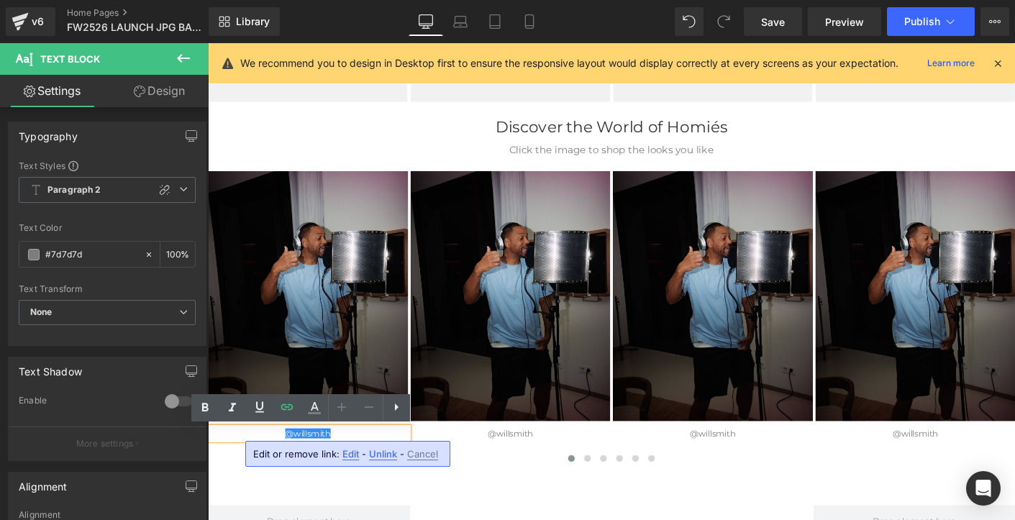
click at [344, 452] on span "Edit" at bounding box center [350, 454] width 17 height 12
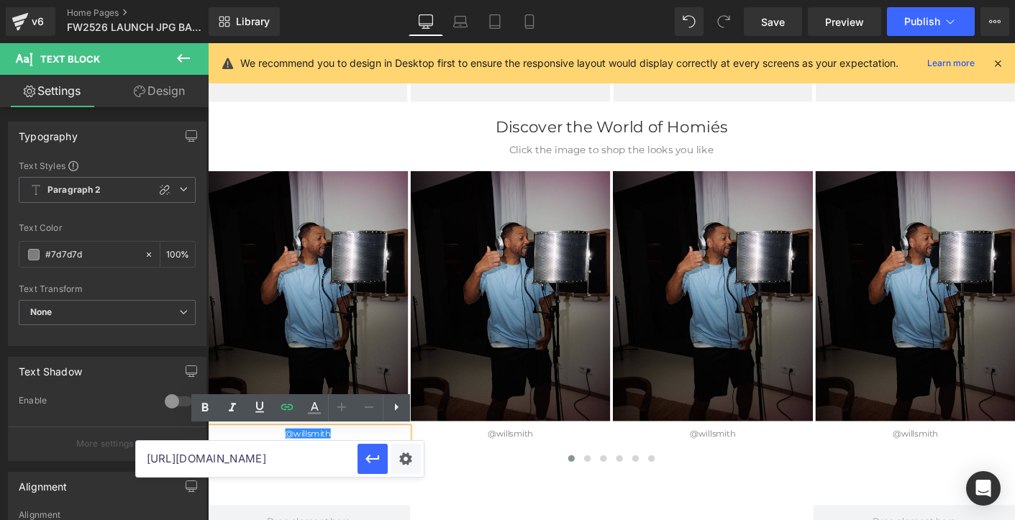
click at [293, 464] on input "[URL][DOMAIN_NAME]" at bounding box center [246, 459] width 221 height 36
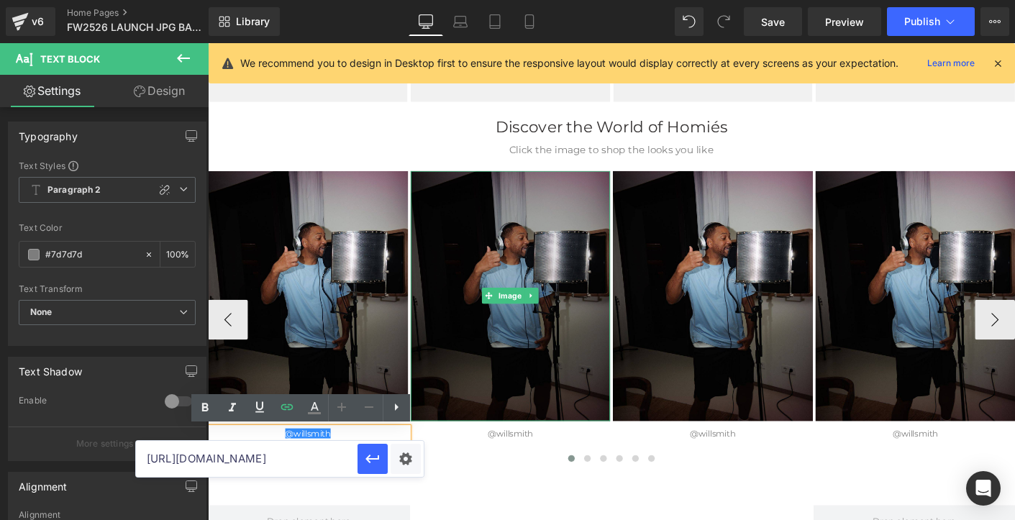
click at [534, 256] on img at bounding box center [534, 315] width 216 height 269
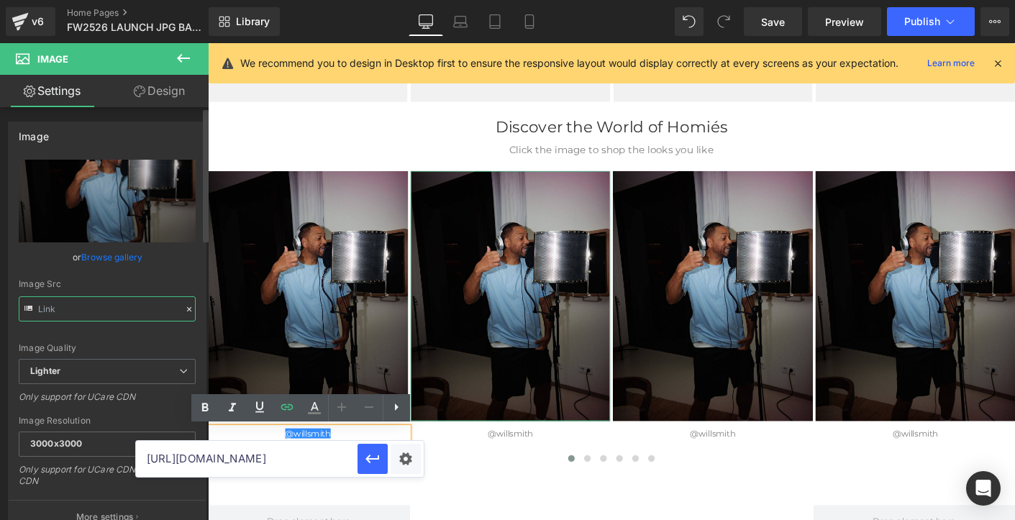
click at [78, 311] on input "text" at bounding box center [107, 308] width 177 height 25
paste input "text"
type input "[URL][DOMAIN_NAME][DOMAIN_NAME]"
click at [129, 343] on div "Image Quality" at bounding box center [107, 348] width 177 height 10
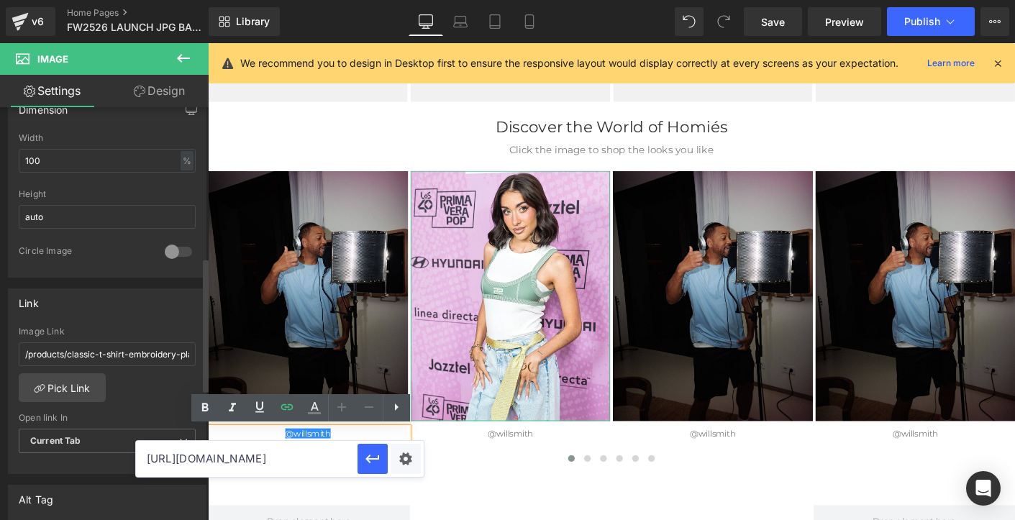
scroll to position [479, 0]
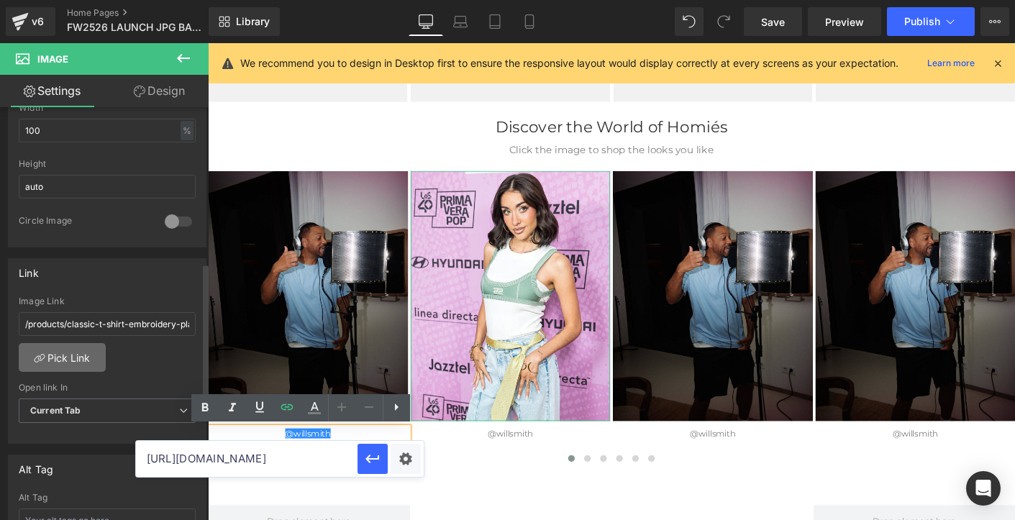
click at [66, 357] on link "Pick Link" at bounding box center [62, 357] width 87 height 29
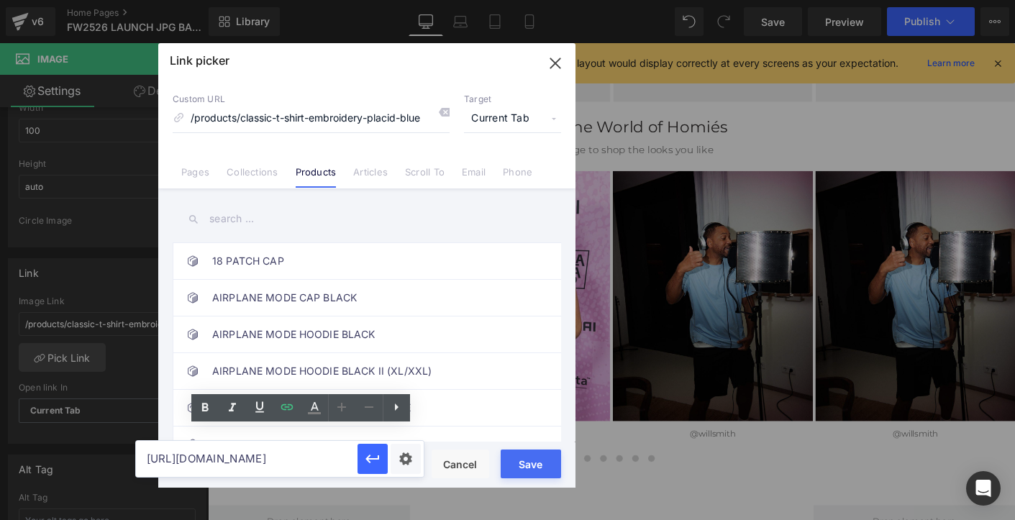
click at [232, 217] on input "text" at bounding box center [367, 219] width 388 height 32
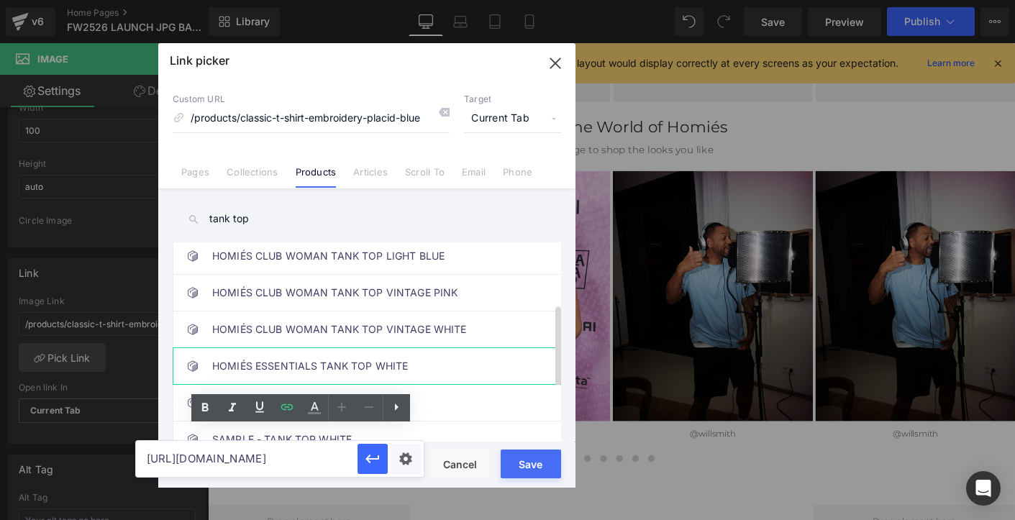
scroll to position [150, 0]
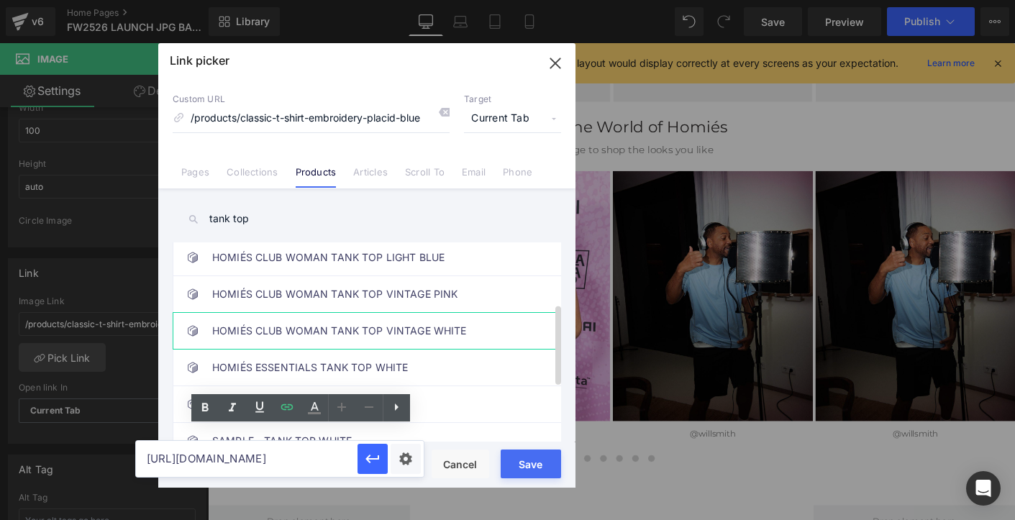
type input "tank top"
click at [400, 331] on link "HOMIÉS CLUB WOMAN TANK TOP VINTAGE WHITE" at bounding box center [370, 331] width 316 height 36
drag, startPoint x: 512, startPoint y: 471, endPoint x: 279, endPoint y: 317, distance: 279.2
click at [512, 471] on button "Save" at bounding box center [530, 463] width 60 height 29
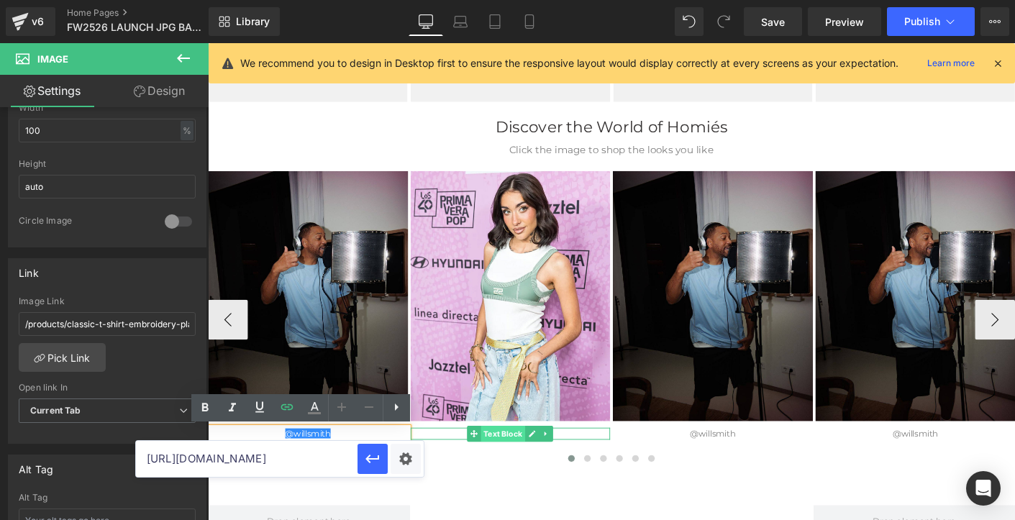
click at [533, 465] on span "Text Block" at bounding box center [526, 464] width 47 height 17
click at [555, 464] on icon at bounding box center [558, 464] width 8 height 9
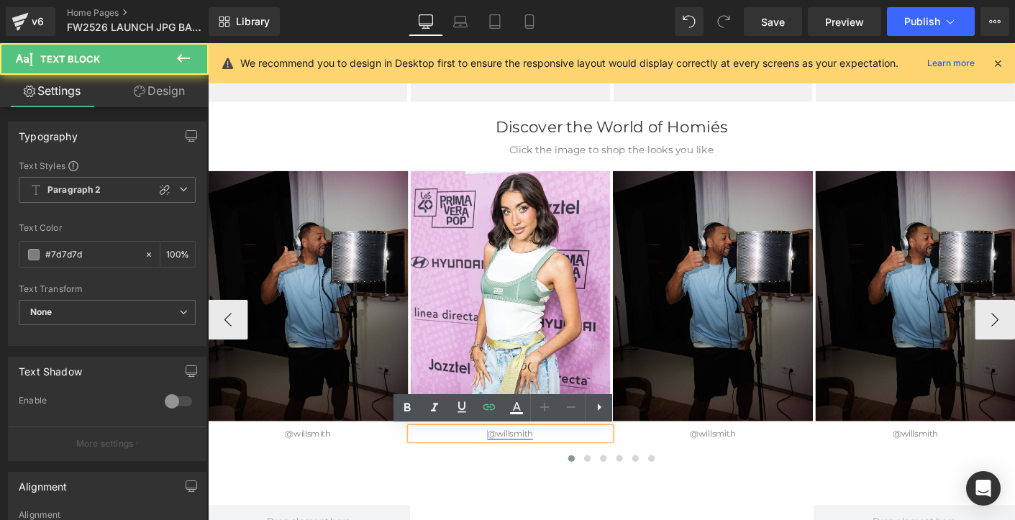
click at [531, 463] on link "@willsmith" at bounding box center [533, 464] width 49 height 11
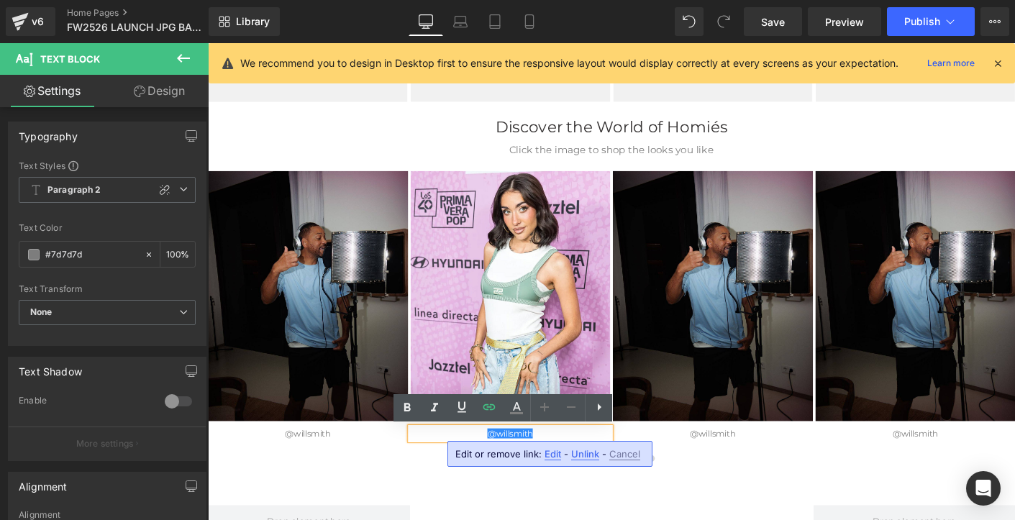
click at [546, 452] on span "Edit" at bounding box center [552, 454] width 17 height 12
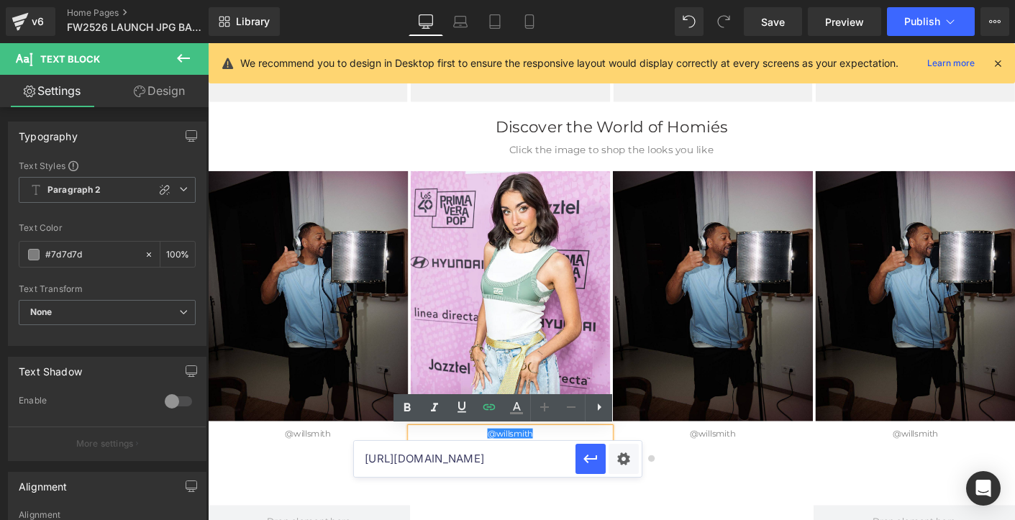
click at [534, 459] on input "[URL][DOMAIN_NAME]" at bounding box center [464, 459] width 221 height 36
drag, startPoint x: 518, startPoint y: 457, endPoint x: 557, endPoint y: 459, distance: 39.6
click at [557, 459] on input "[URL][DOMAIN_NAME]" at bounding box center [464, 459] width 221 height 36
paste input "mariabecerra"
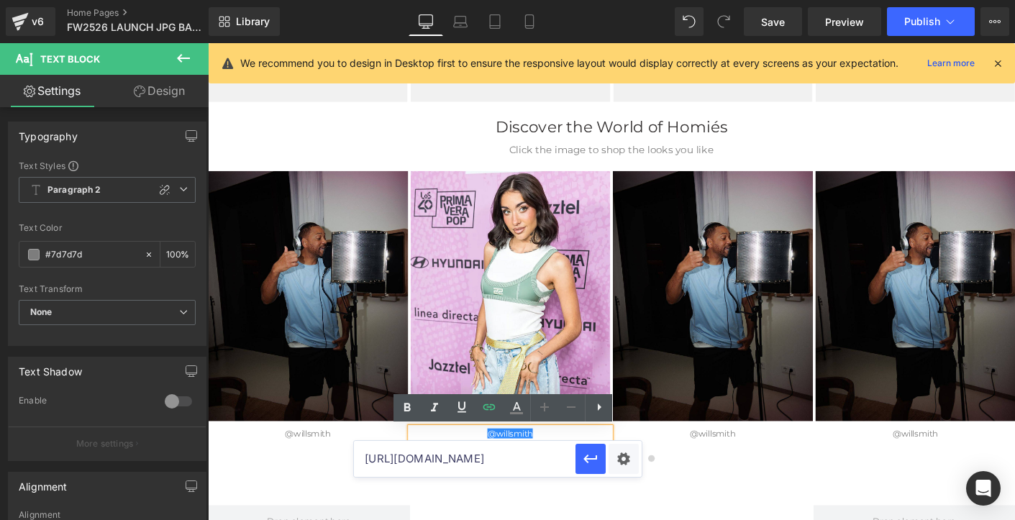
scroll to position [0, 22]
type input "[URL][DOMAIN_NAME]"
click at [591, 462] on icon "button" at bounding box center [590, 458] width 17 height 17
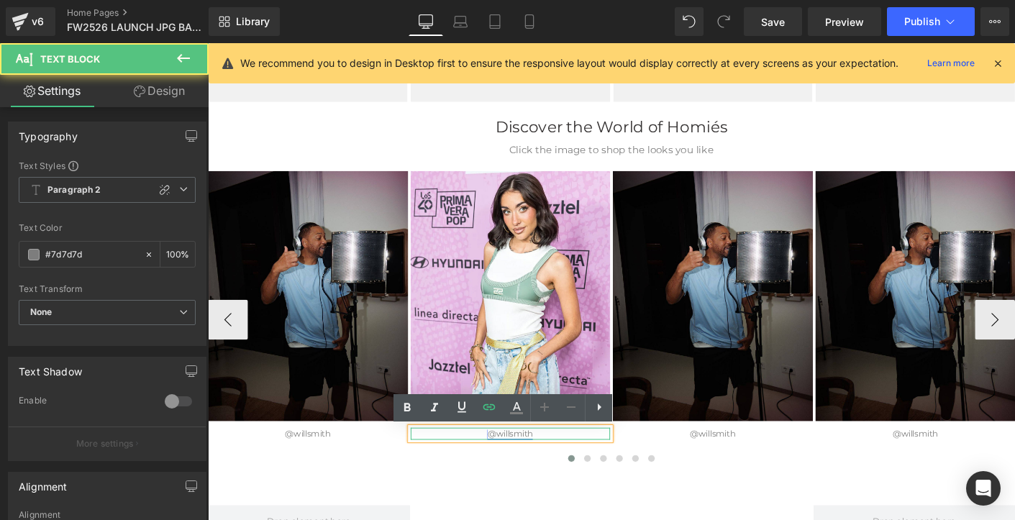
click at [515, 465] on link "@willsmith" at bounding box center [533, 464] width 49 height 11
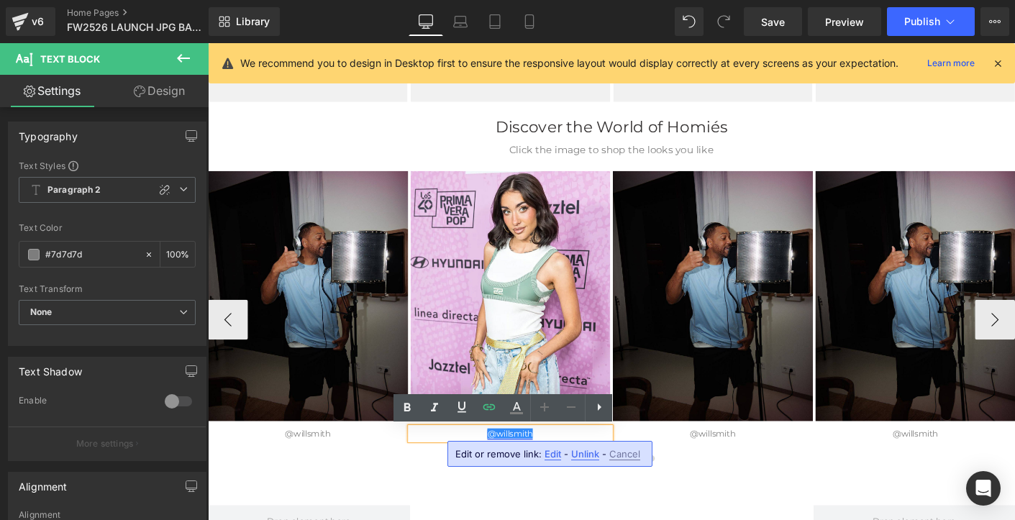
paste div
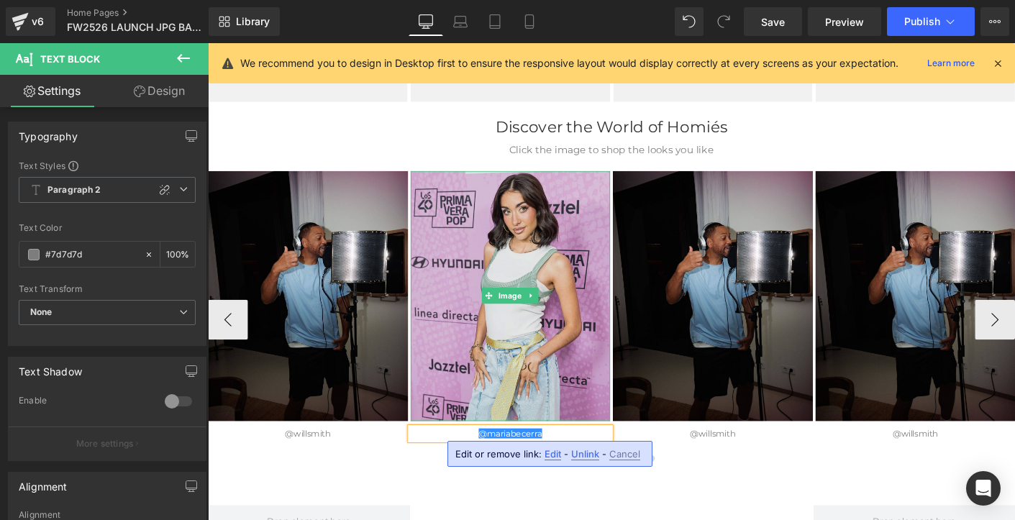
click at [494, 398] on img at bounding box center [534, 315] width 216 height 269
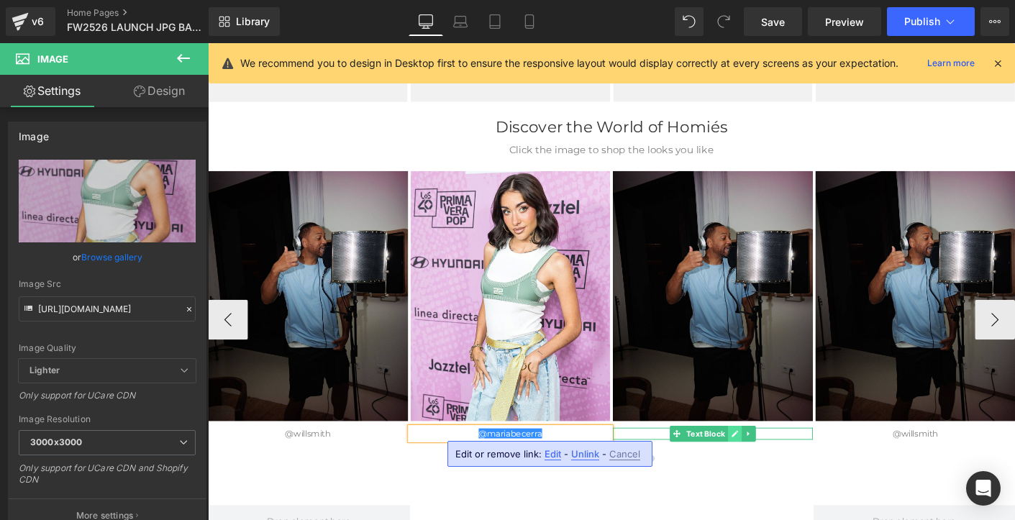
click at [777, 464] on icon at bounding box center [775, 464] width 7 height 7
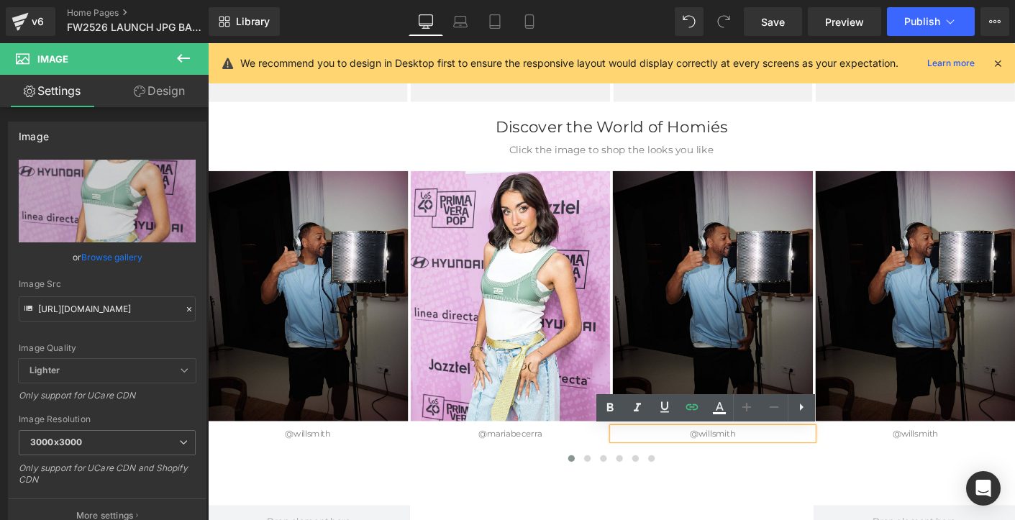
click at [758, 463] on link "@willsmith" at bounding box center [752, 464] width 49 height 11
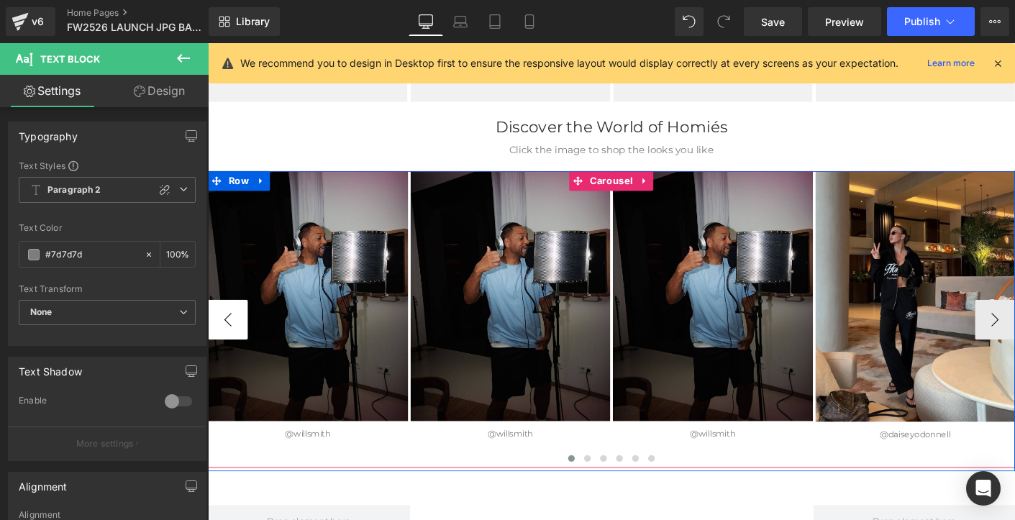
click at [235, 344] on button "‹" at bounding box center [229, 341] width 43 height 43
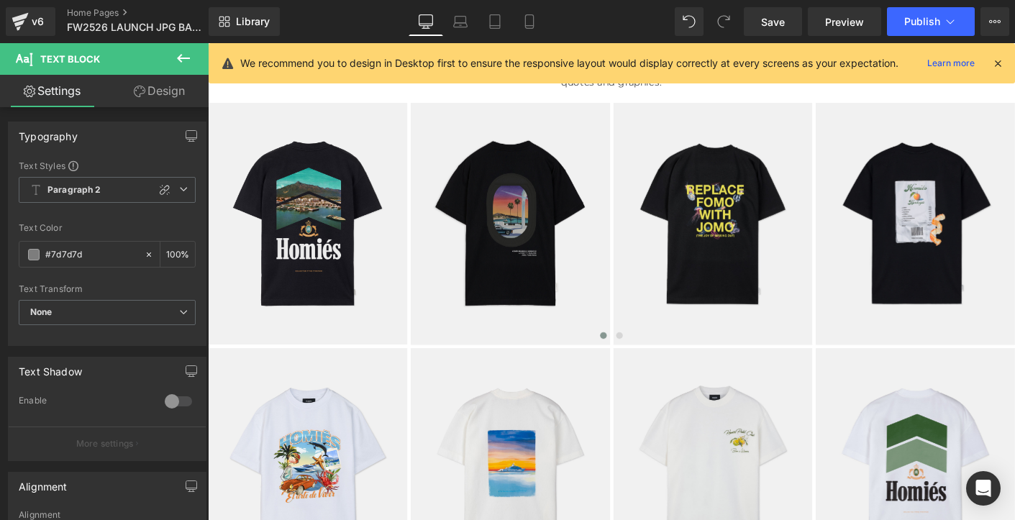
scroll to position [667, 0]
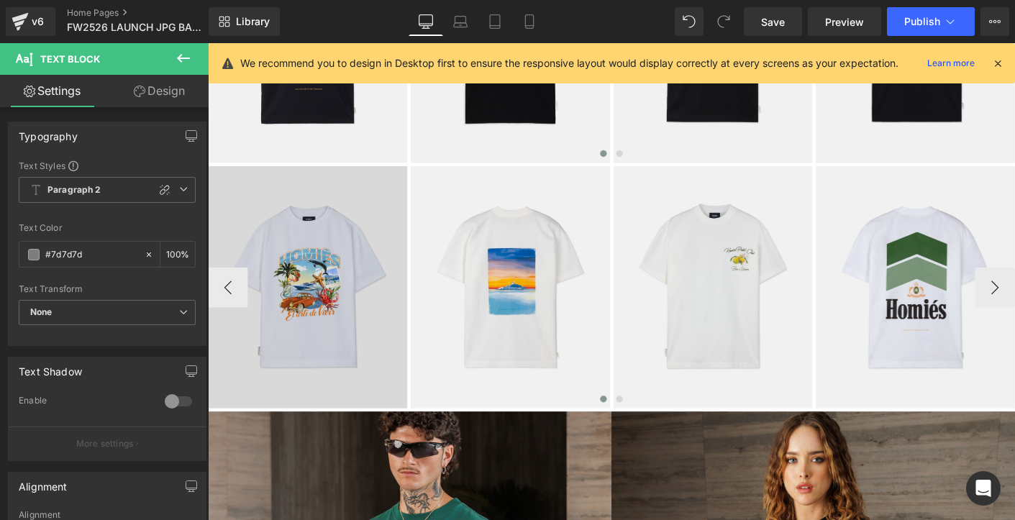
click at [318, 285] on img at bounding box center [315, 306] width 215 height 261
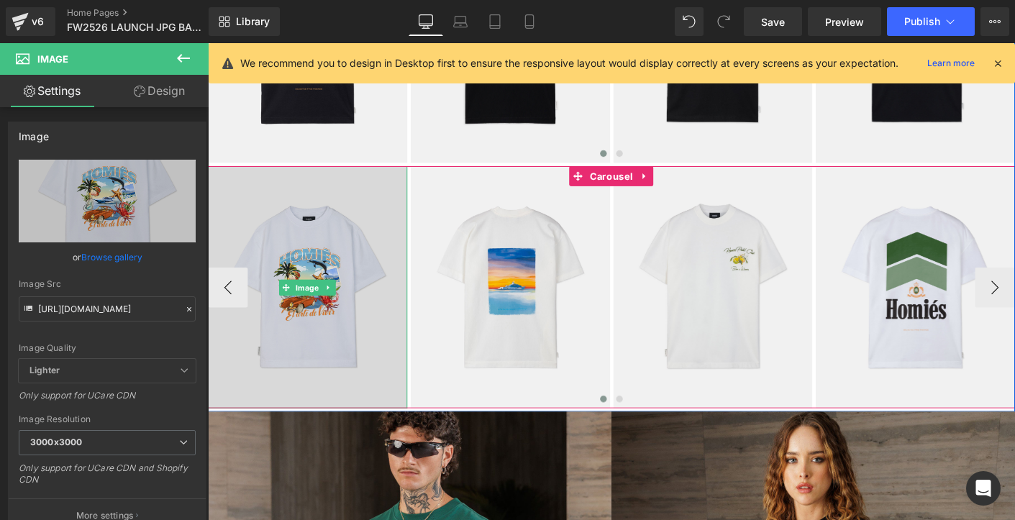
click at [313, 273] on img at bounding box center [315, 306] width 215 height 261
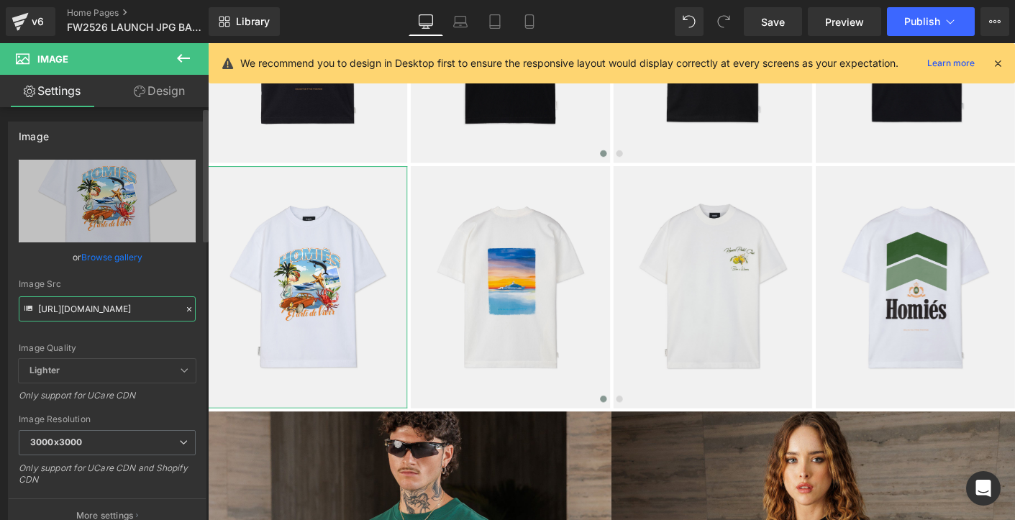
click at [98, 315] on input "[URL][DOMAIN_NAME]" at bounding box center [107, 308] width 177 height 25
paste input "text"
type input "[URL][DOMAIN_NAME]"
click at [127, 342] on div "Image Quality Lighter Lightest Lighter Lighter Lightest Only support for UCare …" at bounding box center [107, 259] width 177 height 199
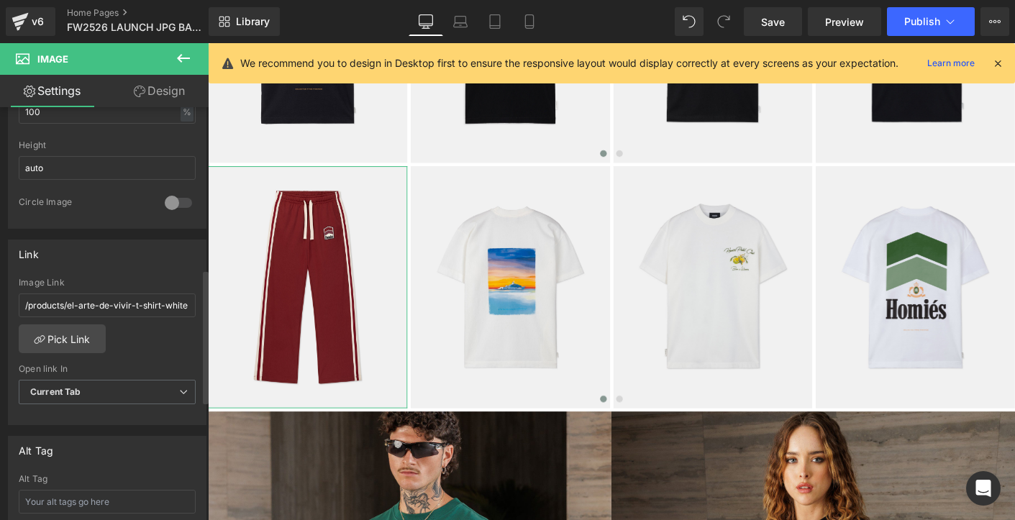
scroll to position [528, 0]
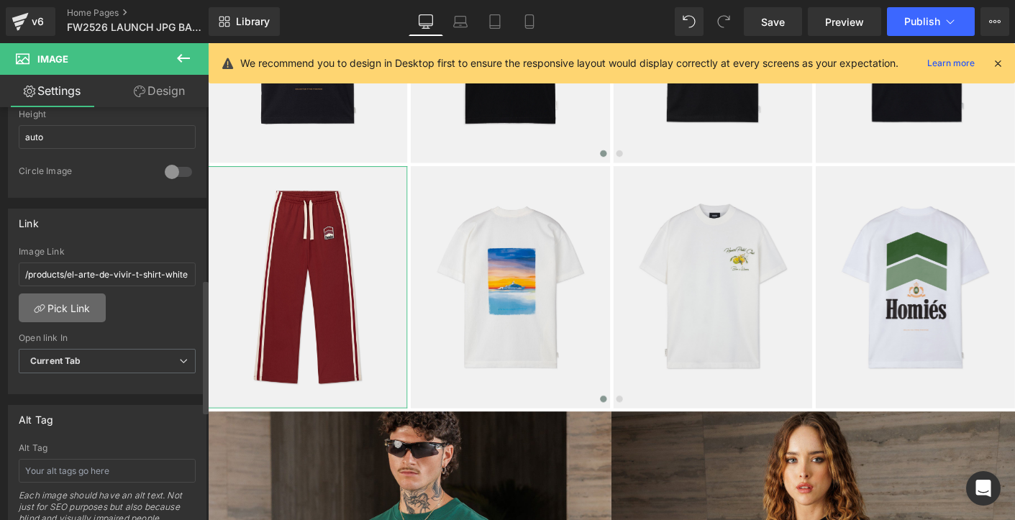
click at [62, 306] on link "Pick Link" at bounding box center [62, 307] width 87 height 29
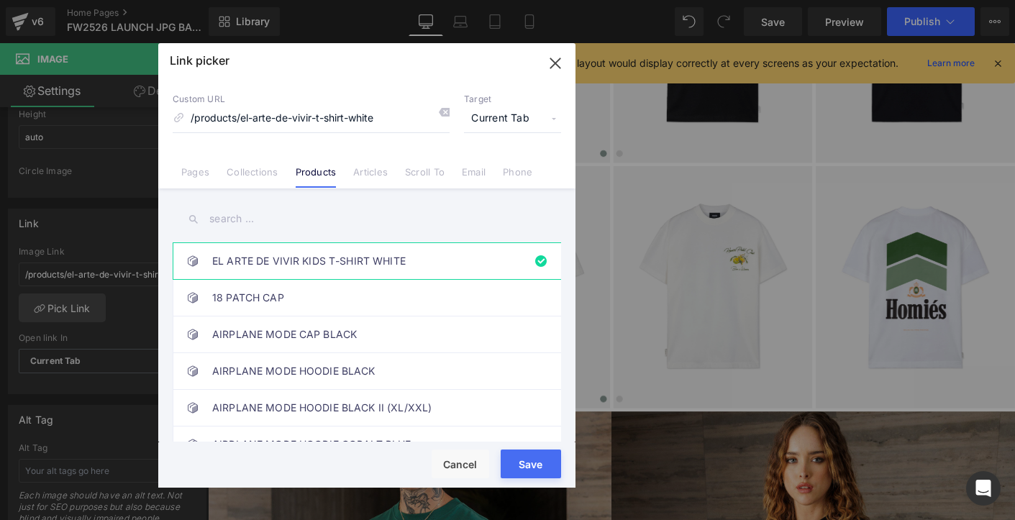
click at [228, 220] on input "text" at bounding box center [367, 219] width 388 height 32
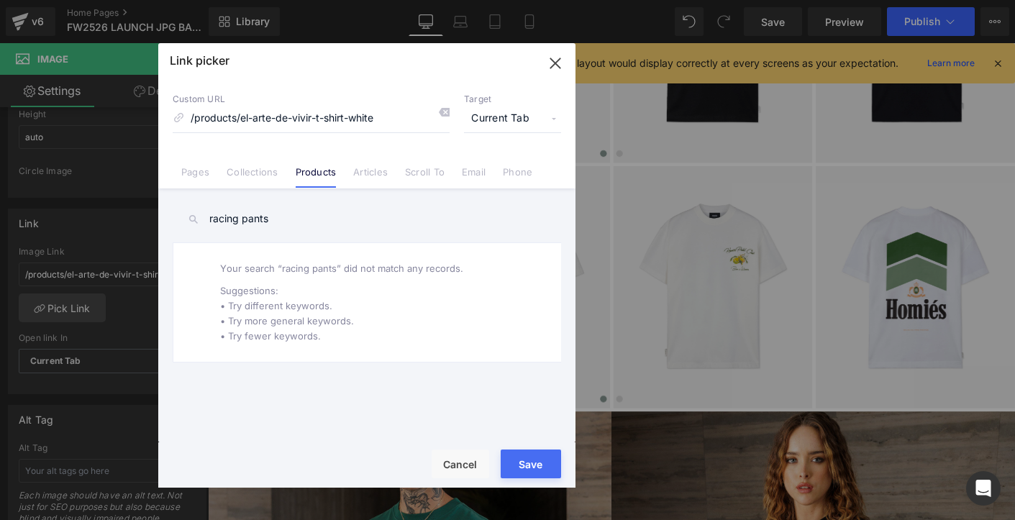
drag, startPoint x: 275, startPoint y: 216, endPoint x: 111, endPoint y: 211, distance: 164.7
click at [112, 212] on div "Link picker Back to Library Insert Custom URL /products/el-arte-de-vivir-t-shir…" at bounding box center [507, 260] width 1015 height 520
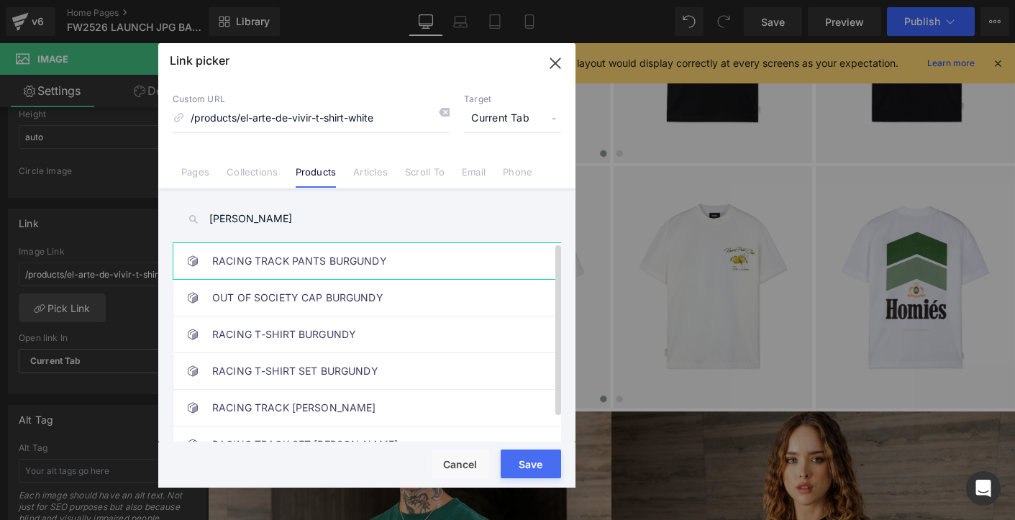
type input "[PERSON_NAME]"
click at [359, 260] on link "RACING TRACK PANTS BURGUNDY" at bounding box center [370, 261] width 316 height 36
click at [508, 472] on button "Save" at bounding box center [530, 463] width 60 height 29
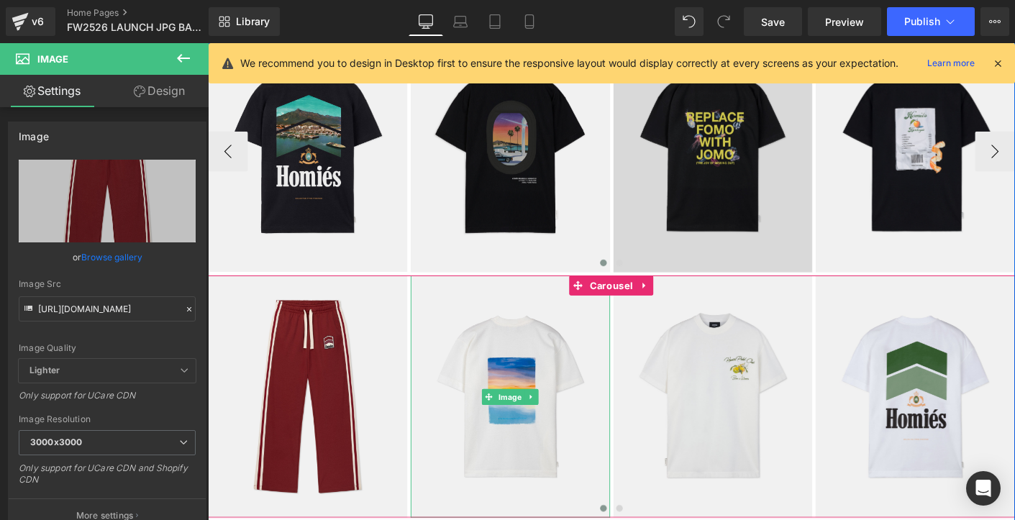
scroll to position [544, 0]
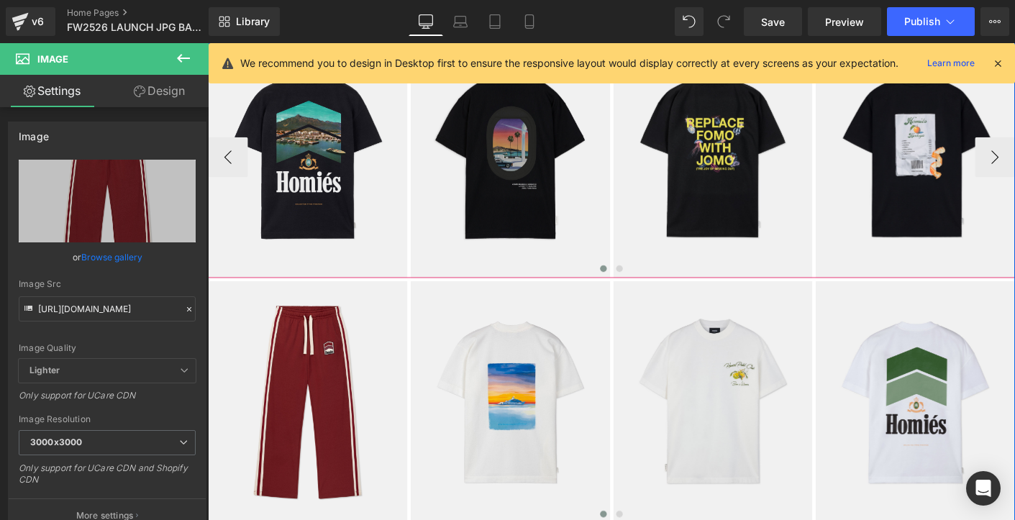
click at [650, 285] on span at bounding box center [651, 286] width 7 height 7
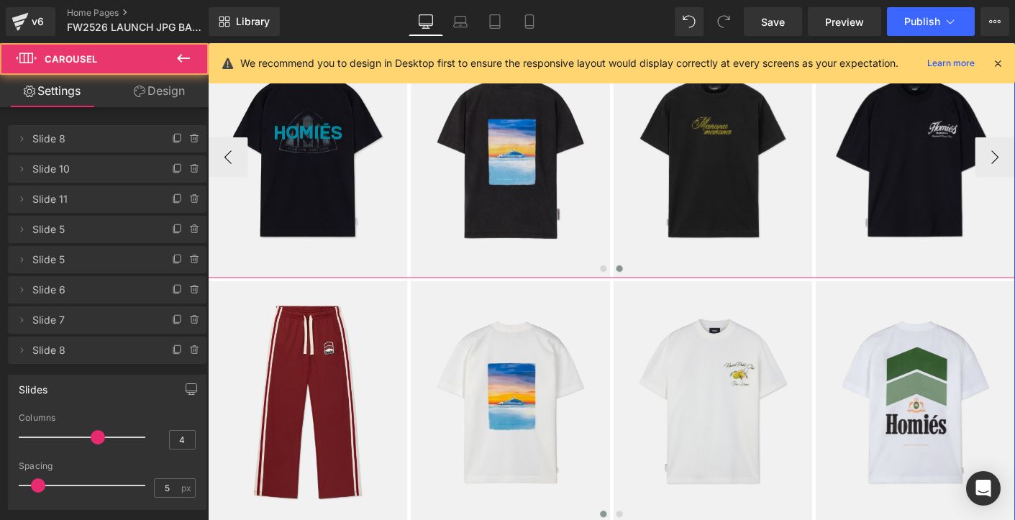
click at [651, 286] on span at bounding box center [651, 286] width 7 height 7
click at [649, 285] on span at bounding box center [651, 286] width 7 height 7
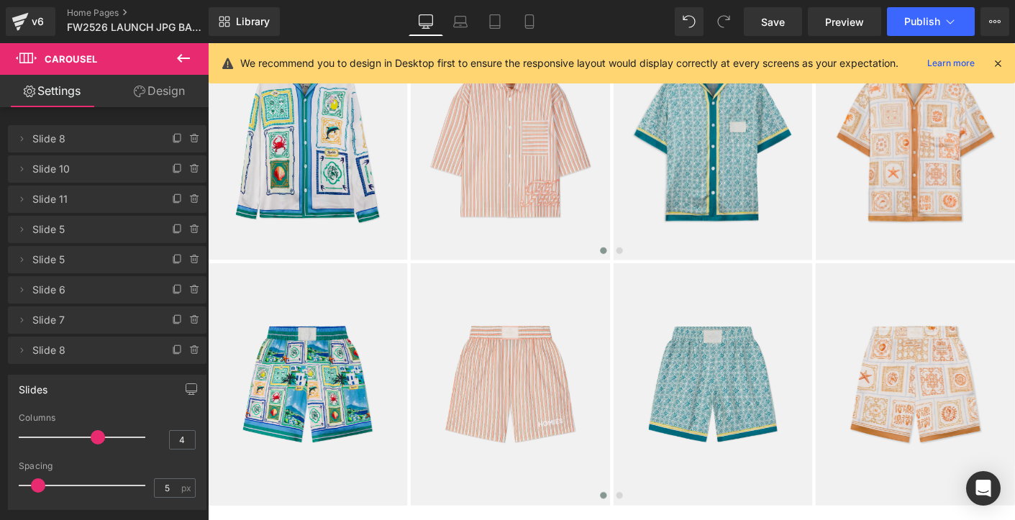
scroll to position [1555, 0]
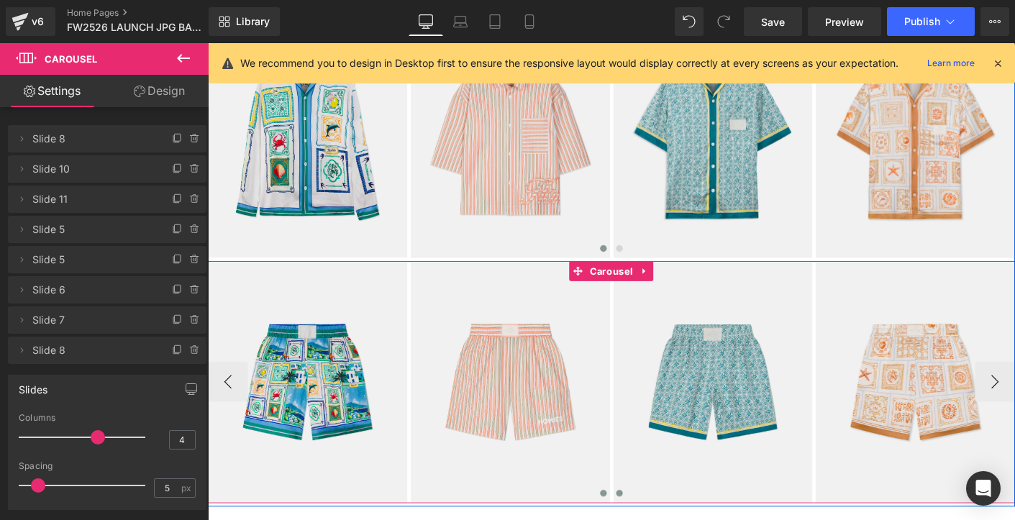
click at [649, 519] on span at bounding box center [651, 528] width 7 height 7
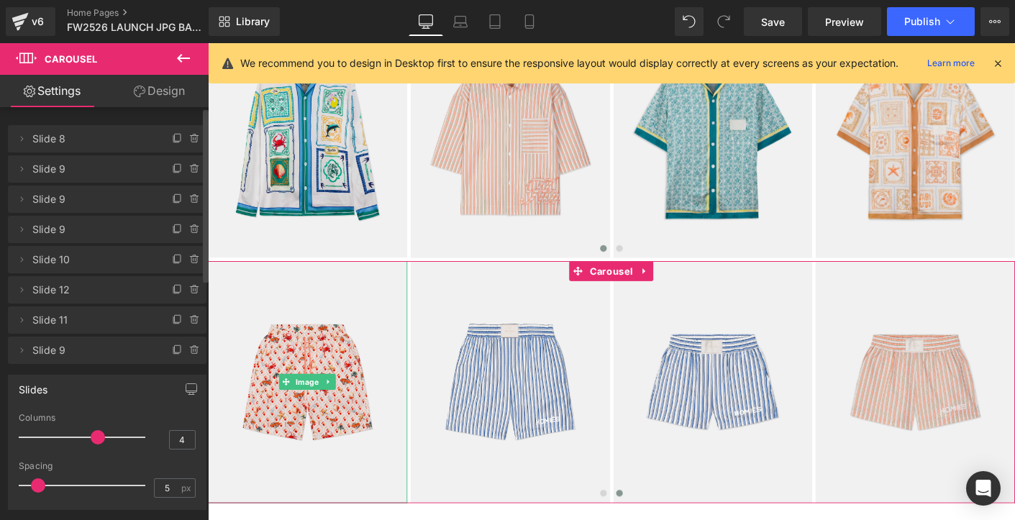
click at [61, 260] on span "Slide 10" at bounding box center [92, 259] width 121 height 27
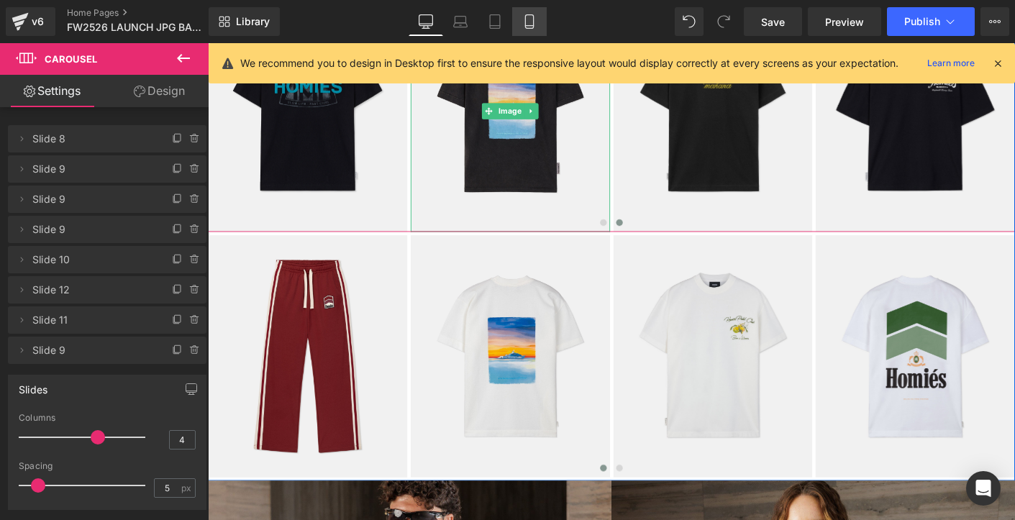
scroll to position [0, 0]
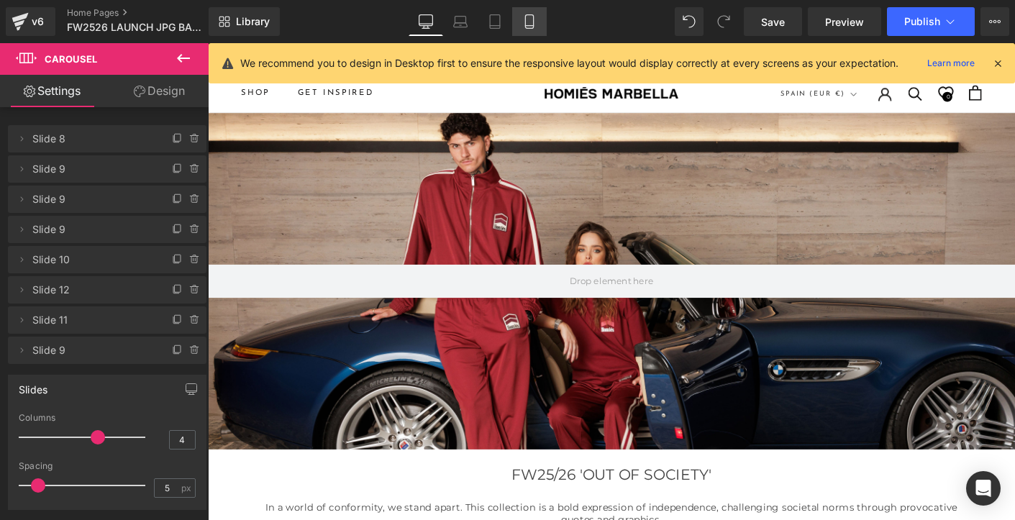
click at [531, 22] on icon at bounding box center [529, 21] width 14 height 14
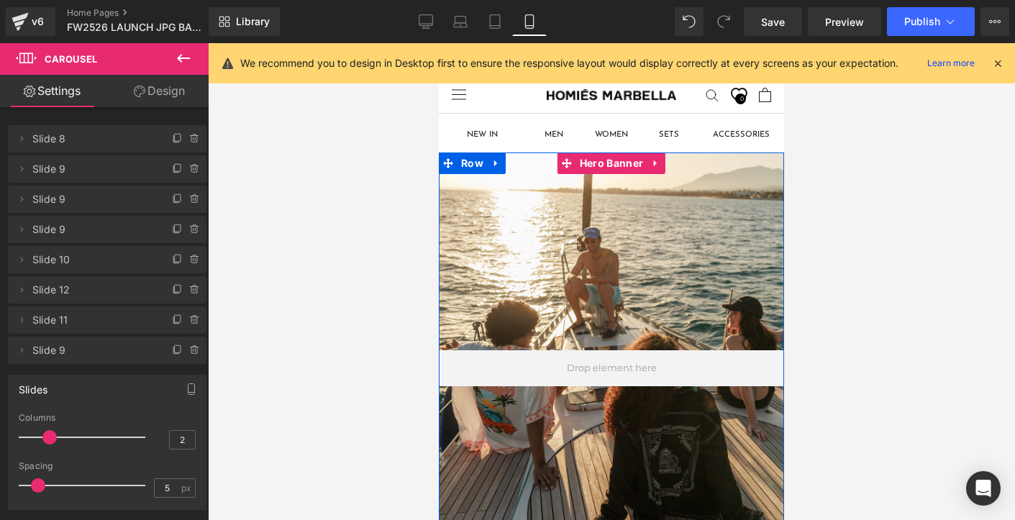
click at [528, 285] on div at bounding box center [611, 367] width 345 height 431
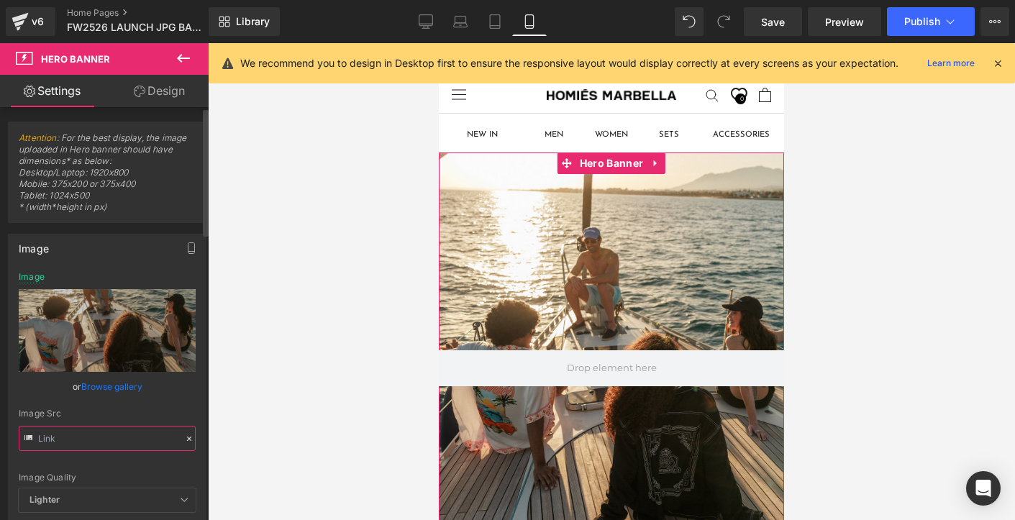
click at [84, 439] on input "text" at bounding box center [107, 438] width 177 height 25
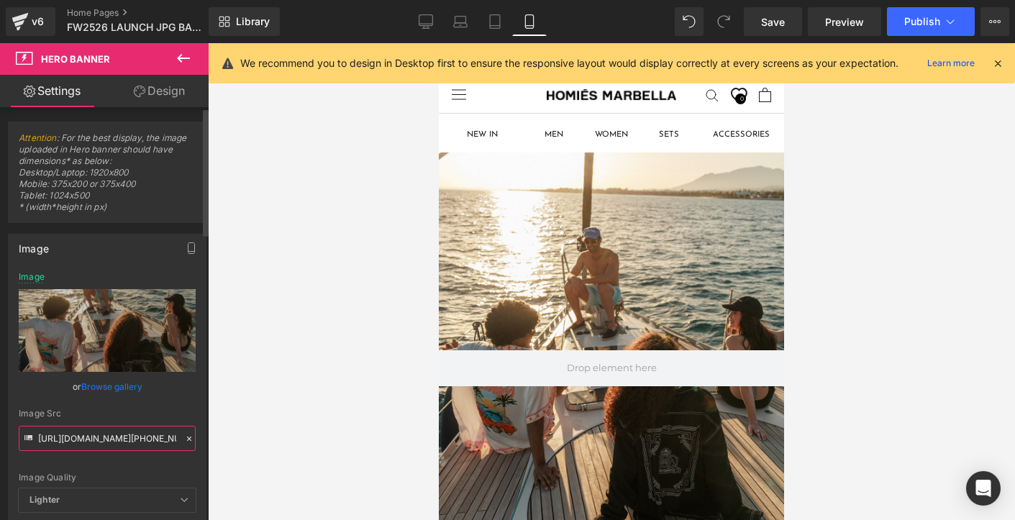
paste input "MOBILE_f7c965a4-cb38-4a83-8fea-c18e363a87a4.jpg?v=1757705282"
type input "[URL][DOMAIN_NAME]"
click at [114, 412] on div "Image Src" at bounding box center [107, 413] width 177 height 10
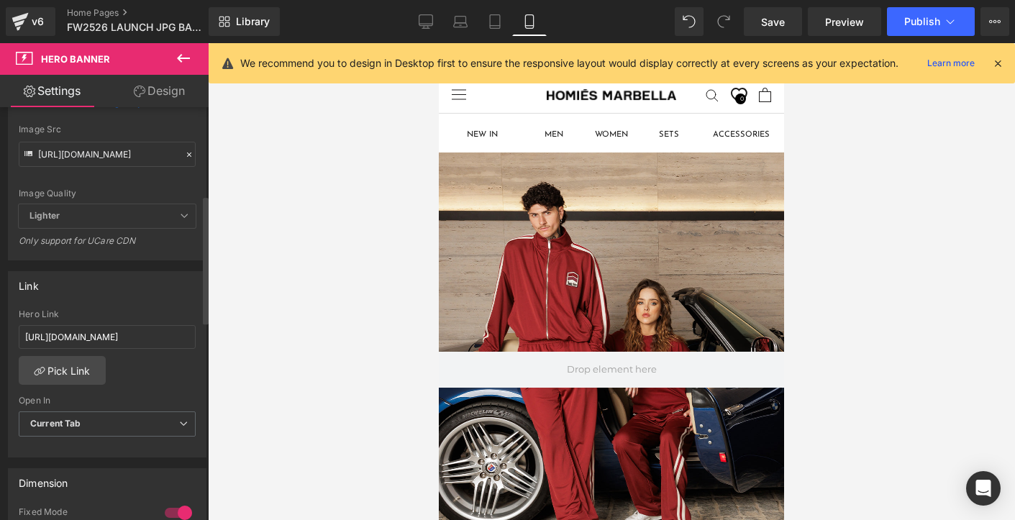
scroll to position [287, 0]
click at [114, 337] on input "[URL][DOMAIN_NAME]" at bounding box center [107, 334] width 177 height 24
click at [72, 365] on link "Pick Link" at bounding box center [62, 367] width 87 height 29
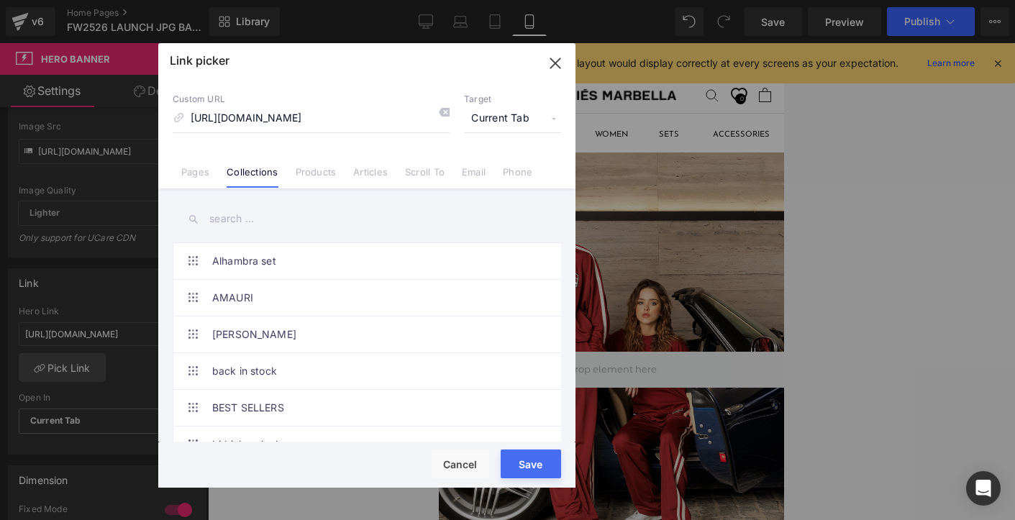
click at [238, 221] on input "text" at bounding box center [367, 219] width 388 height 32
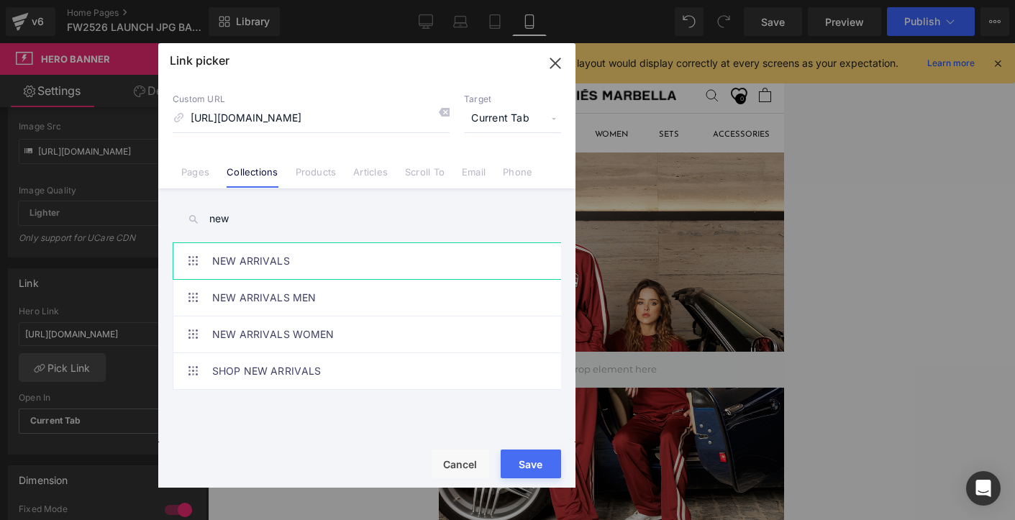
type input "new"
click at [267, 260] on link "NEW ARRIVALS" at bounding box center [370, 261] width 316 height 36
click at [511, 471] on button "Save" at bounding box center [530, 463] width 60 height 29
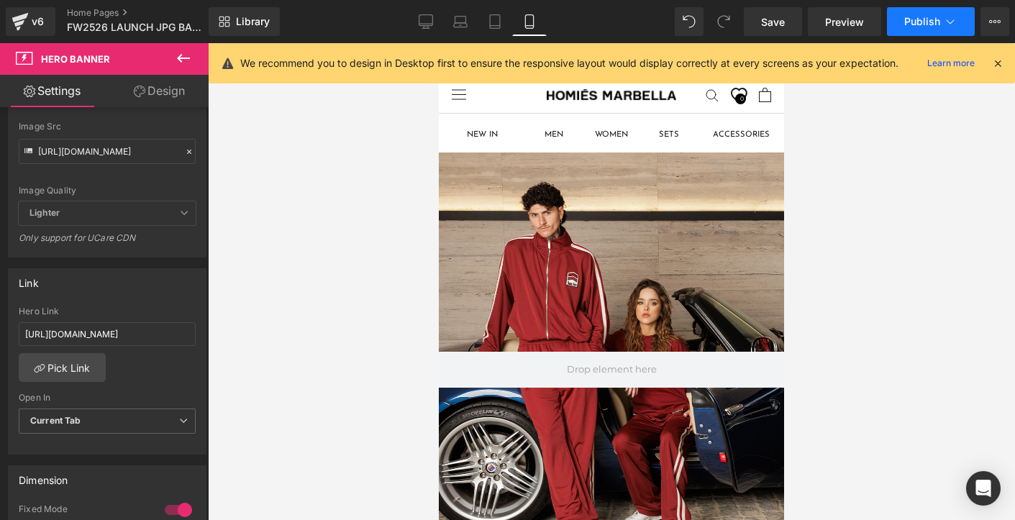
click at [910, 24] on span "Publish" at bounding box center [922, 22] width 36 height 12
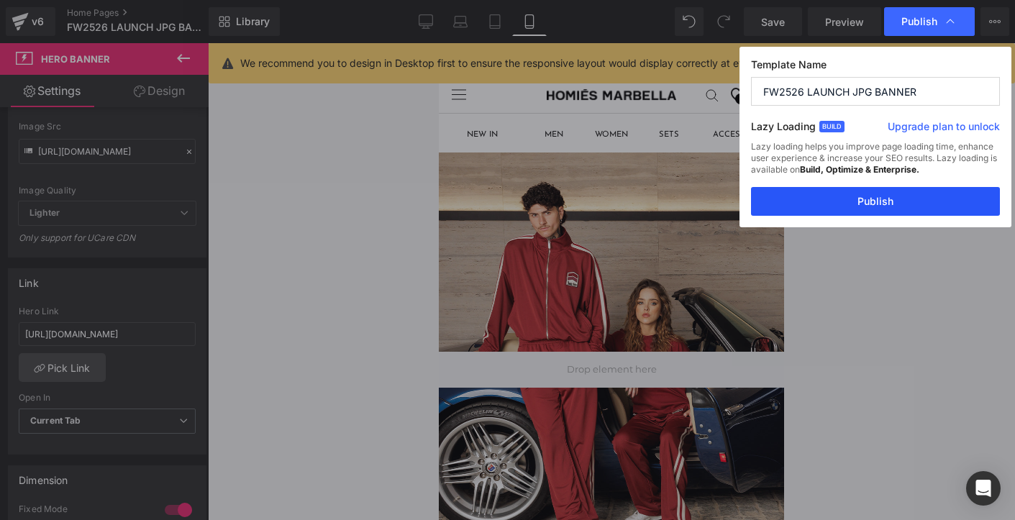
click at [871, 203] on button "Publish" at bounding box center [875, 201] width 249 height 29
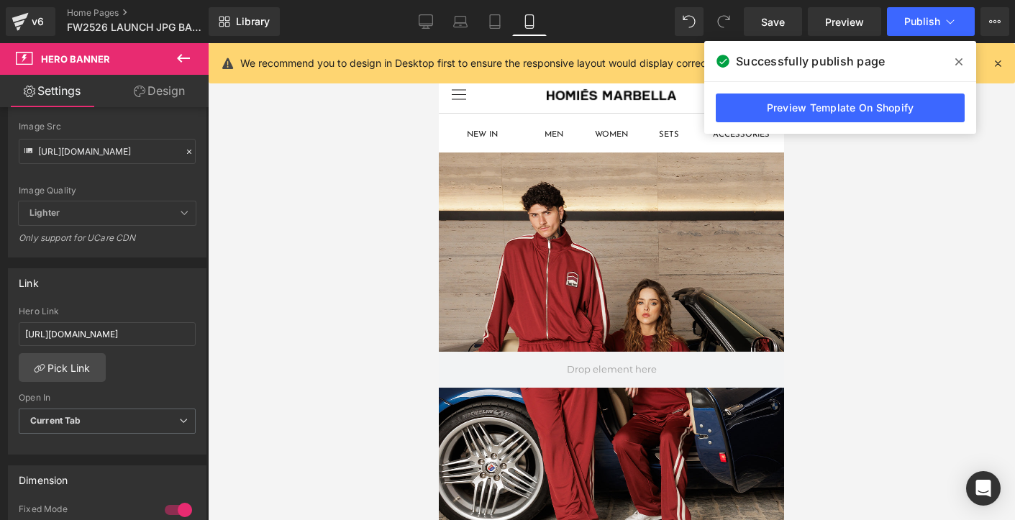
click at [956, 60] on icon at bounding box center [958, 62] width 7 height 12
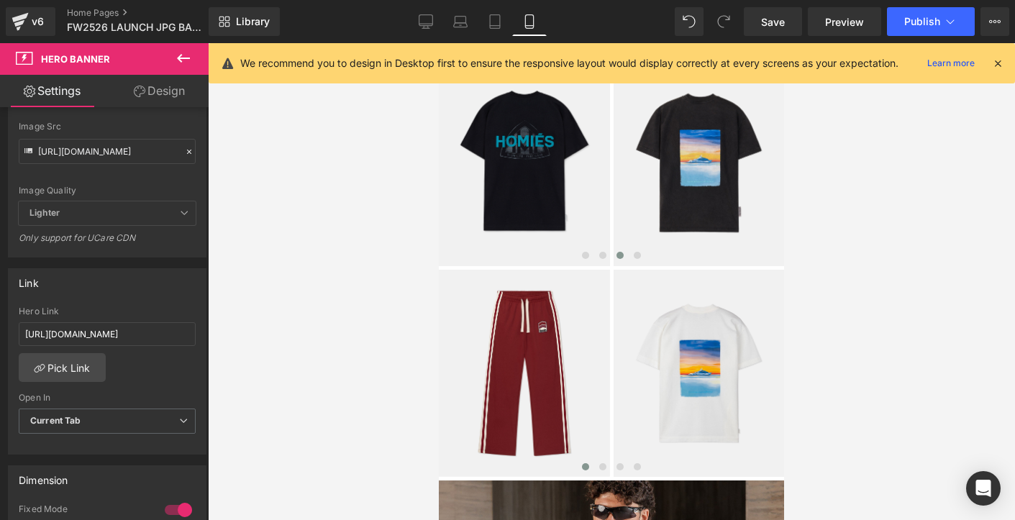
scroll to position [0, 0]
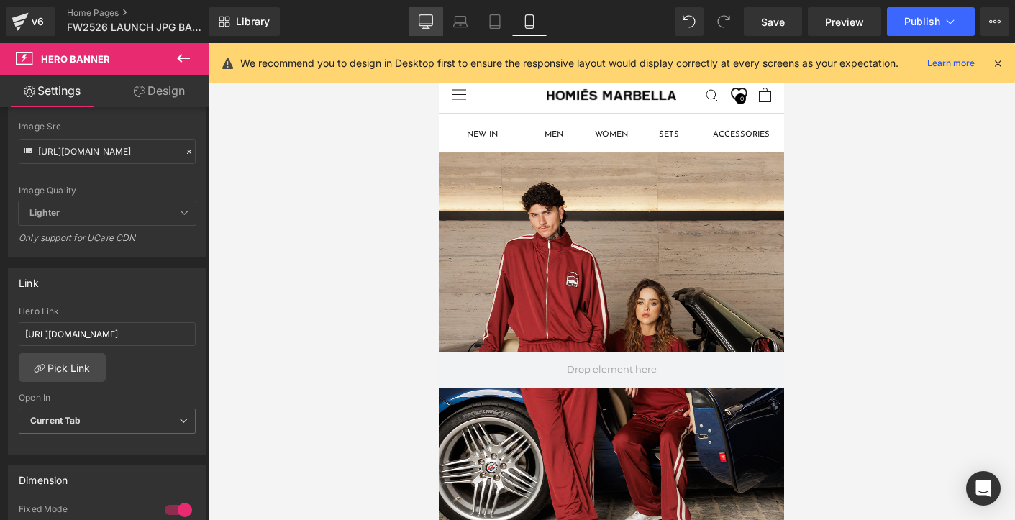
click at [421, 22] on icon at bounding box center [425, 21] width 14 height 14
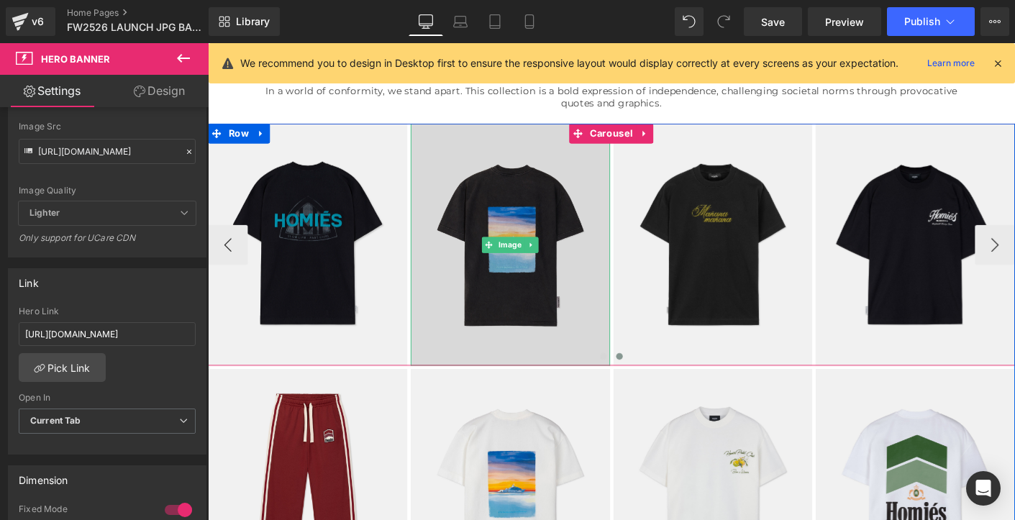
scroll to position [449, 0]
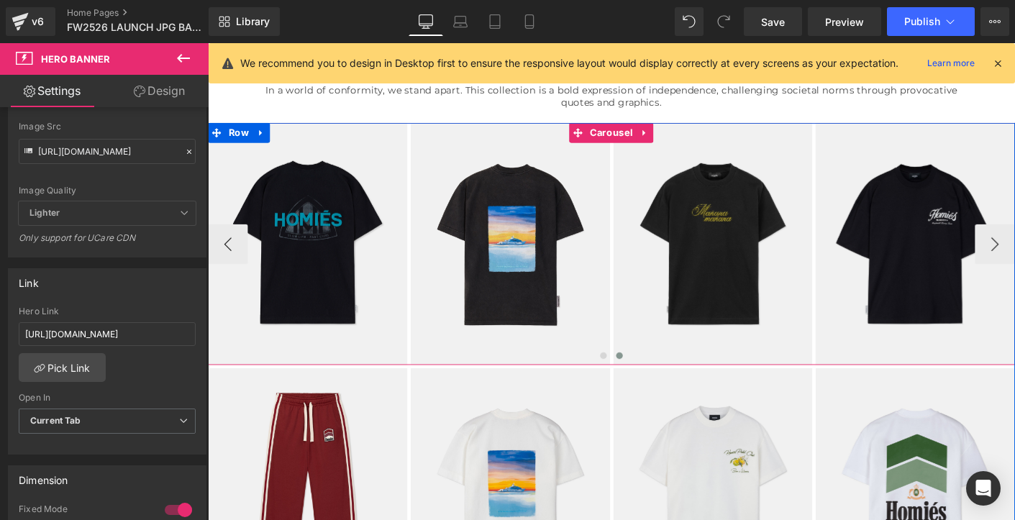
click at [651, 380] on span at bounding box center [651, 380] width 7 height 7
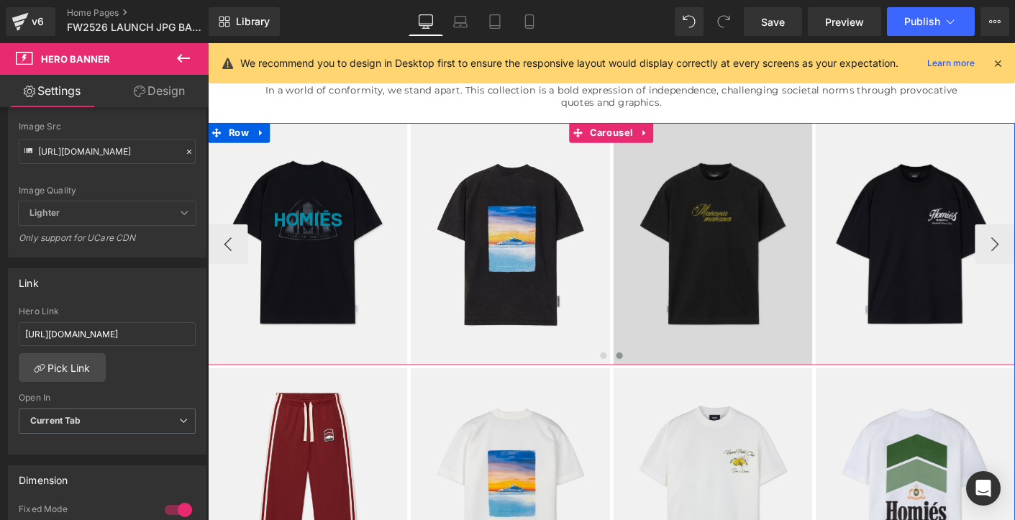
click at [365, 316] on img at bounding box center [315, 259] width 215 height 261
click at [387, 299] on img at bounding box center [315, 259] width 215 height 261
click at [652, 379] on span at bounding box center [651, 380] width 7 height 7
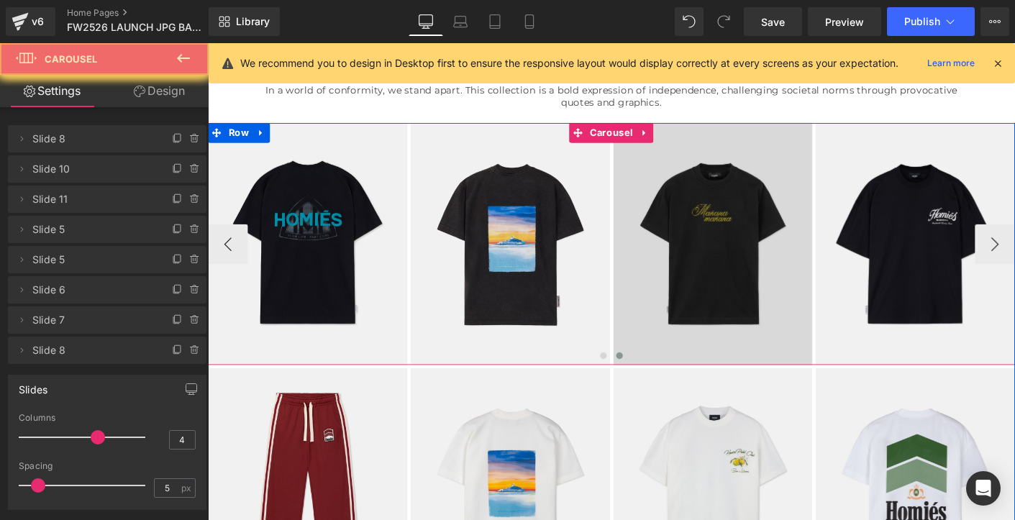
click at [652, 379] on span at bounding box center [651, 380] width 7 height 7
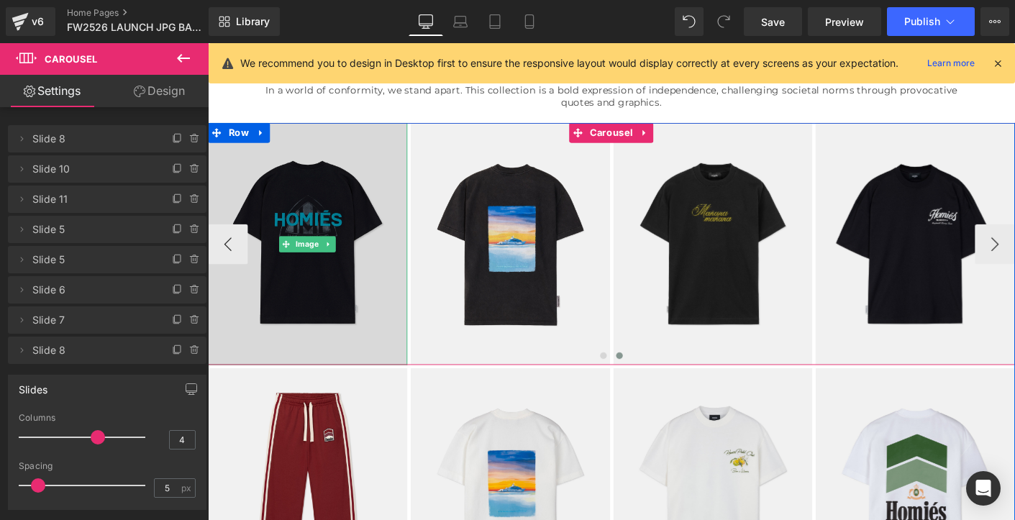
click at [396, 316] on img at bounding box center [315, 259] width 215 height 261
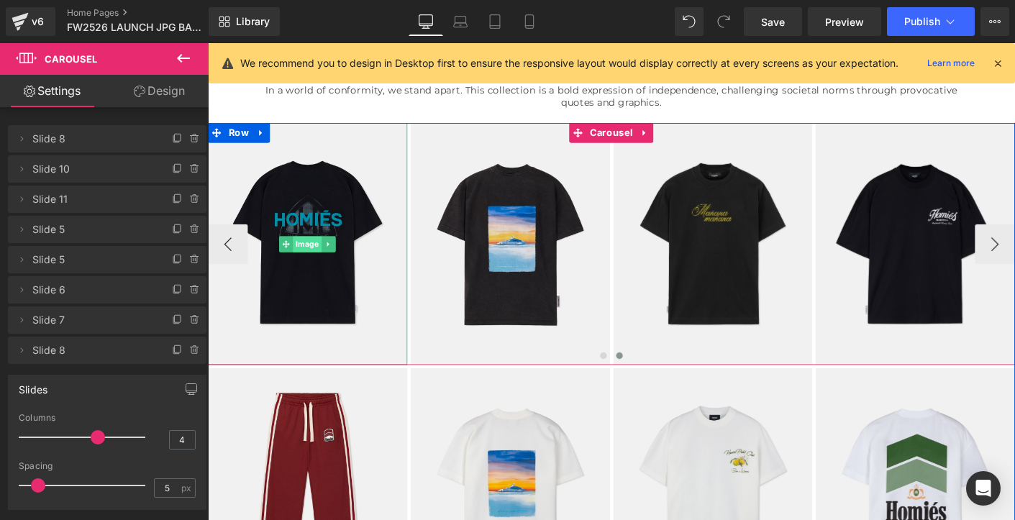
click at [317, 257] on span "Image" at bounding box center [315, 260] width 31 height 17
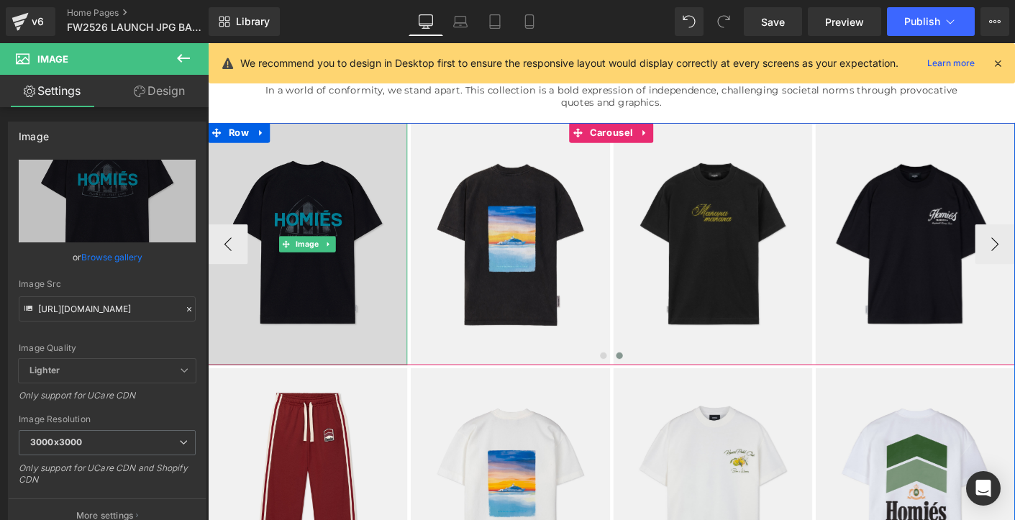
click at [279, 305] on img at bounding box center [315, 259] width 215 height 261
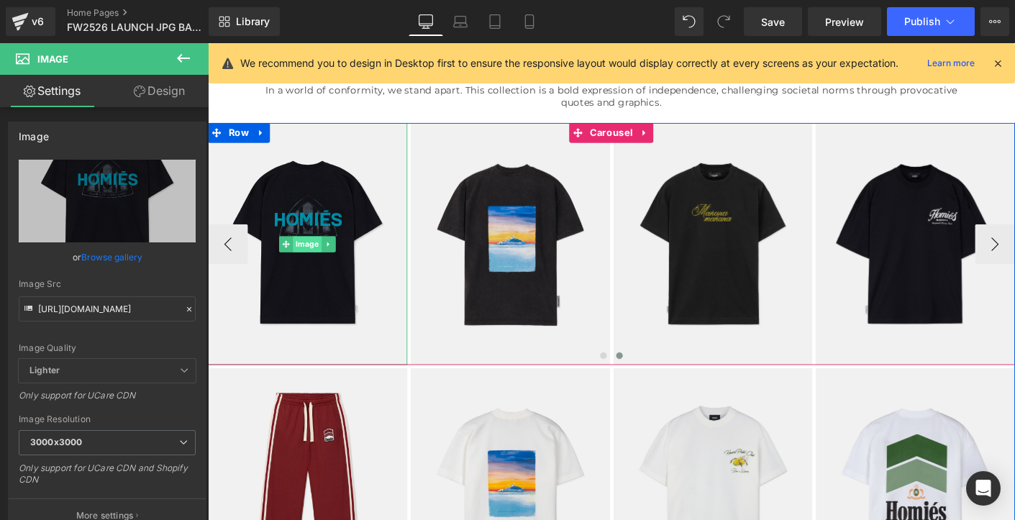
click at [316, 258] on span "Image" at bounding box center [315, 260] width 31 height 17
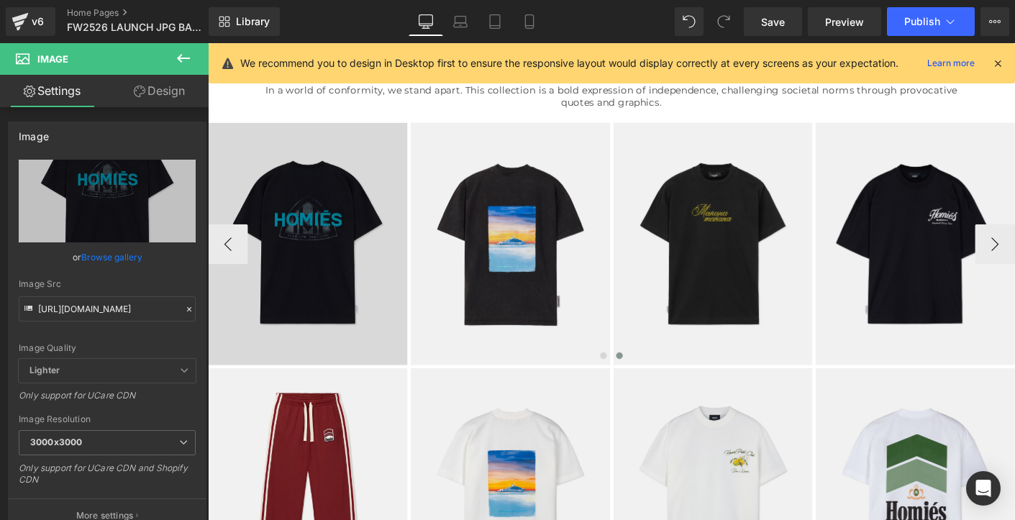
click at [237, 341] on img at bounding box center [315, 259] width 215 height 261
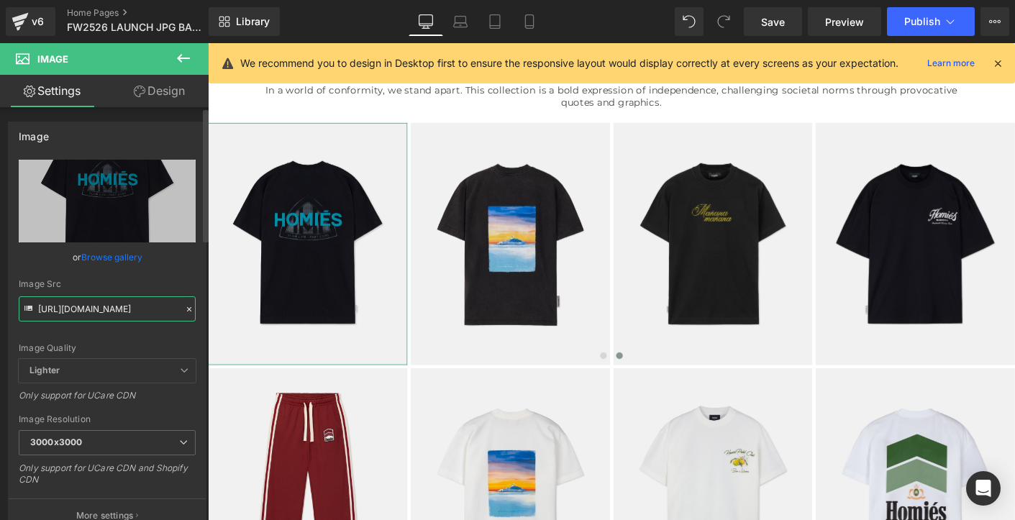
click at [123, 314] on input "[URL][DOMAIN_NAME]" at bounding box center [107, 308] width 177 height 25
click at [184, 308] on icon at bounding box center [189, 309] width 10 height 10
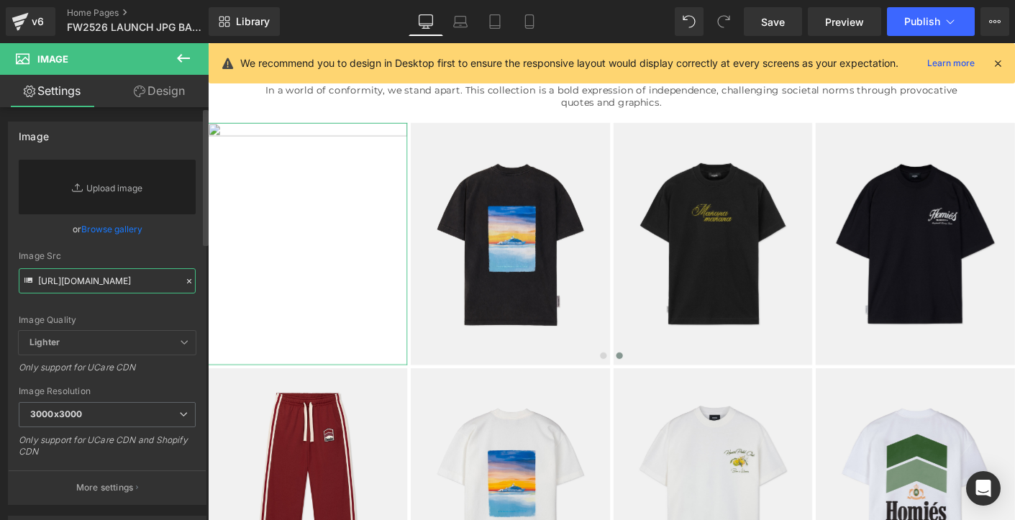
click at [138, 275] on input "[URL][DOMAIN_NAME]" at bounding box center [107, 280] width 177 height 25
paste input "[URL][DOMAIN_NAME]"
type input "[URL][DOMAIN_NAME]"
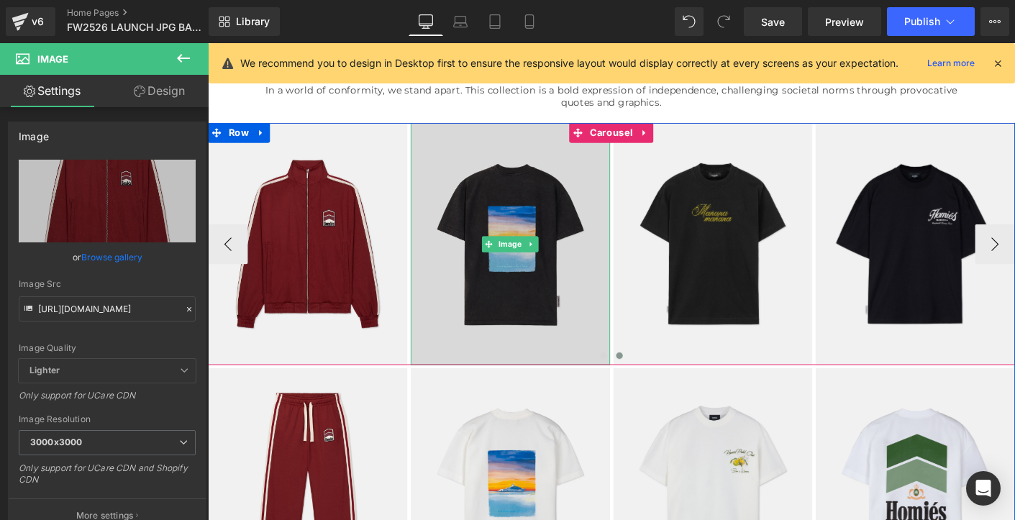
click at [539, 296] on img at bounding box center [533, 259] width 215 height 261
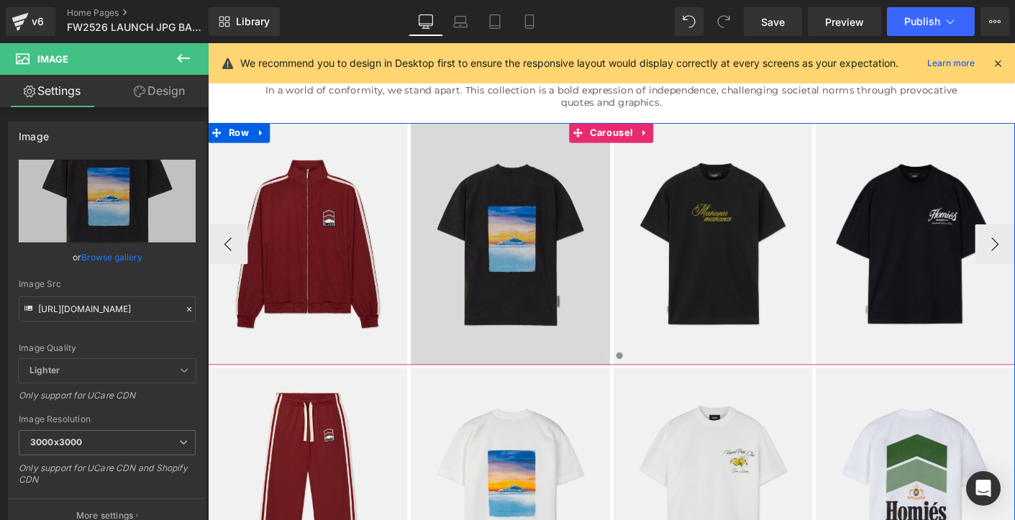
click at [485, 319] on img at bounding box center [533, 259] width 215 height 261
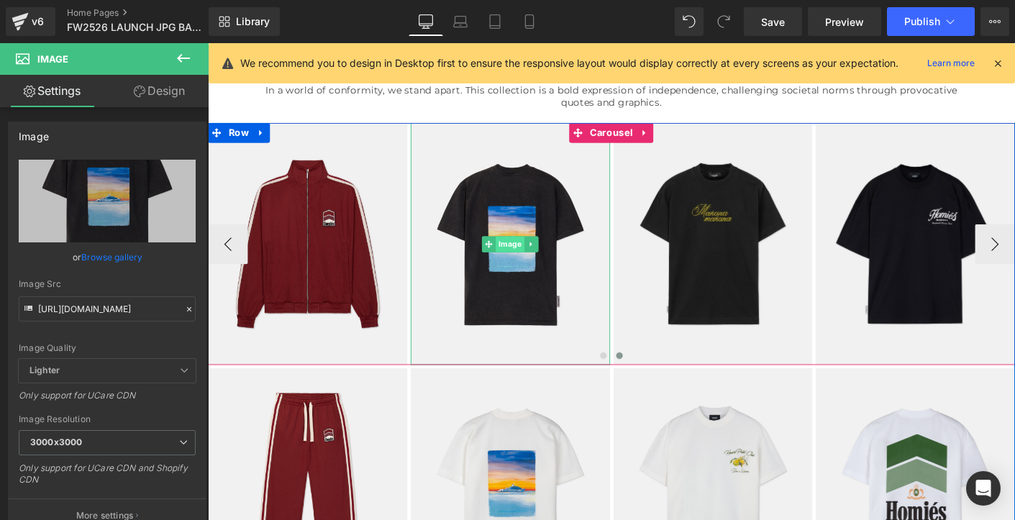
click at [536, 252] on span "Image" at bounding box center [533, 260] width 31 height 17
click at [541, 255] on span "Image" at bounding box center [533, 260] width 31 height 17
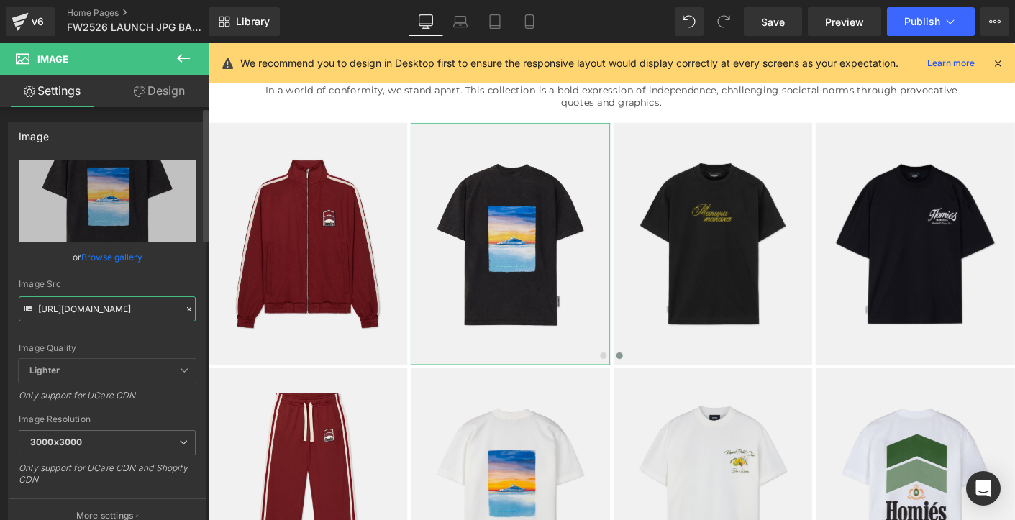
click at [83, 314] on input "[URL][DOMAIN_NAME]" at bounding box center [107, 308] width 177 height 25
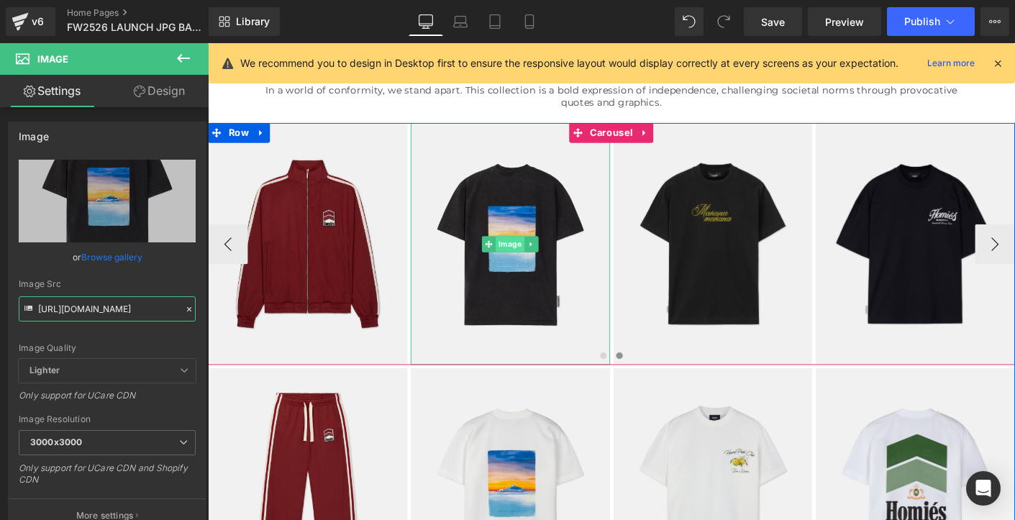
click at [541, 258] on span "Image" at bounding box center [533, 260] width 31 height 17
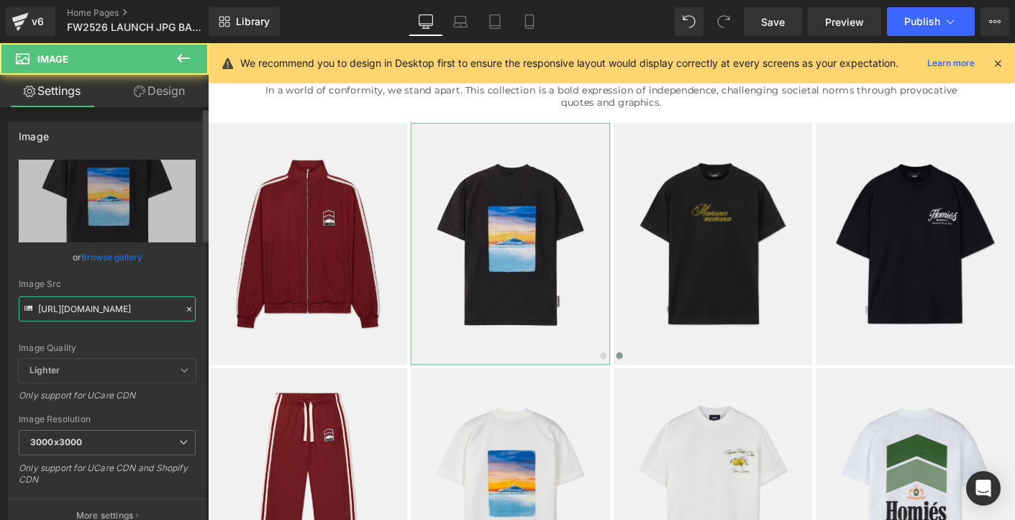
click at [120, 302] on input "[URL][DOMAIN_NAME]" at bounding box center [107, 308] width 177 height 25
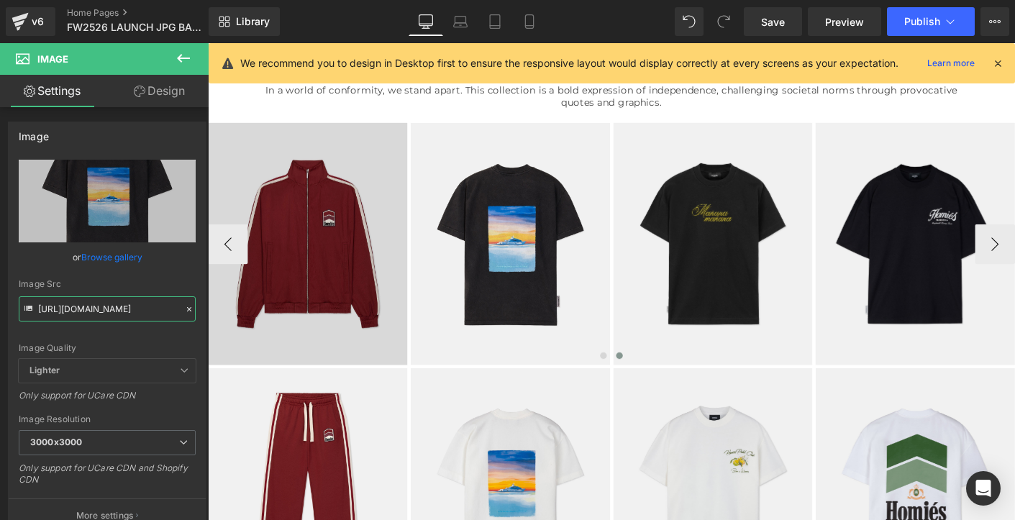
scroll to position [0, 557]
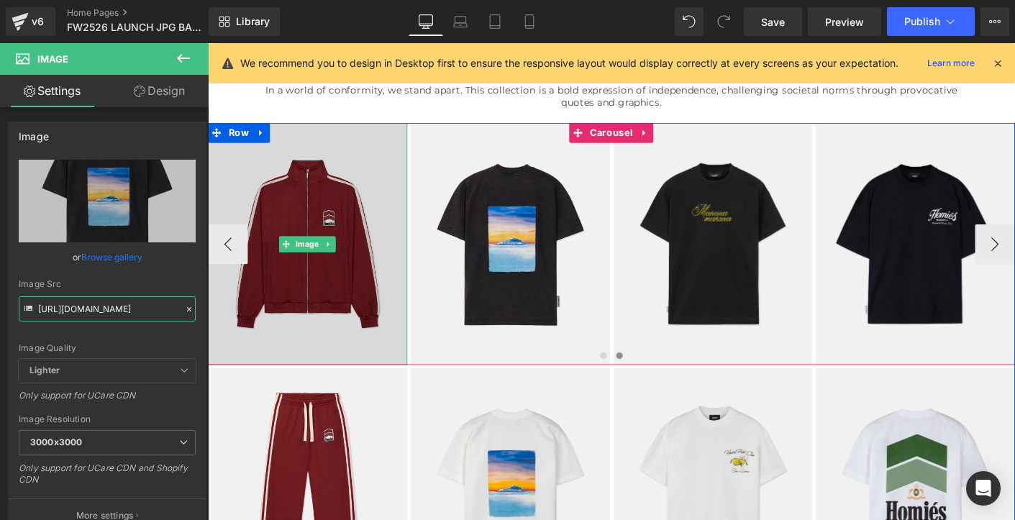
drag, startPoint x: 246, startPoint y: 350, endPoint x: 315, endPoint y: 357, distance: 69.4
paste input "RACINGINTERLOCKJACKETBLACK_794209d4-3ab9-4a18-80d2-ab32e05e825c.jpg?v=175491440"
type input "[URL][DOMAIN_NAME]"
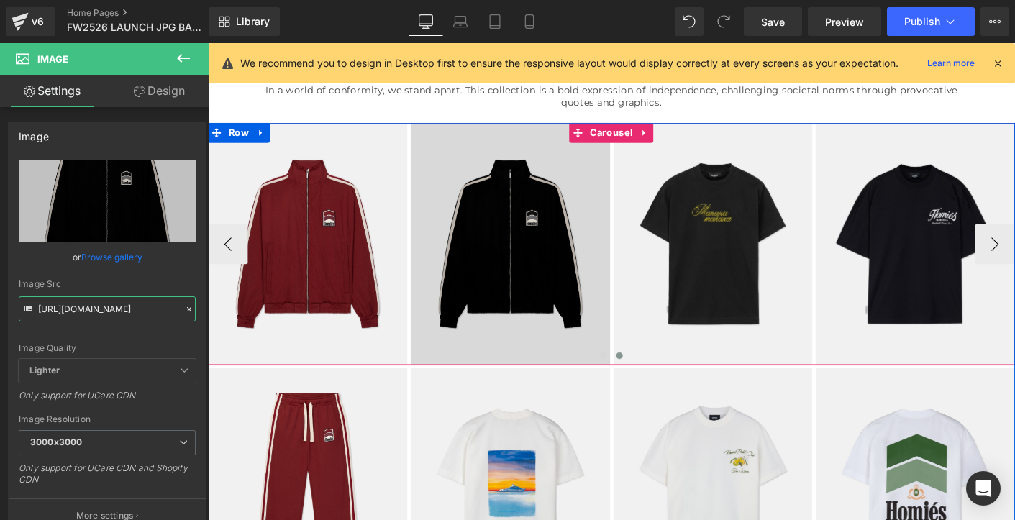
scroll to position [544, 0]
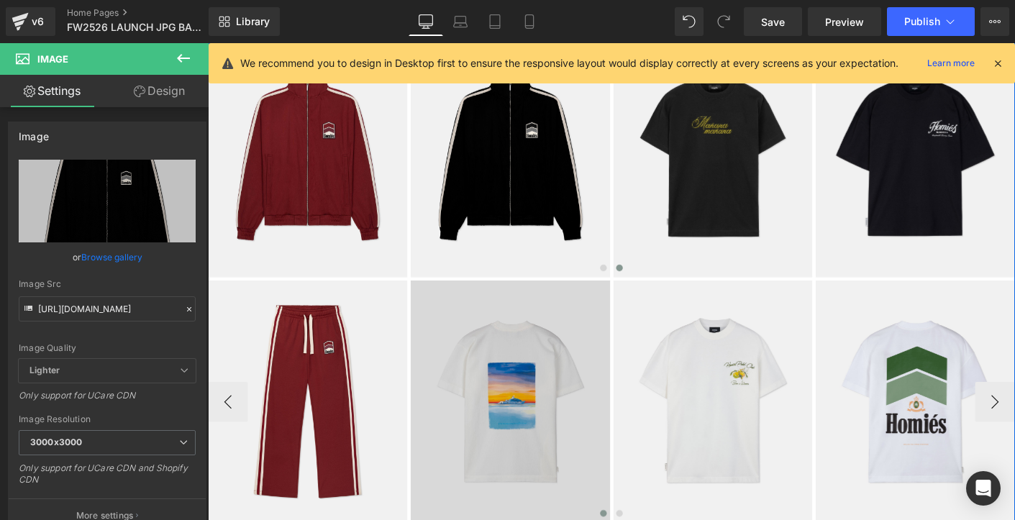
click at [587, 312] on img at bounding box center [533, 429] width 215 height 261
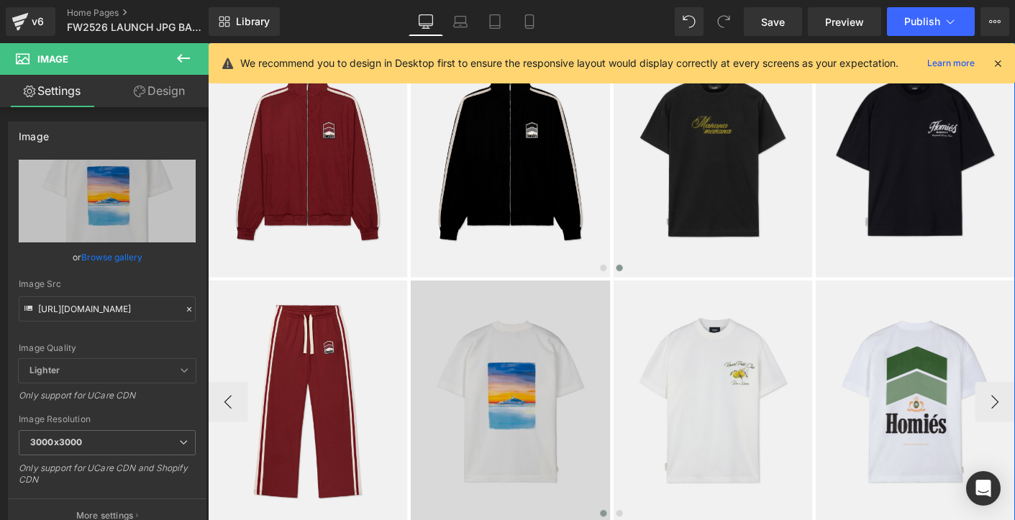
click at [592, 325] on img at bounding box center [533, 429] width 215 height 261
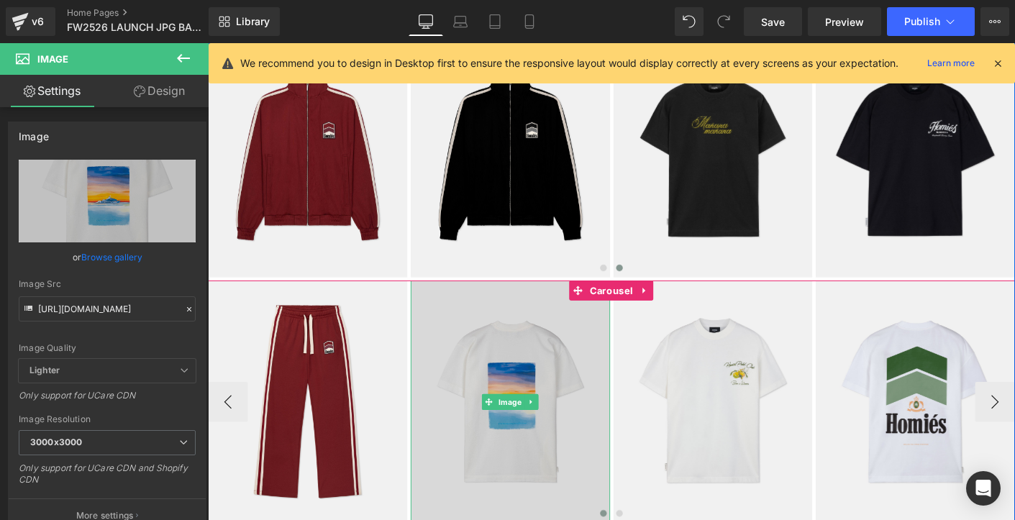
click at [524, 381] on img at bounding box center [533, 429] width 215 height 261
click at [495, 355] on img at bounding box center [533, 429] width 215 height 261
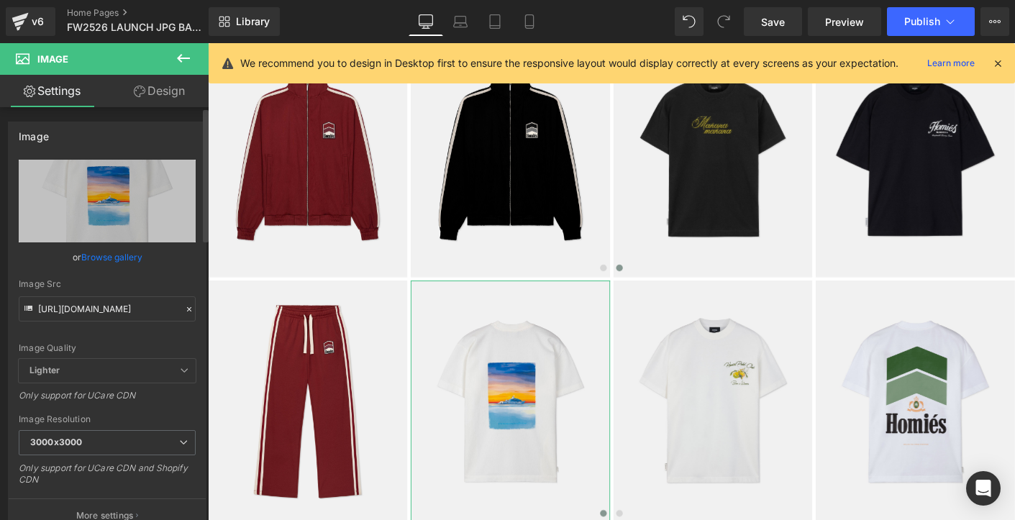
click at [184, 311] on icon at bounding box center [189, 309] width 10 height 10
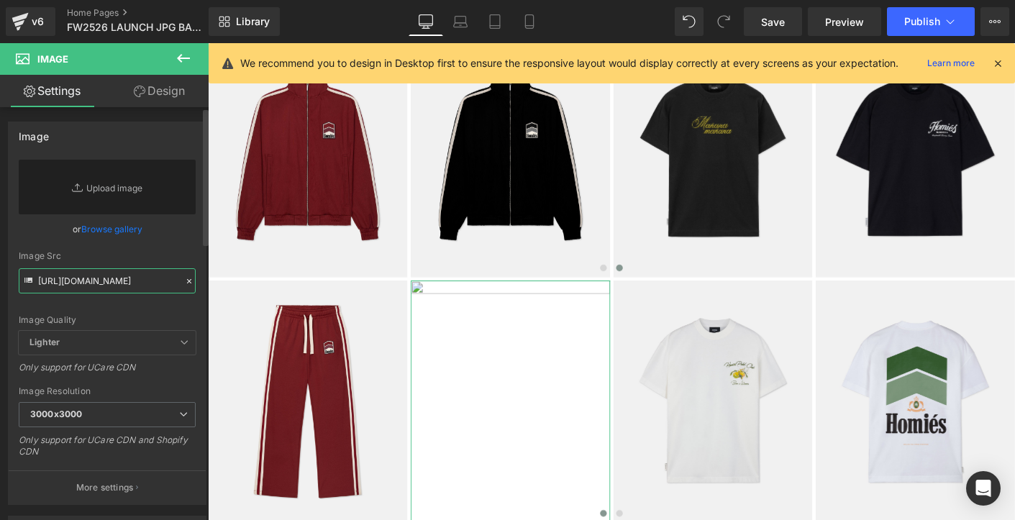
click at [127, 286] on input "[URL][DOMAIN_NAME]" at bounding box center [107, 280] width 177 height 25
paste input "[URL][DOMAIN_NAME]"
type input "[URL][DOMAIN_NAME]"
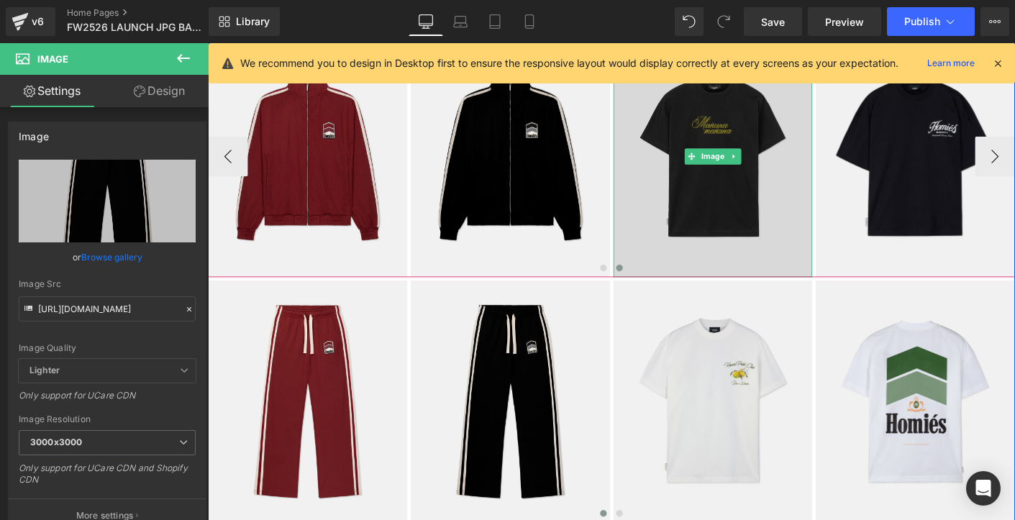
click at [718, 224] on img at bounding box center [752, 165] width 215 height 261
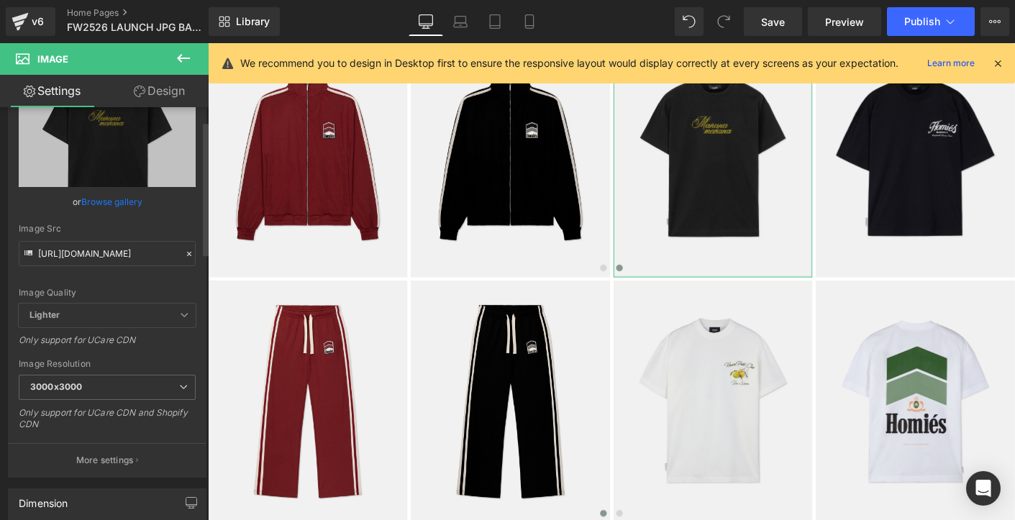
scroll to position [0, 0]
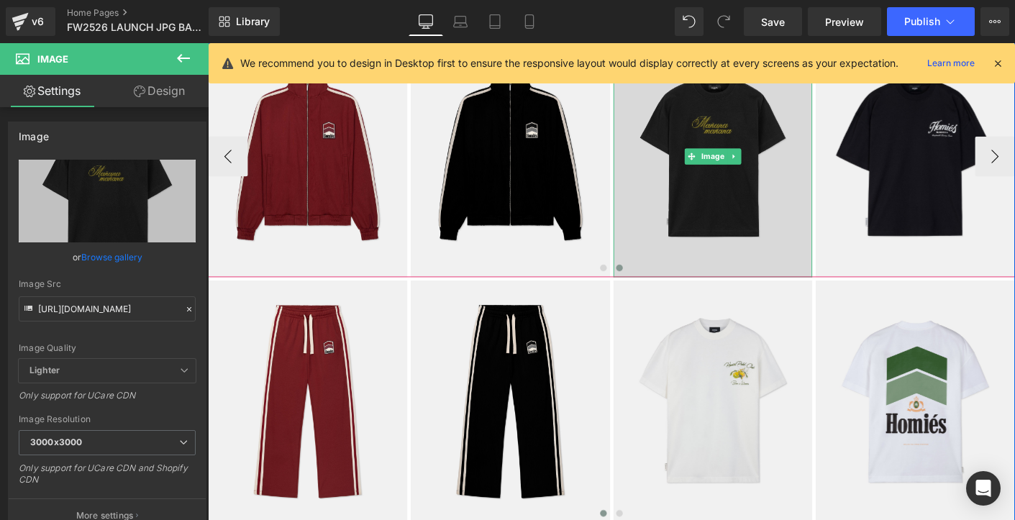
click at [773, 203] on img at bounding box center [752, 165] width 215 height 261
click at [769, 205] on img at bounding box center [752, 165] width 215 height 261
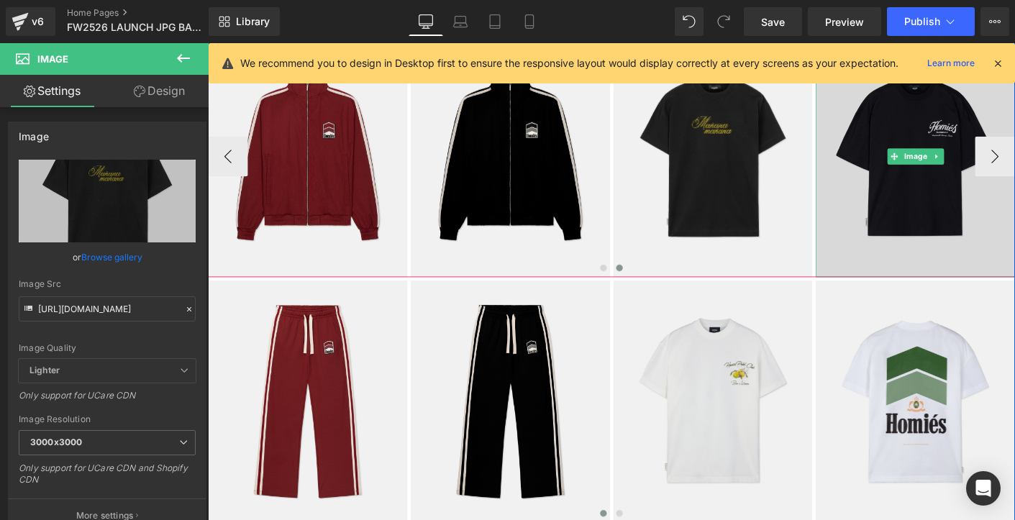
click at [928, 203] on img at bounding box center [970, 165] width 215 height 261
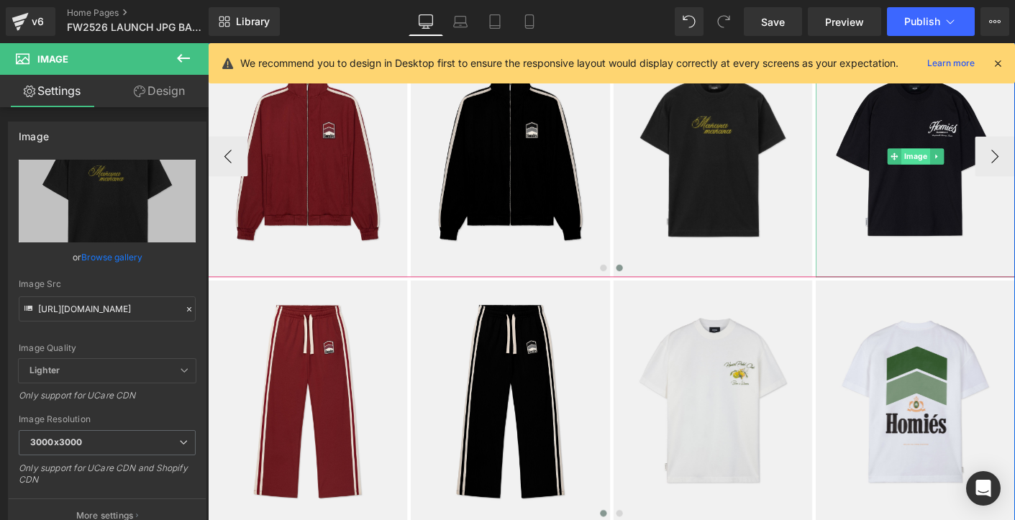
click at [975, 165] on span "Image" at bounding box center [970, 165] width 31 height 17
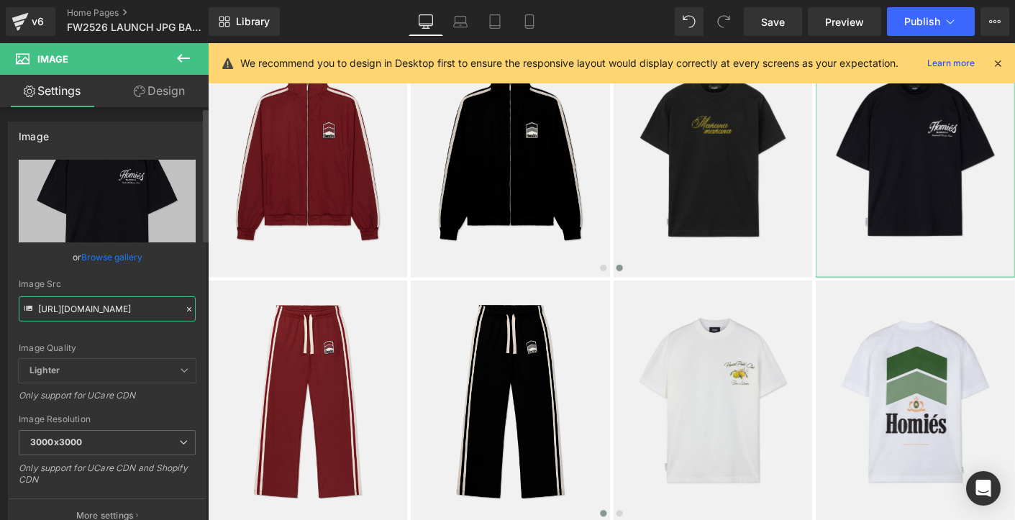
click at [107, 308] on input "[URL][DOMAIN_NAME]" at bounding box center [107, 308] width 177 height 25
click at [187, 308] on icon at bounding box center [189, 309] width 4 height 4
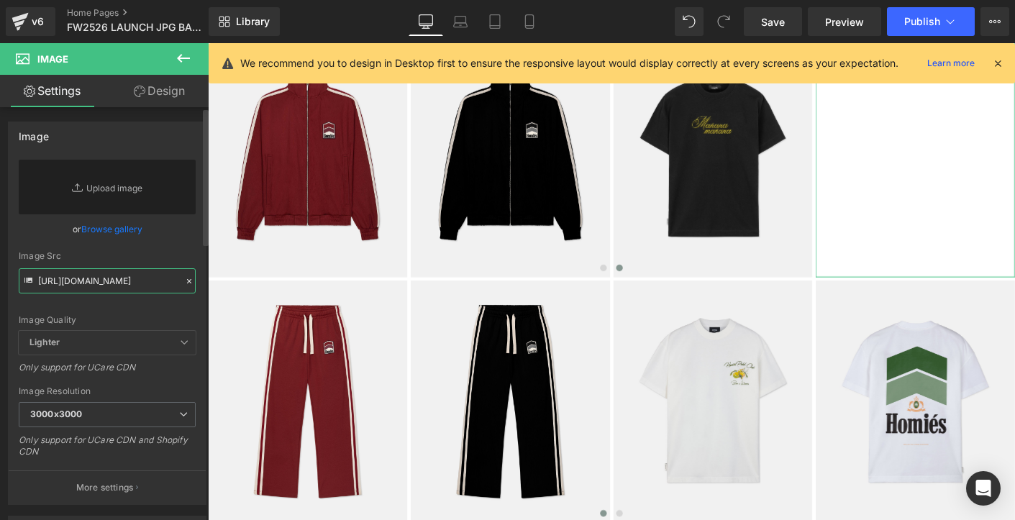
click at [151, 283] on input "[URL][DOMAIN_NAME]" at bounding box center [107, 280] width 177 height 25
paste input "[URL][DOMAIN_NAME]"
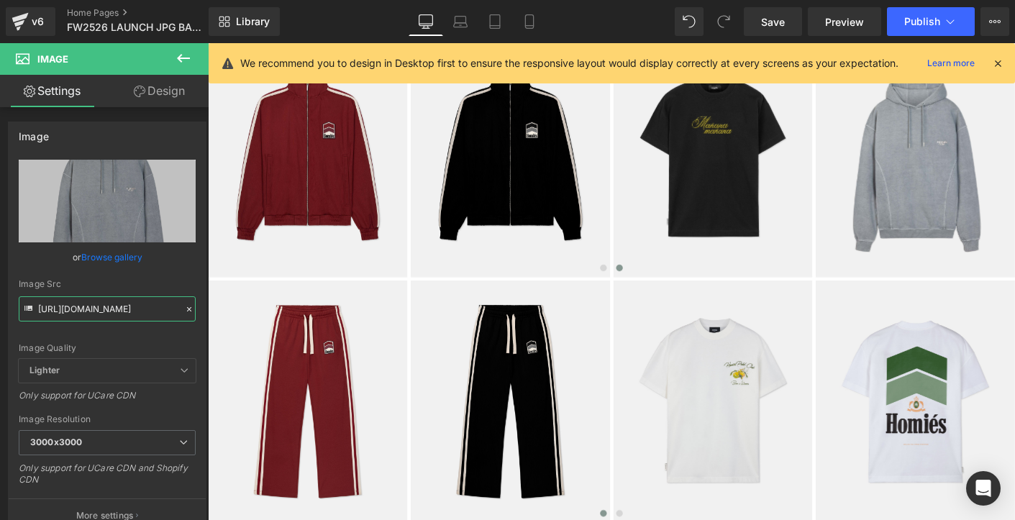
type input "[URL][DOMAIN_NAME]"
click at [134, 316] on input "[URL][DOMAIN_NAME]" at bounding box center [107, 308] width 177 height 25
click at [114, 308] on input "[URL][DOMAIN_NAME]" at bounding box center [107, 308] width 177 height 25
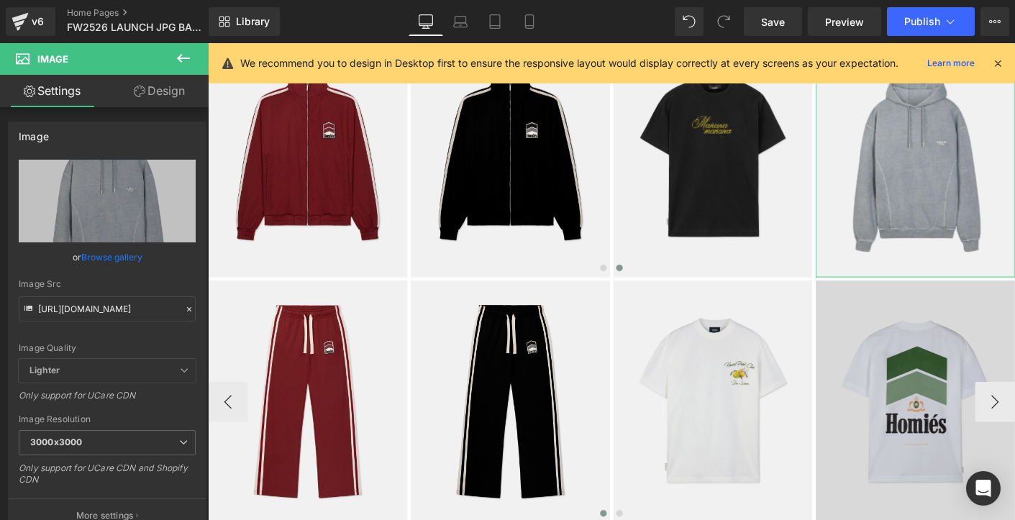
click at [900, 426] on img at bounding box center [970, 429] width 215 height 261
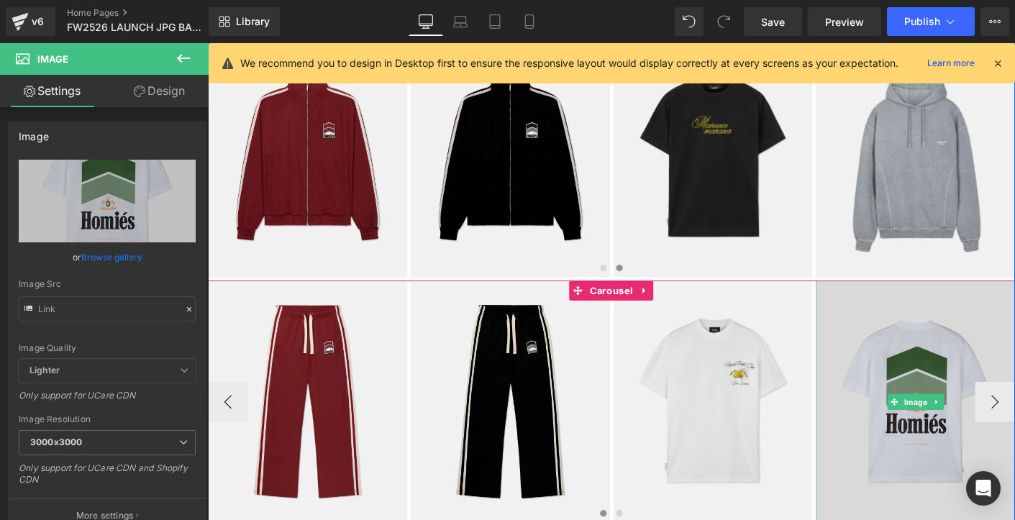
click at [969, 391] on img at bounding box center [970, 429] width 215 height 261
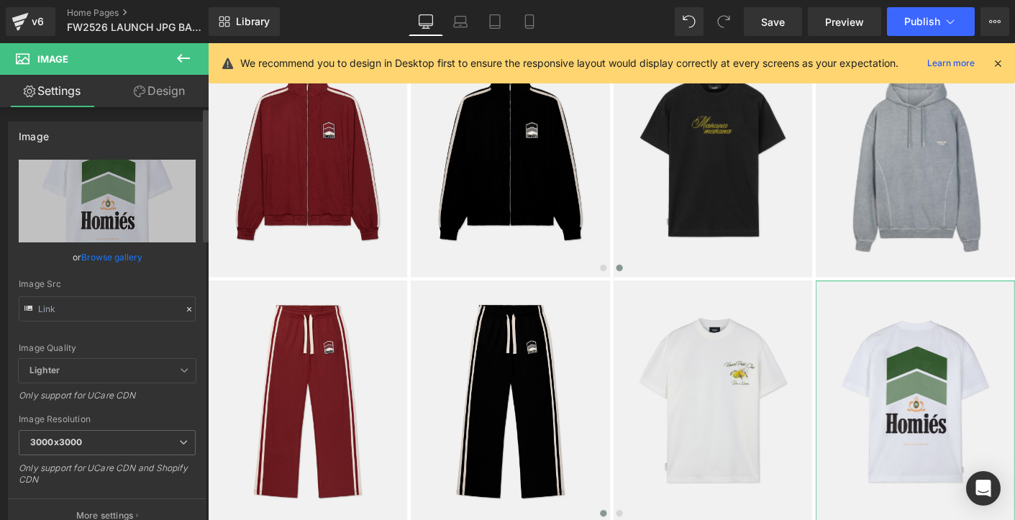
click at [185, 309] on icon at bounding box center [189, 309] width 10 height 10
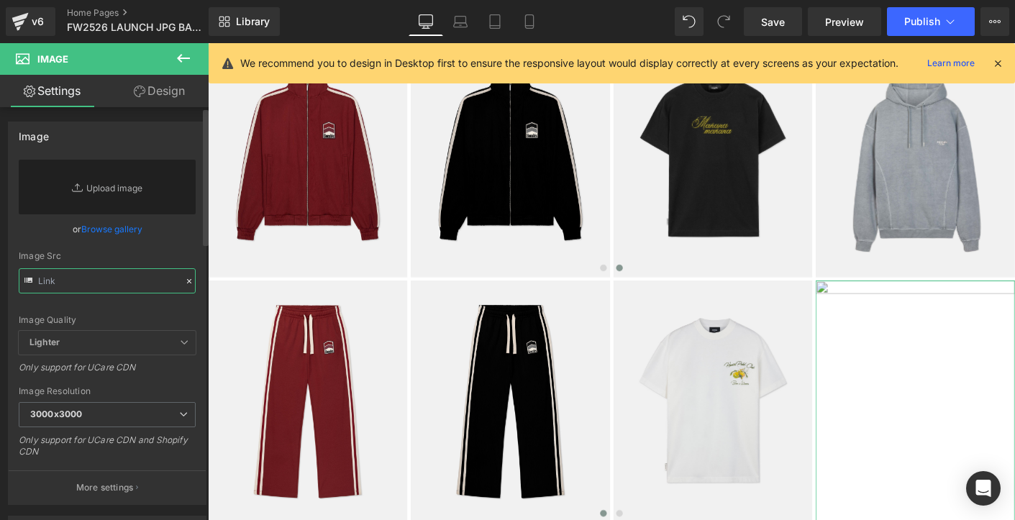
click at [139, 281] on input "text" at bounding box center [107, 280] width 177 height 25
paste input "[URL][DOMAIN_NAME]"
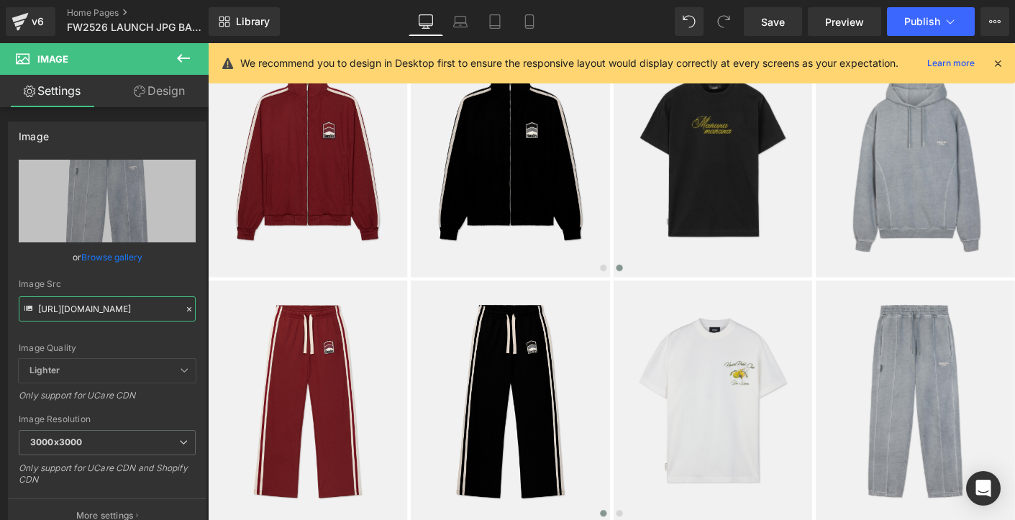
type input "[URL][DOMAIN_NAME]"
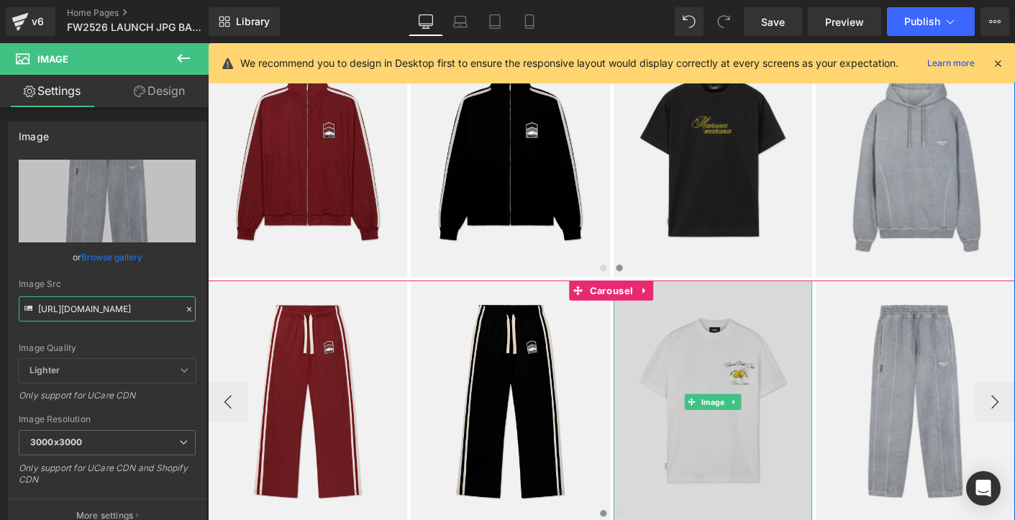
scroll to position [0, 0]
click at [754, 408] on img at bounding box center [752, 429] width 215 height 261
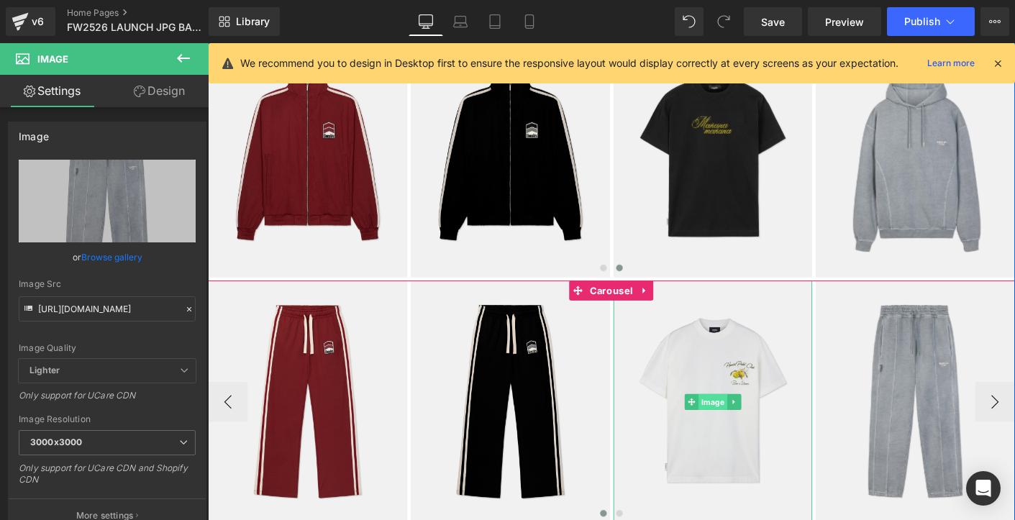
click at [750, 431] on span "Image" at bounding box center [751, 429] width 31 height 17
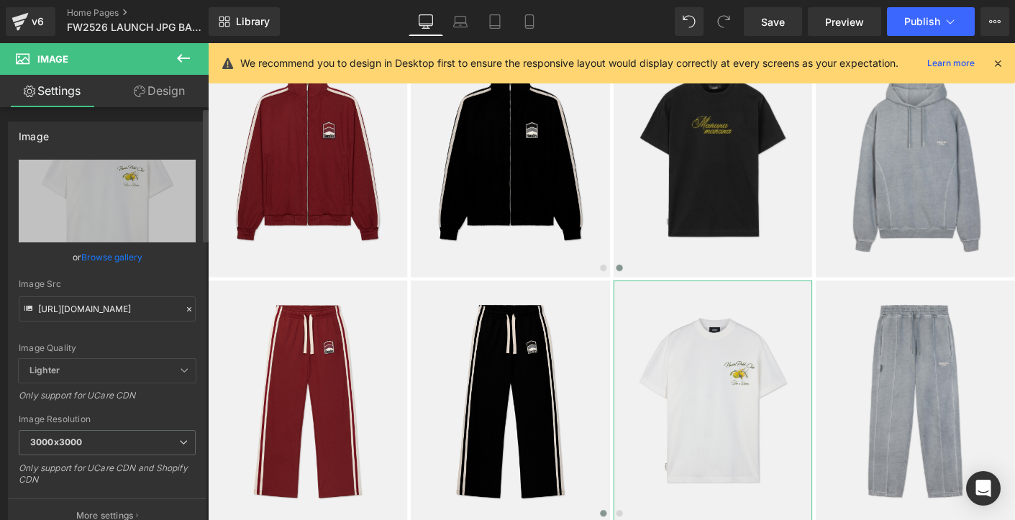
click at [184, 307] on icon at bounding box center [189, 309] width 10 height 10
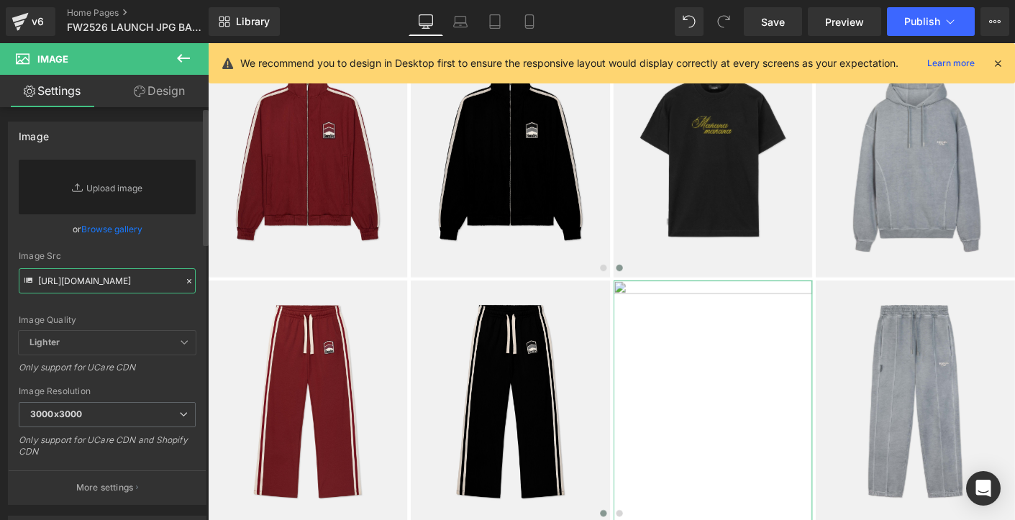
click at [142, 282] on input "[URL][DOMAIN_NAME]" at bounding box center [107, 280] width 177 height 25
paste input "[URL][DOMAIN_NAME]"
type input "[URL][DOMAIN_NAME]"
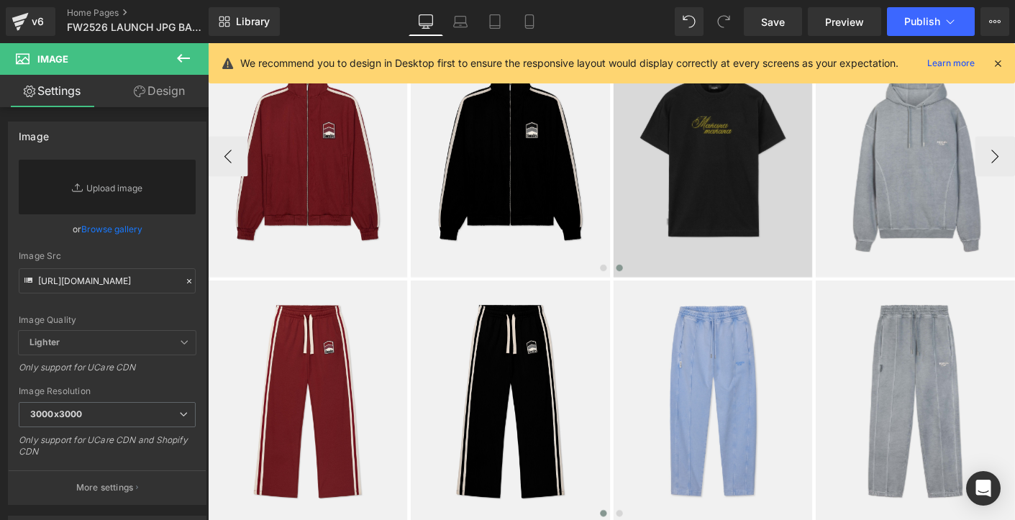
click at [701, 217] on img at bounding box center [752, 165] width 215 height 261
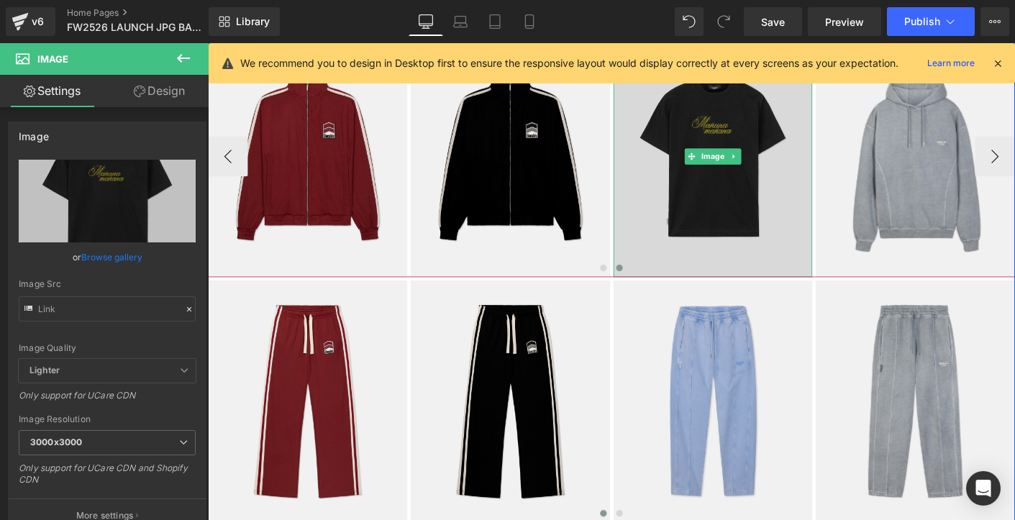
click at [715, 227] on img at bounding box center [752, 165] width 215 height 261
click at [747, 222] on img at bounding box center [752, 165] width 215 height 261
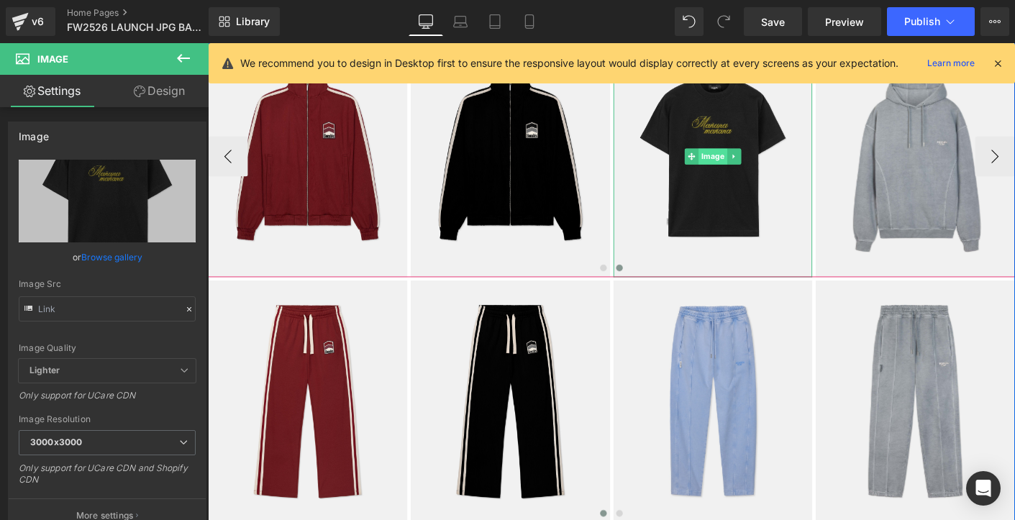
click at [754, 165] on span "Image" at bounding box center [751, 165] width 31 height 17
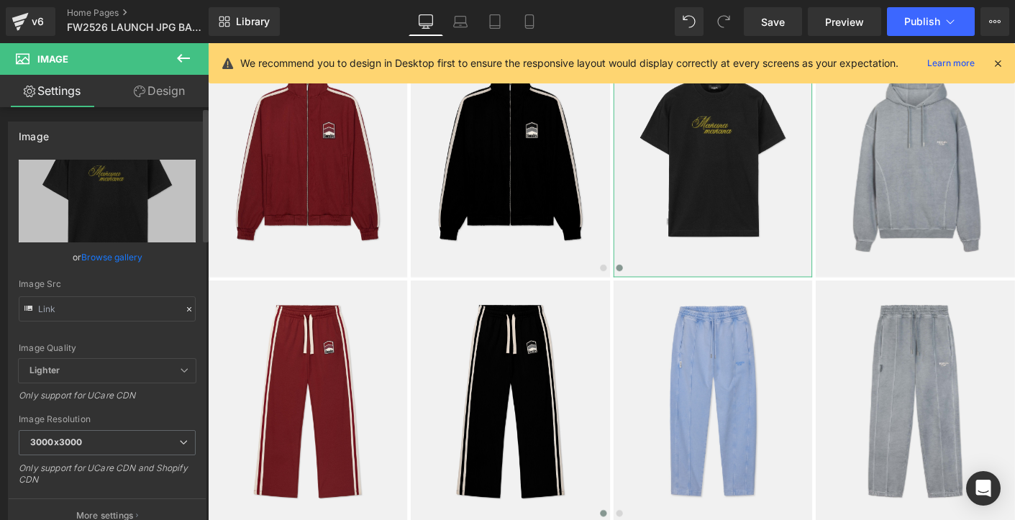
click at [187, 308] on icon at bounding box center [189, 309] width 4 height 4
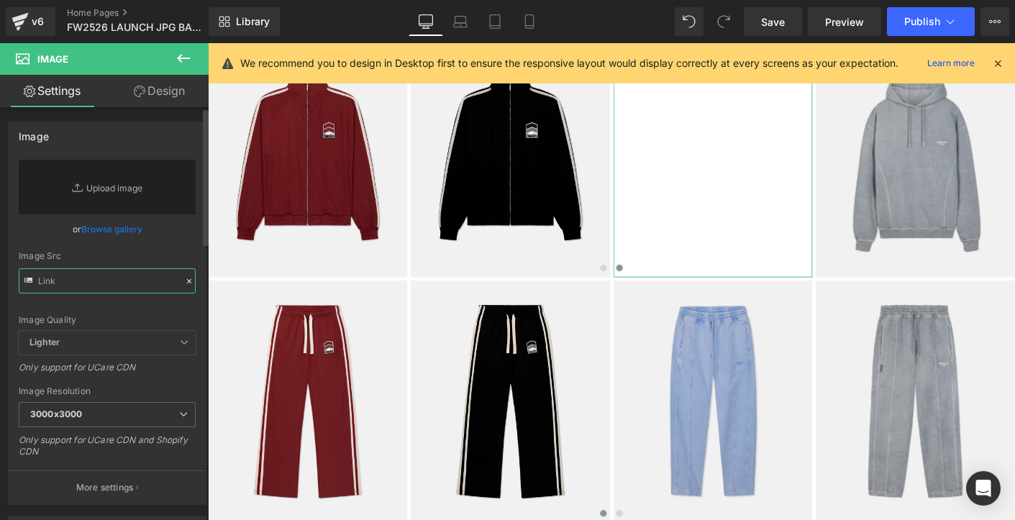
click at [139, 285] on input "text" at bounding box center [107, 280] width 177 height 25
paste input "[URL][DOMAIN_NAME]"
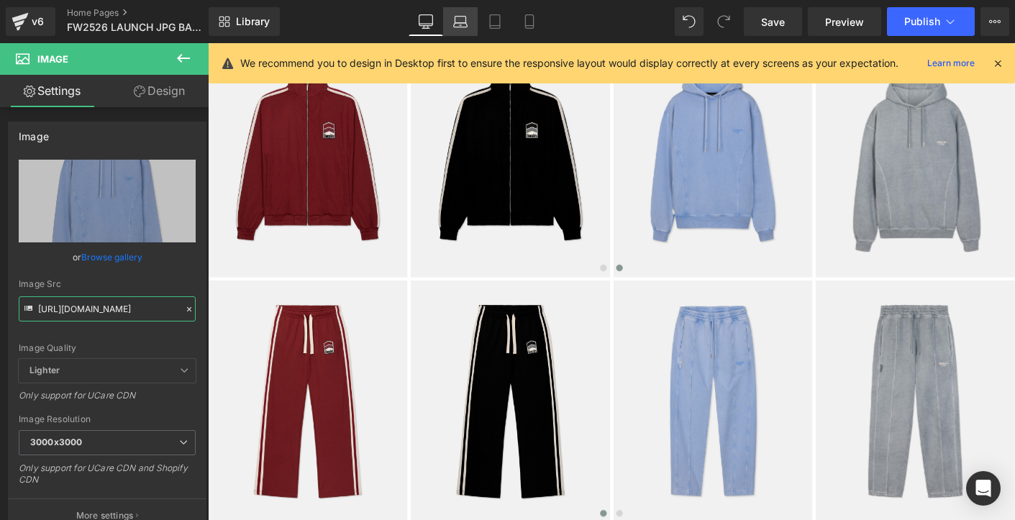
type input "[URL][DOMAIN_NAME]"
click at [365, 278] on div at bounding box center [643, 287] width 870 height 19
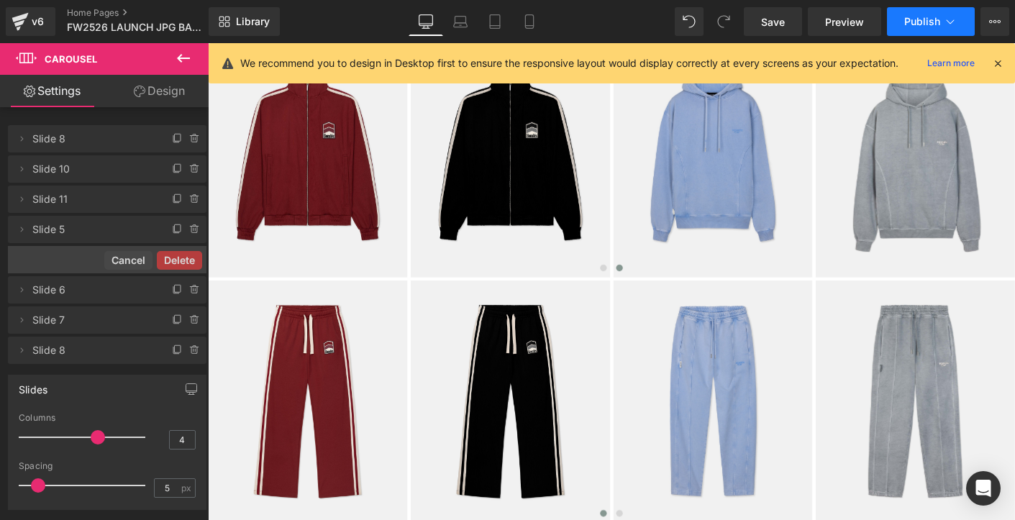
click at [924, 24] on span "Publish" at bounding box center [922, 22] width 36 height 12
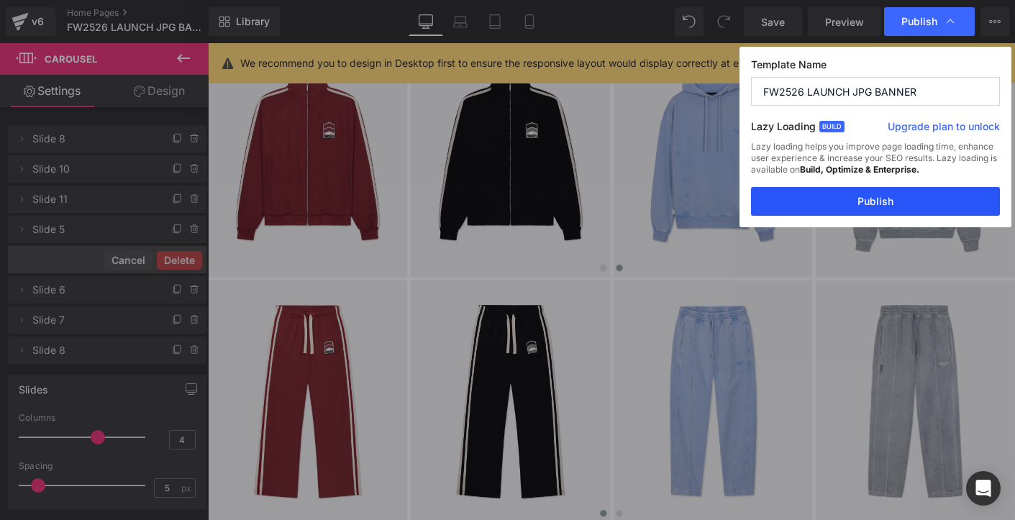
click at [854, 198] on button "Publish" at bounding box center [875, 201] width 249 height 29
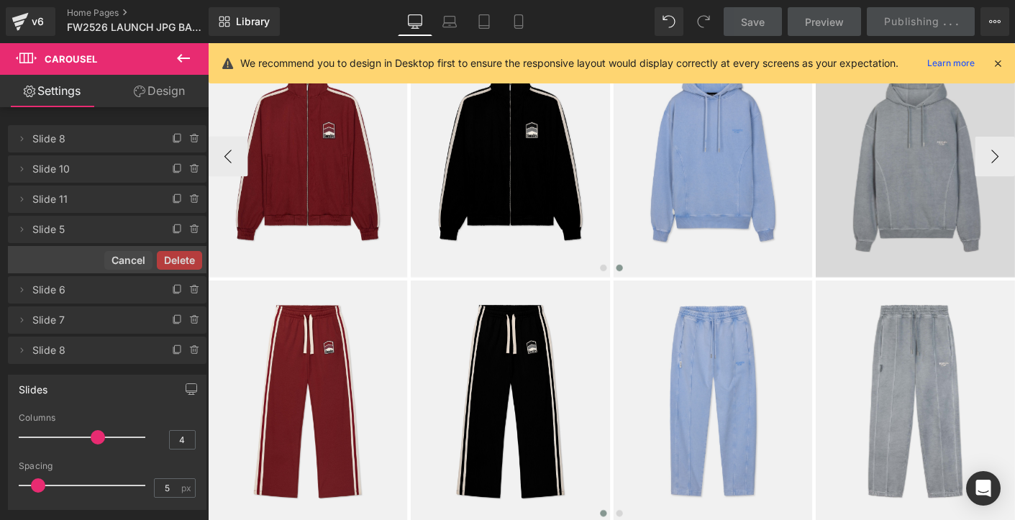
click at [1014, 171] on img at bounding box center [970, 165] width 215 height 261
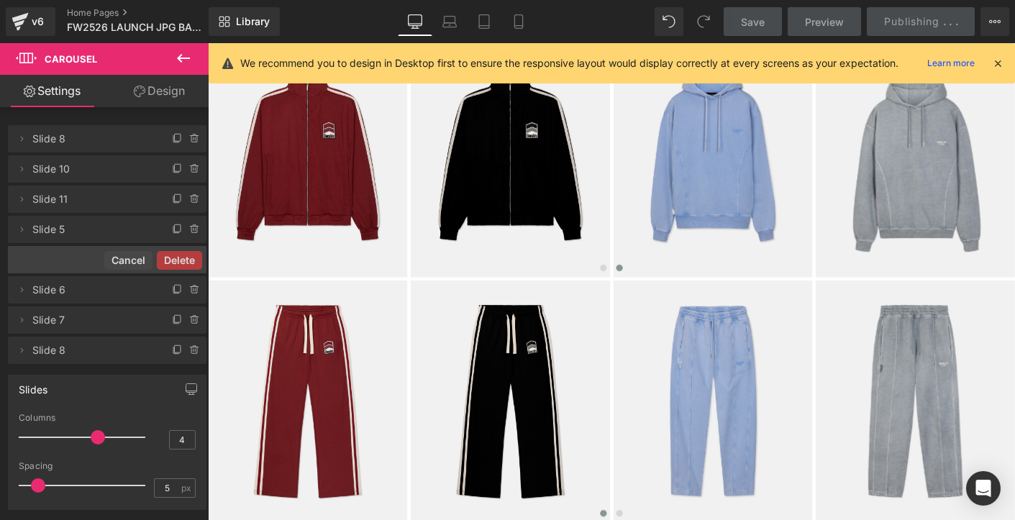
click at [1014, 173] on img at bounding box center [970, 165] width 215 height 261
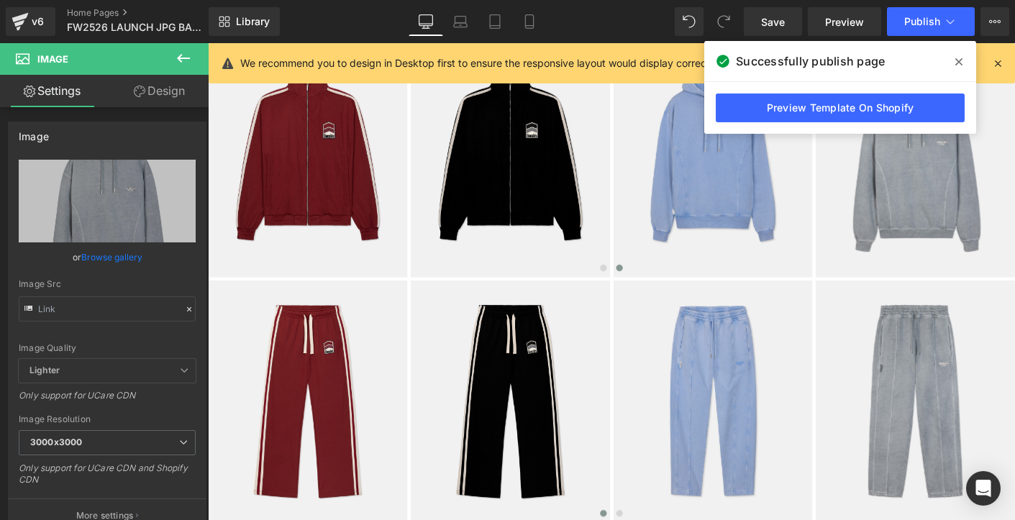
click at [959, 63] on icon at bounding box center [958, 61] width 7 height 7
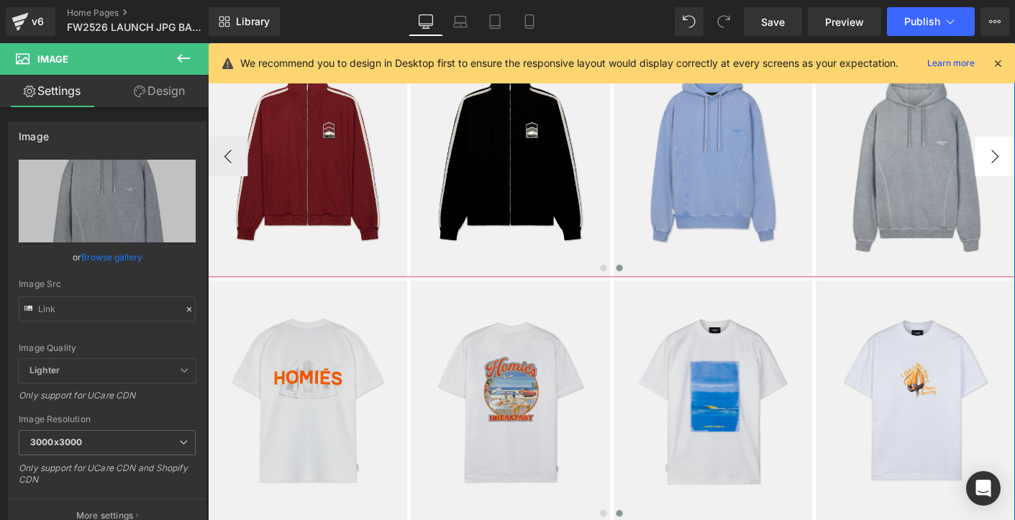
click at [224, 433] on button "‹" at bounding box center [229, 429] width 43 height 43
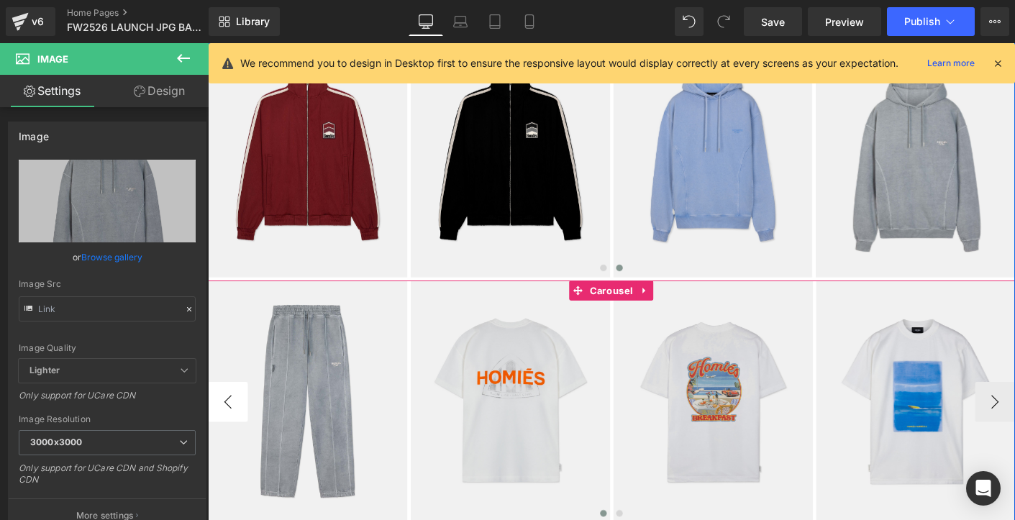
click at [224, 433] on button "‹" at bounding box center [229, 429] width 43 height 43
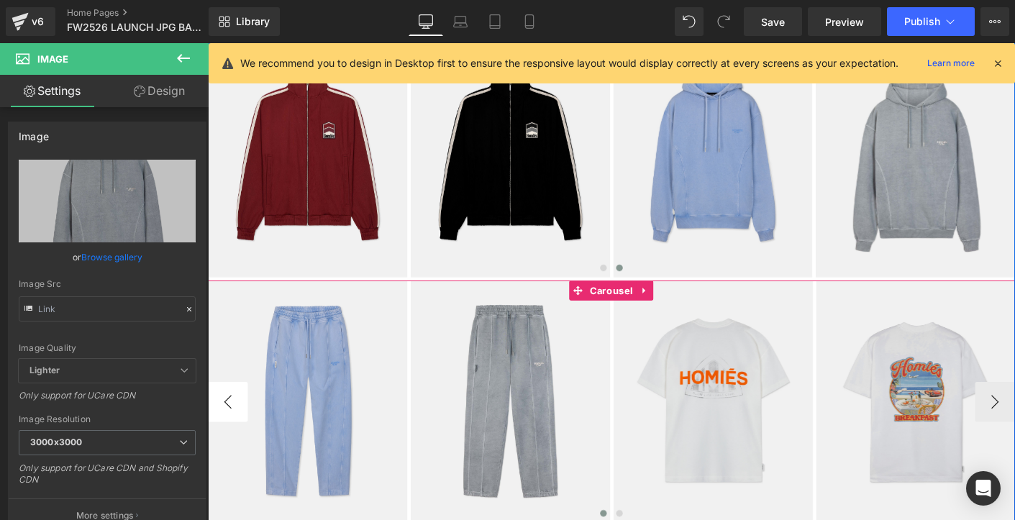
click at [224, 433] on button "‹" at bounding box center [229, 429] width 43 height 43
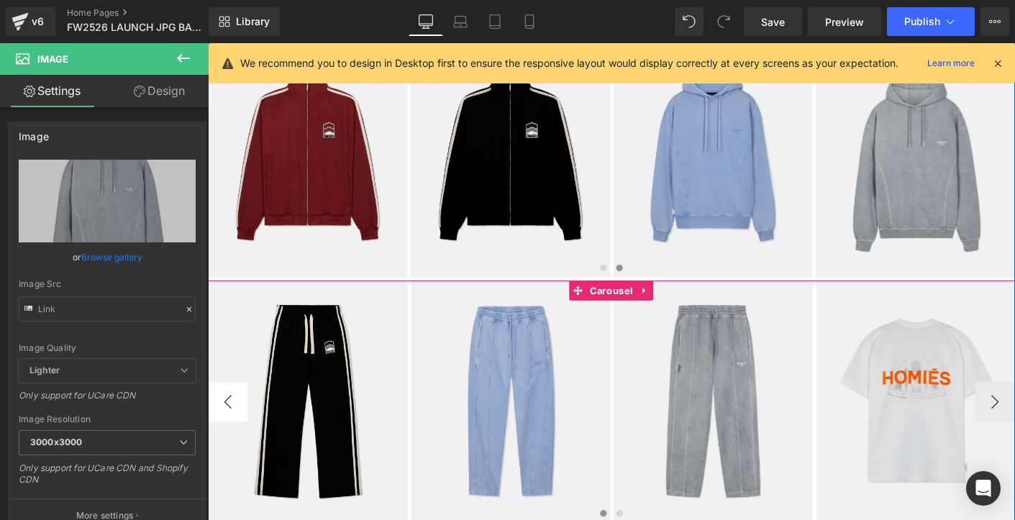
click at [224, 433] on button "‹" at bounding box center [229, 429] width 43 height 43
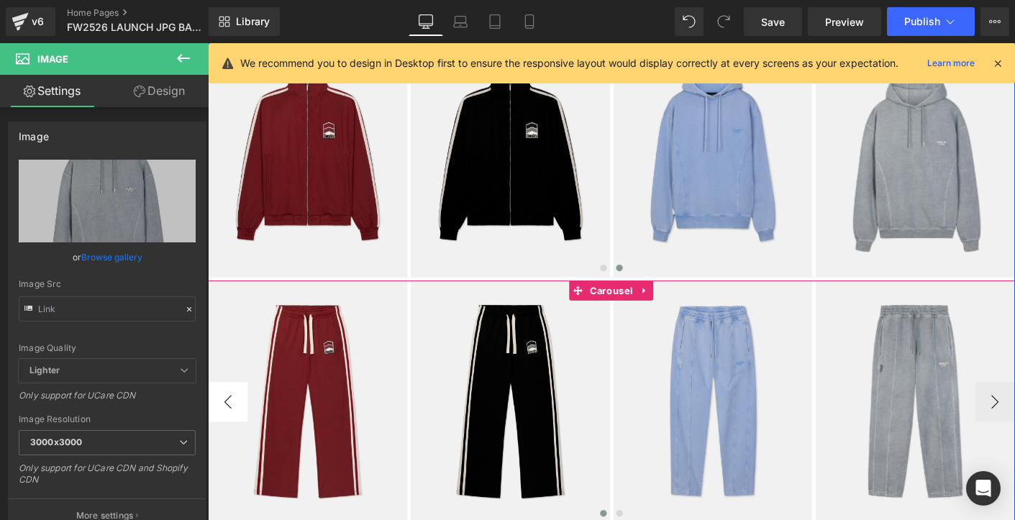
click at [224, 433] on button "‹" at bounding box center [229, 429] width 43 height 43
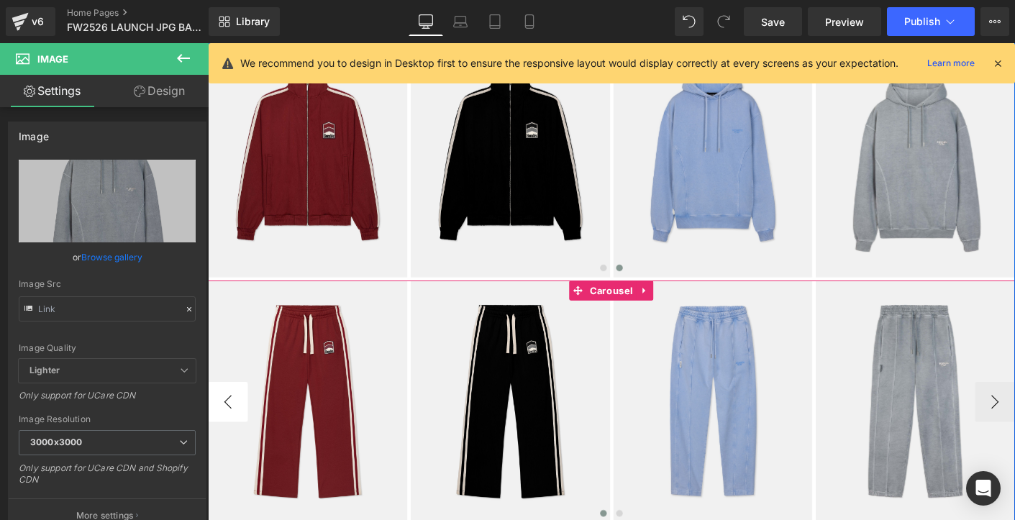
click at [224, 433] on button "‹" at bounding box center [229, 429] width 43 height 43
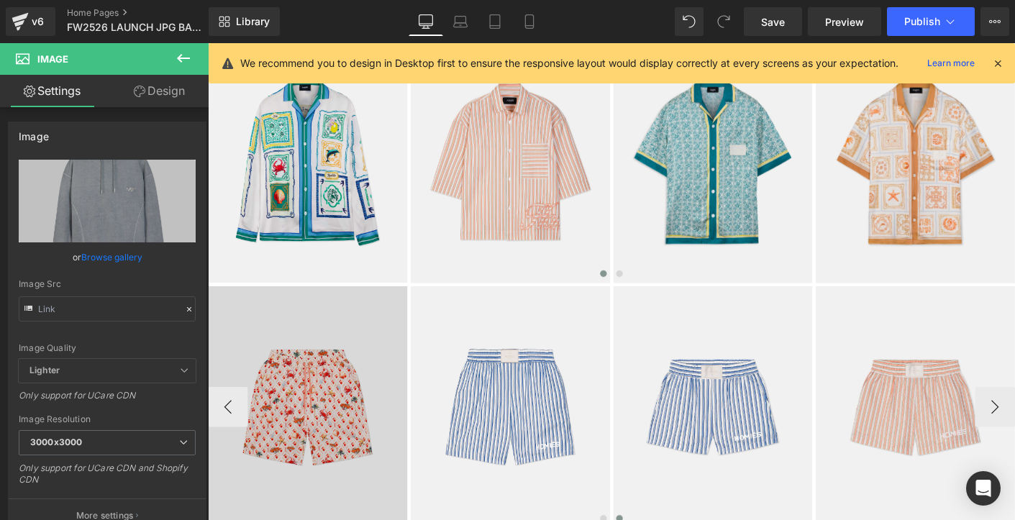
scroll to position [1527, 0]
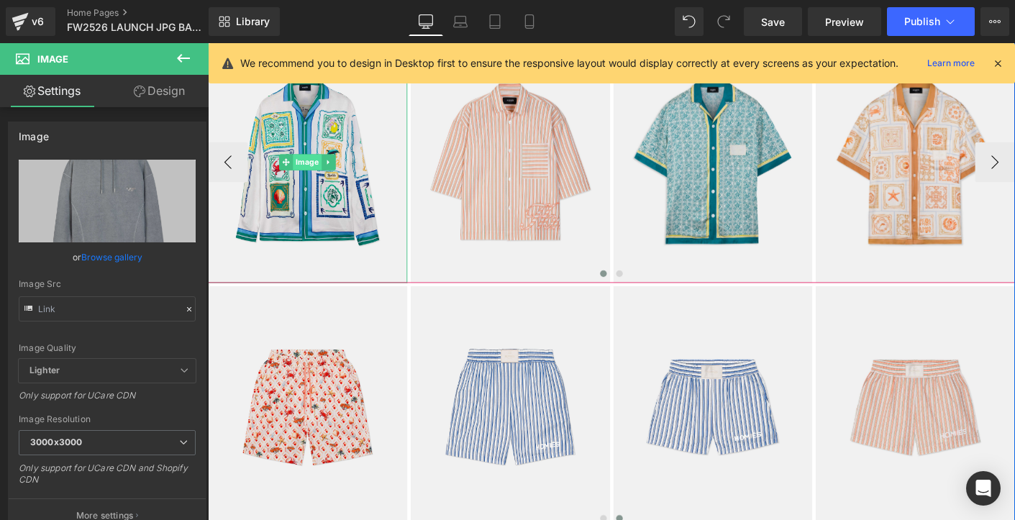
click at [317, 173] on span "Image" at bounding box center [315, 171] width 31 height 17
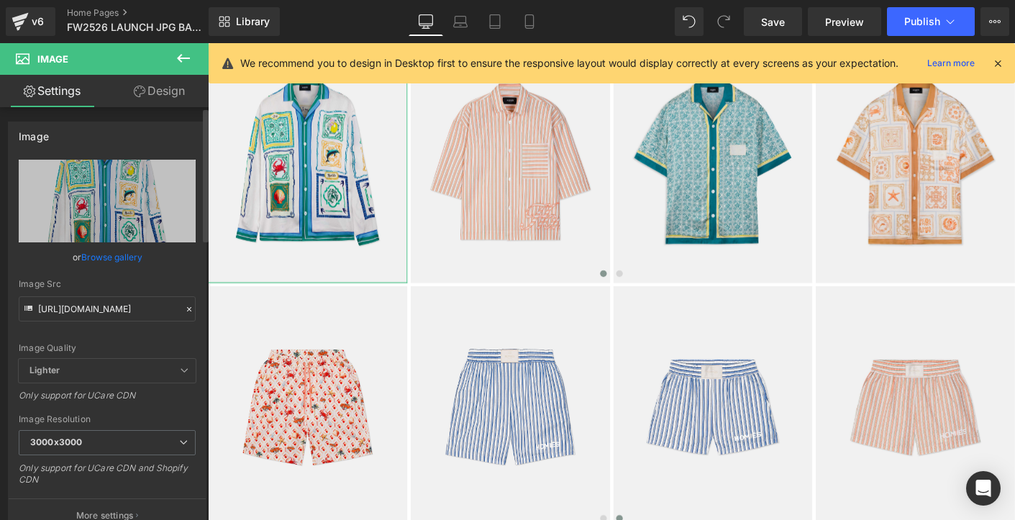
click at [184, 314] on icon at bounding box center [189, 309] width 10 height 10
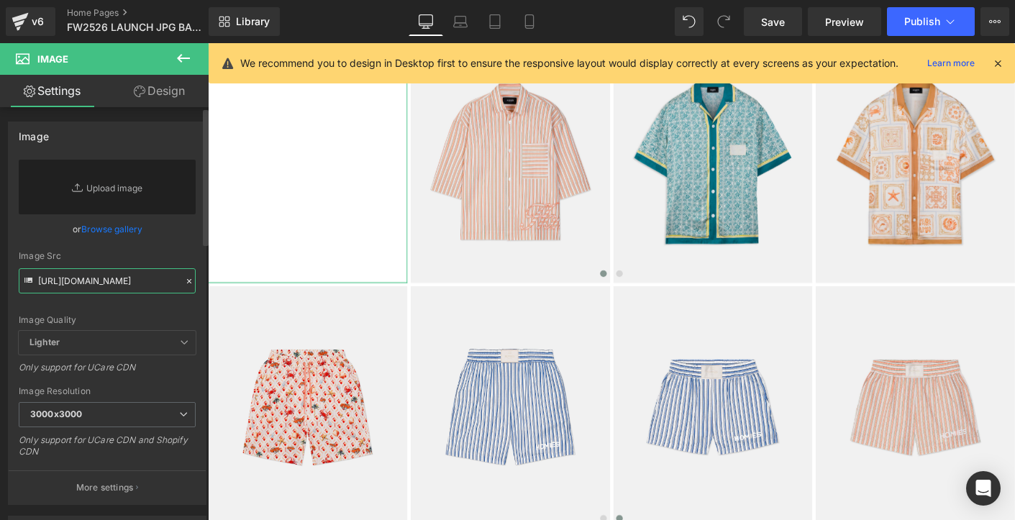
click at [137, 285] on input "[URL][DOMAIN_NAME]" at bounding box center [107, 280] width 177 height 25
paste input "[URL][DOMAIN_NAME]"
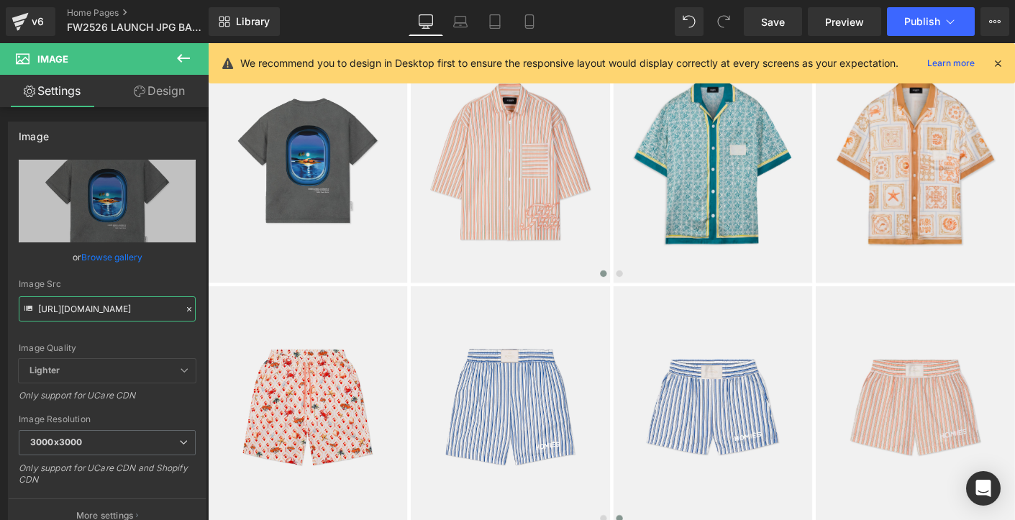
type input "[URL][DOMAIN_NAME]"
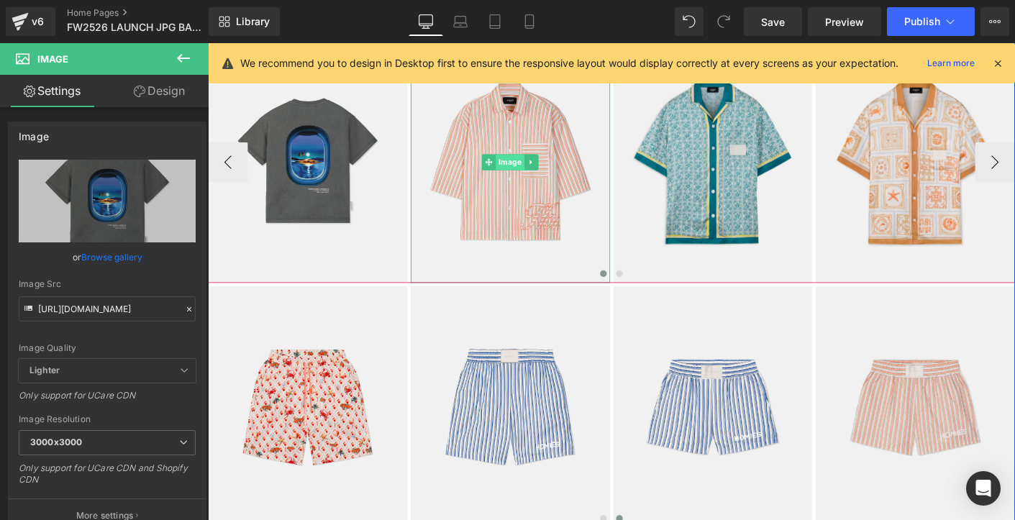
click at [526, 174] on span "Image" at bounding box center [533, 171] width 31 height 17
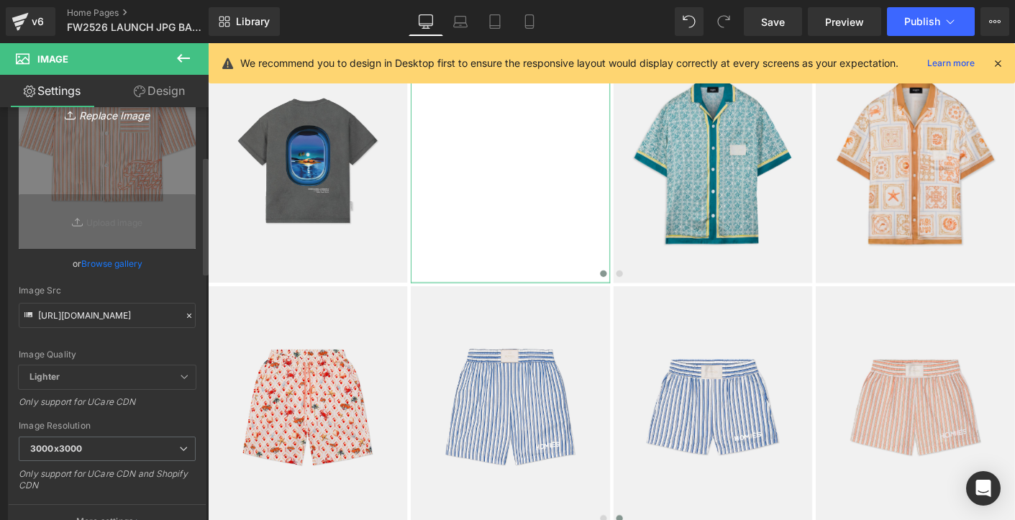
scroll to position [191, 0]
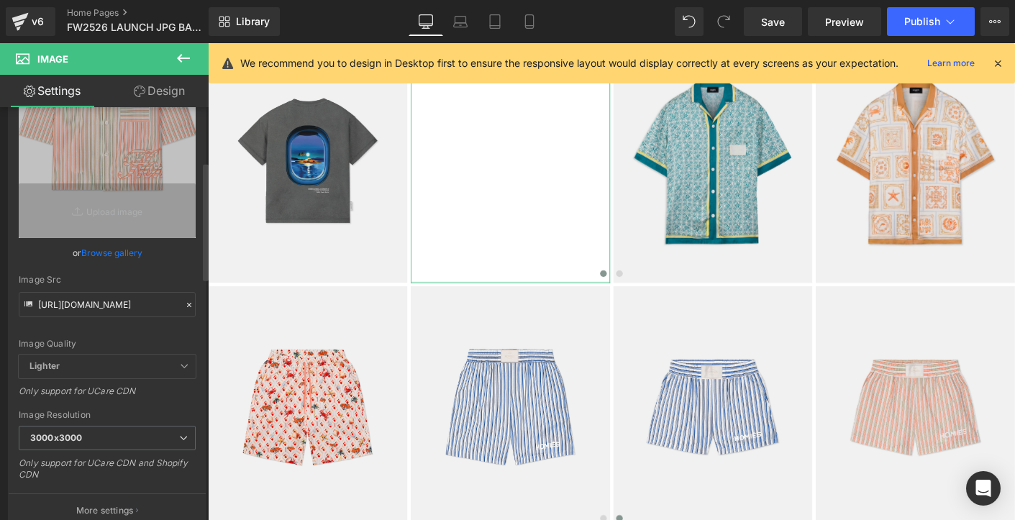
click at [184, 300] on icon at bounding box center [189, 305] width 10 height 10
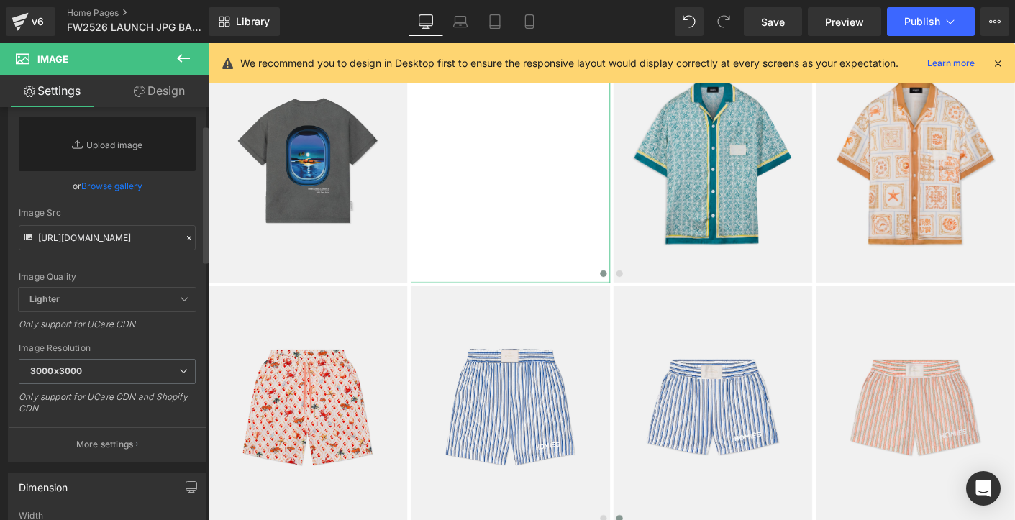
scroll to position [24, 0]
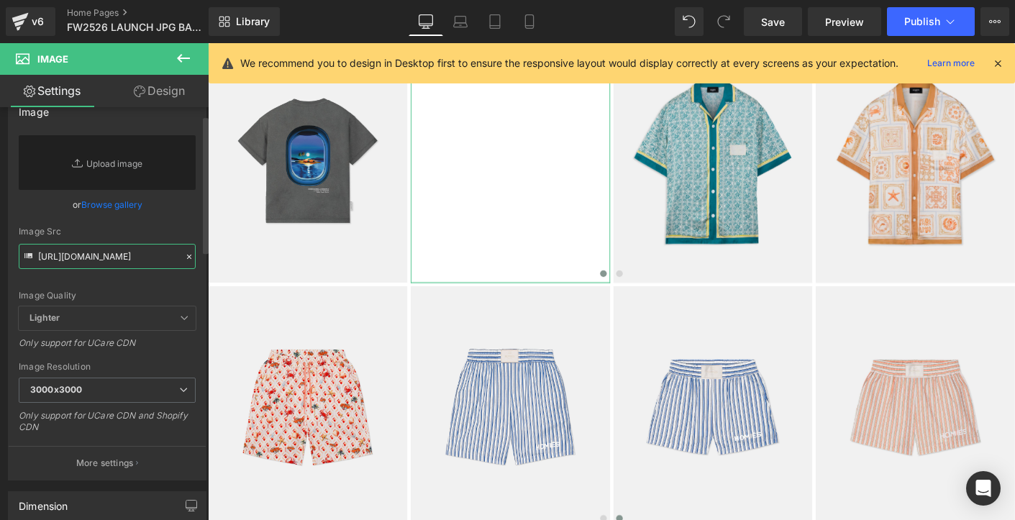
click at [121, 259] on input "[URL][DOMAIN_NAME]" at bounding box center [107, 256] width 177 height 25
paste input "[URL][DOMAIN_NAME]"
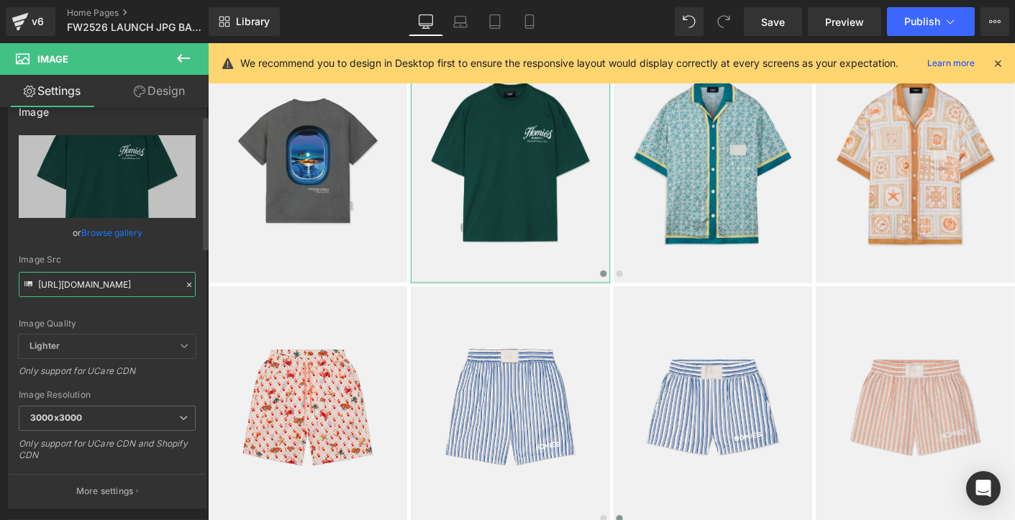
type input "[URL][DOMAIN_NAME]"
click at [157, 309] on div "Image Quality Lighter Lightest Lighter Lighter Lightest Only support for UCare …" at bounding box center [107, 234] width 177 height 199
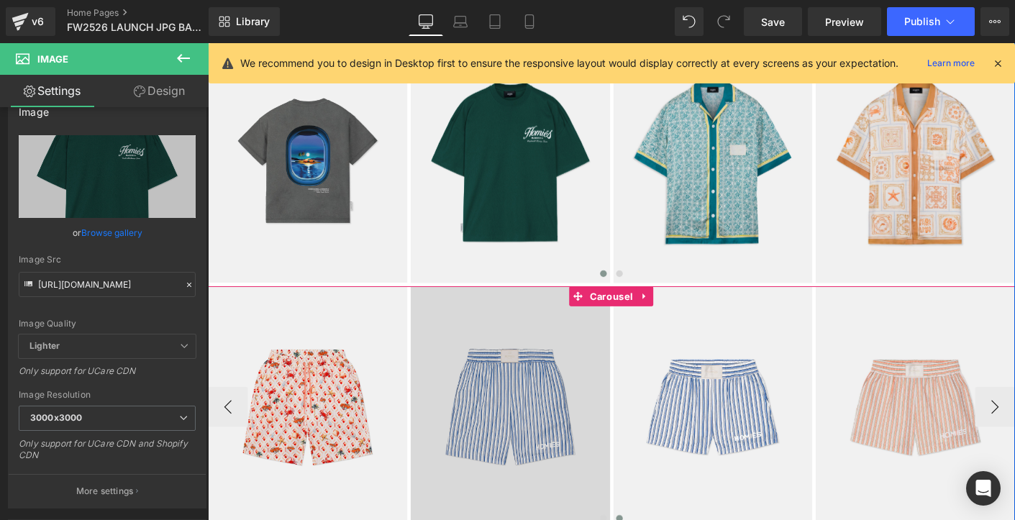
click at [477, 421] on img at bounding box center [533, 436] width 215 height 261
click at [513, 441] on div "Image" at bounding box center [533, 436] width 215 height 261
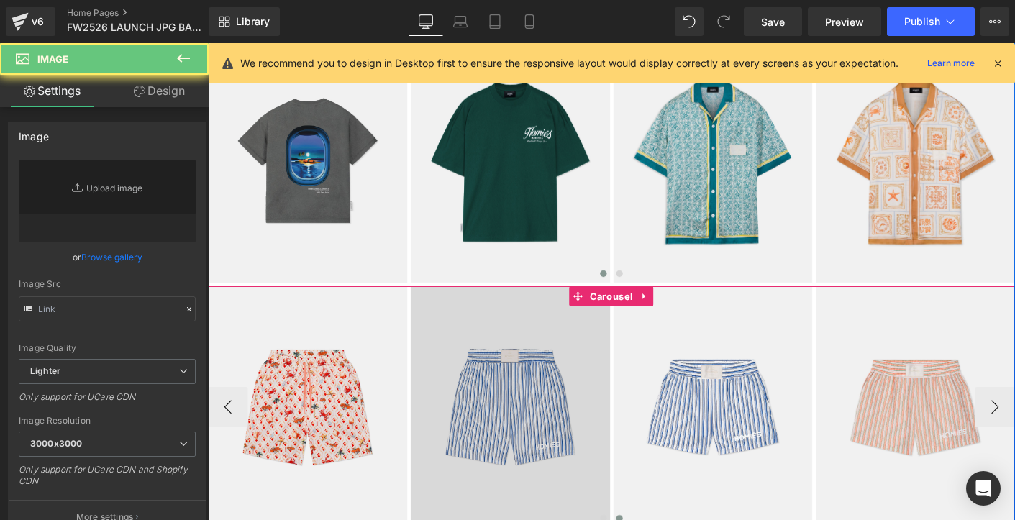
click at [513, 441] on span at bounding box center [510, 435] width 15 height 17
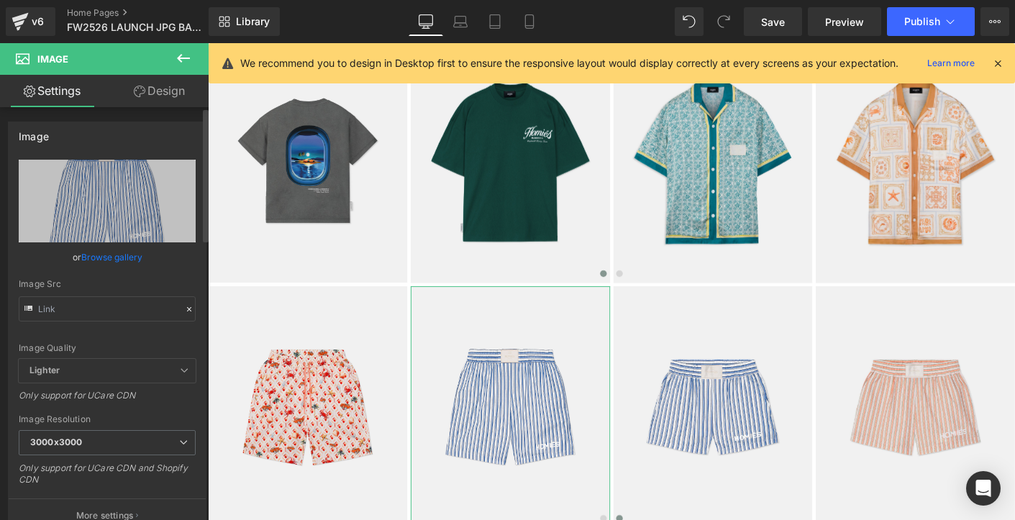
click at [184, 313] on icon at bounding box center [189, 309] width 10 height 10
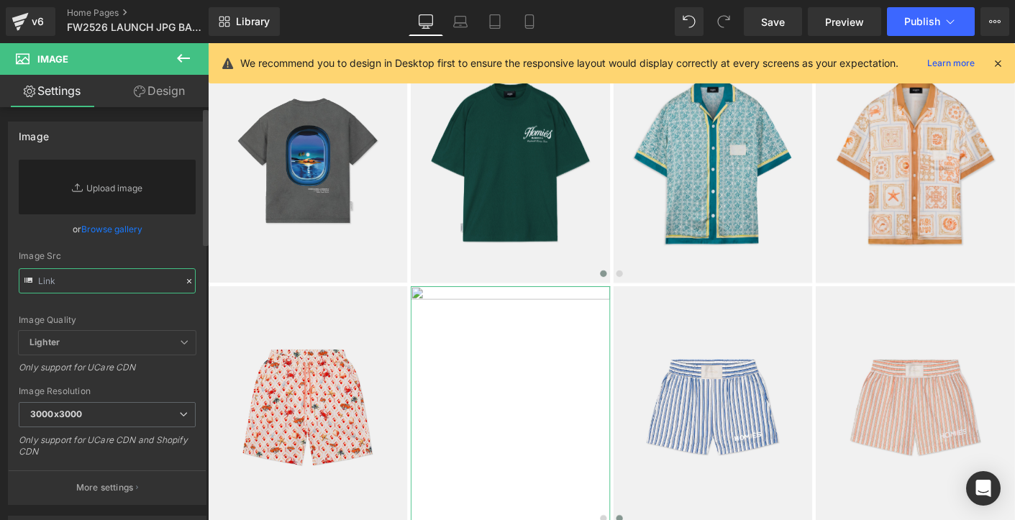
click at [135, 285] on input "text" at bounding box center [107, 280] width 177 height 25
paste input "[URL][DOMAIN_NAME]"
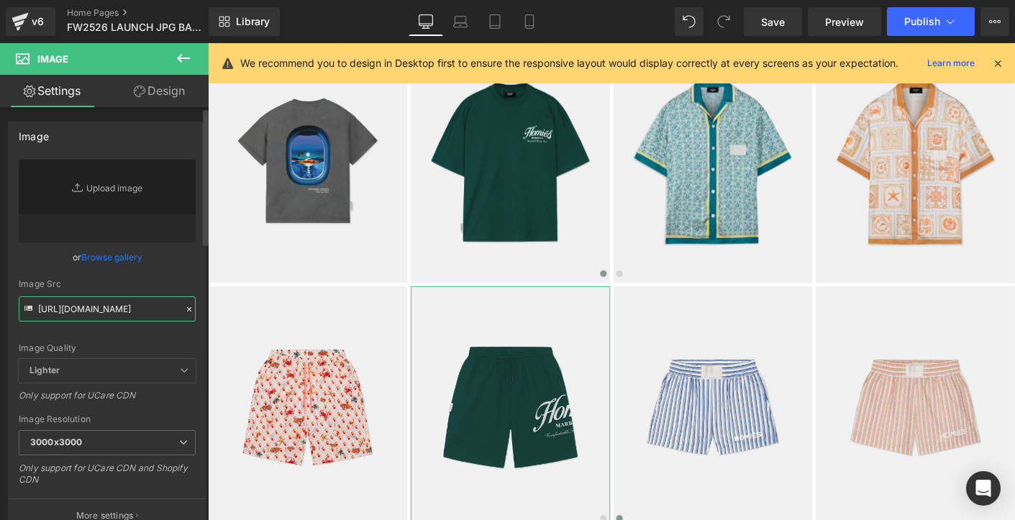
type input "[URL][DOMAIN_NAME]"
click at [169, 330] on div "Image Quality Lighter Lightest Lighter Lighter Lightest Only support for UCare …" at bounding box center [107, 259] width 177 height 199
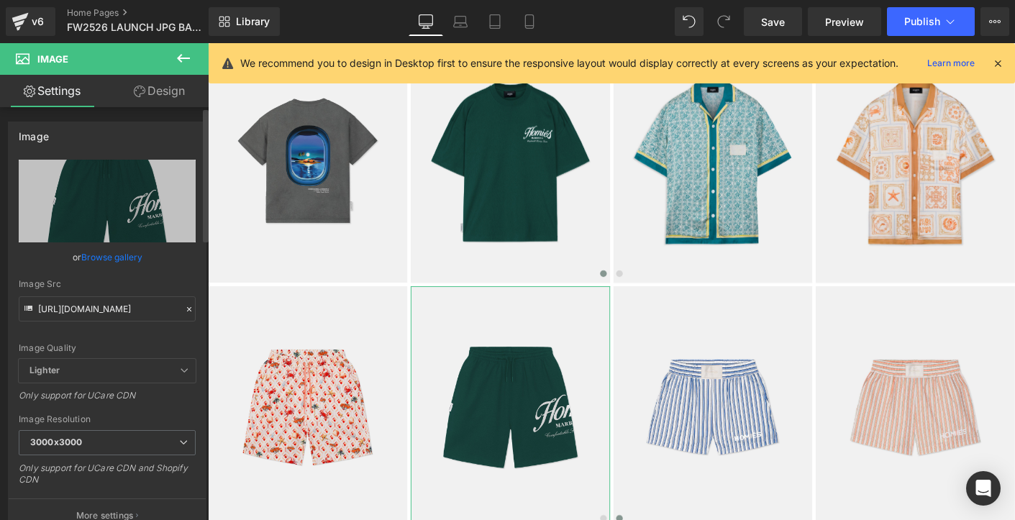
scroll to position [0, 0]
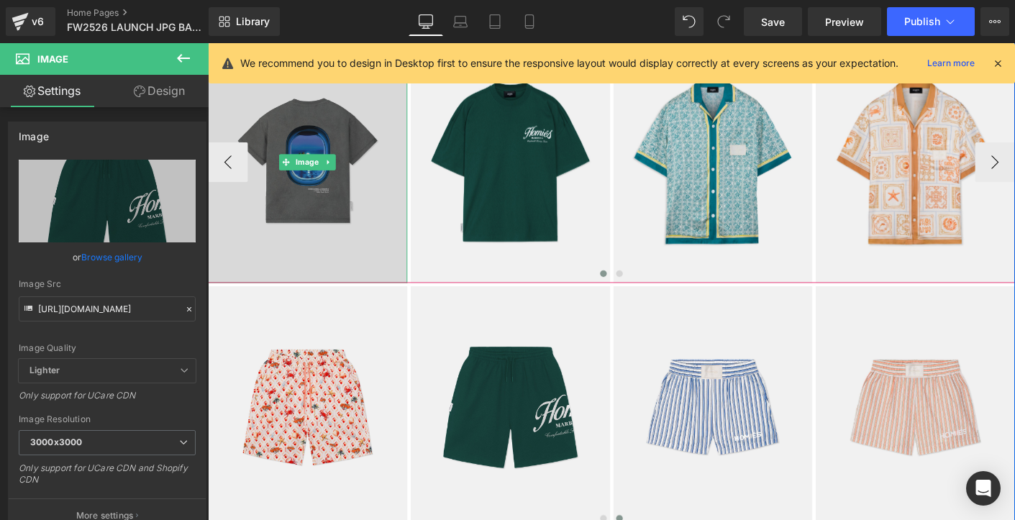
click at [329, 254] on img at bounding box center [315, 171] width 215 height 261
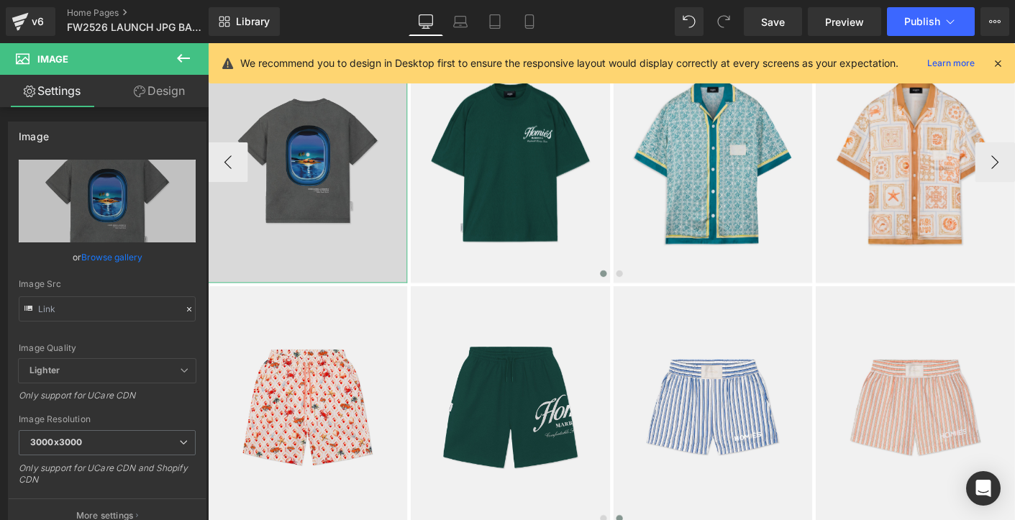
click at [160, 308] on input "text" at bounding box center [107, 308] width 177 height 25
type input "[URL][DOMAIN_NAME]"
